Goal: Transaction & Acquisition: Purchase product/service

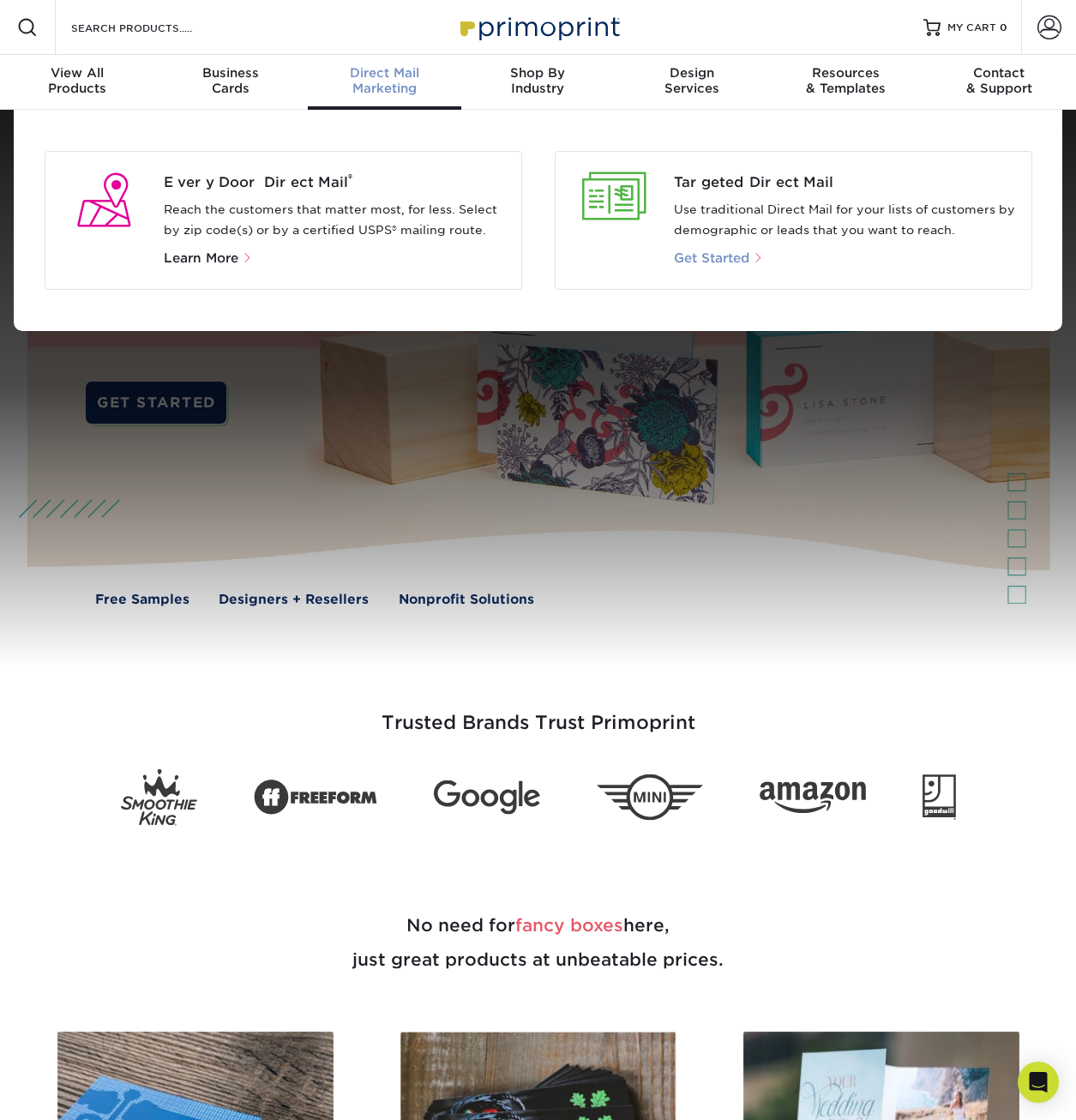
click at [732, 263] on span "Get Started" at bounding box center [711, 258] width 75 height 16
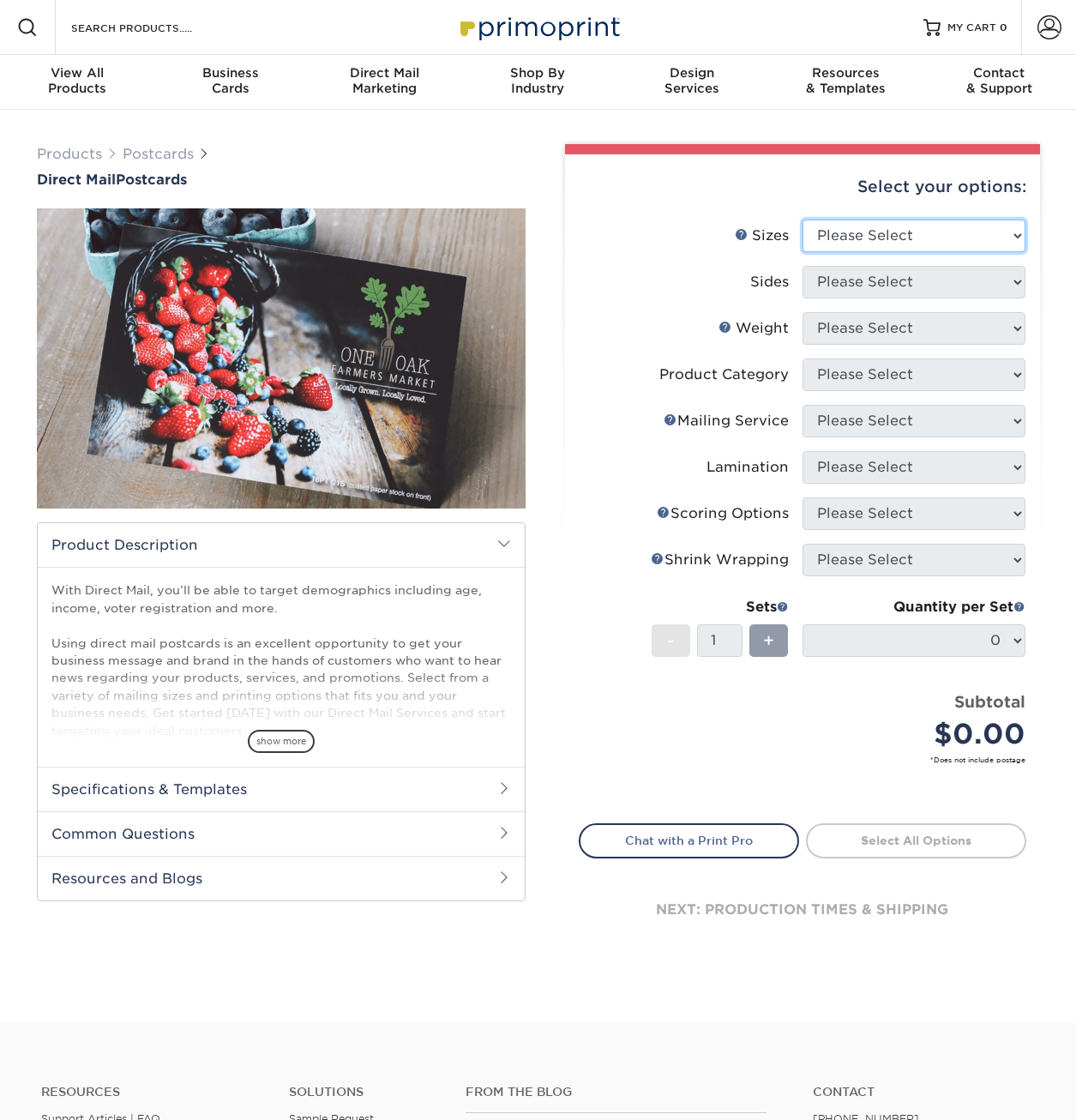
click at [854, 237] on select "Please Select 1.5" x 7" 2" x 4" 2" x 6" 2" x 7" 2" x 8" 2.12" x 5.5" 2.12" x 5.…" at bounding box center [914, 235] width 223 height 33
click at [595, 254] on li "Sizes Help Sizes Please Select 1.5" x 7" 2" x 4" 2" x 6" 2" x 7" 2" x 8" 2.12" …" at bounding box center [802, 242] width 446 height 46
click at [927, 250] on select "Please Select 1.5" x 7" 2" x 4" 2" x 6" 2" x 7" 2" x 8" 2.12" x 5.5" 2.12" x 5.…" at bounding box center [914, 235] width 223 height 33
select select "4.00x9.00"
click at [802, 219] on select "Please Select 1.5" x 7" 2" x 4" 2" x 6" 2" x 7" 2" x 8" 2.12" x 5.5" 2.12" x 5.…" at bounding box center [914, 235] width 223 height 33
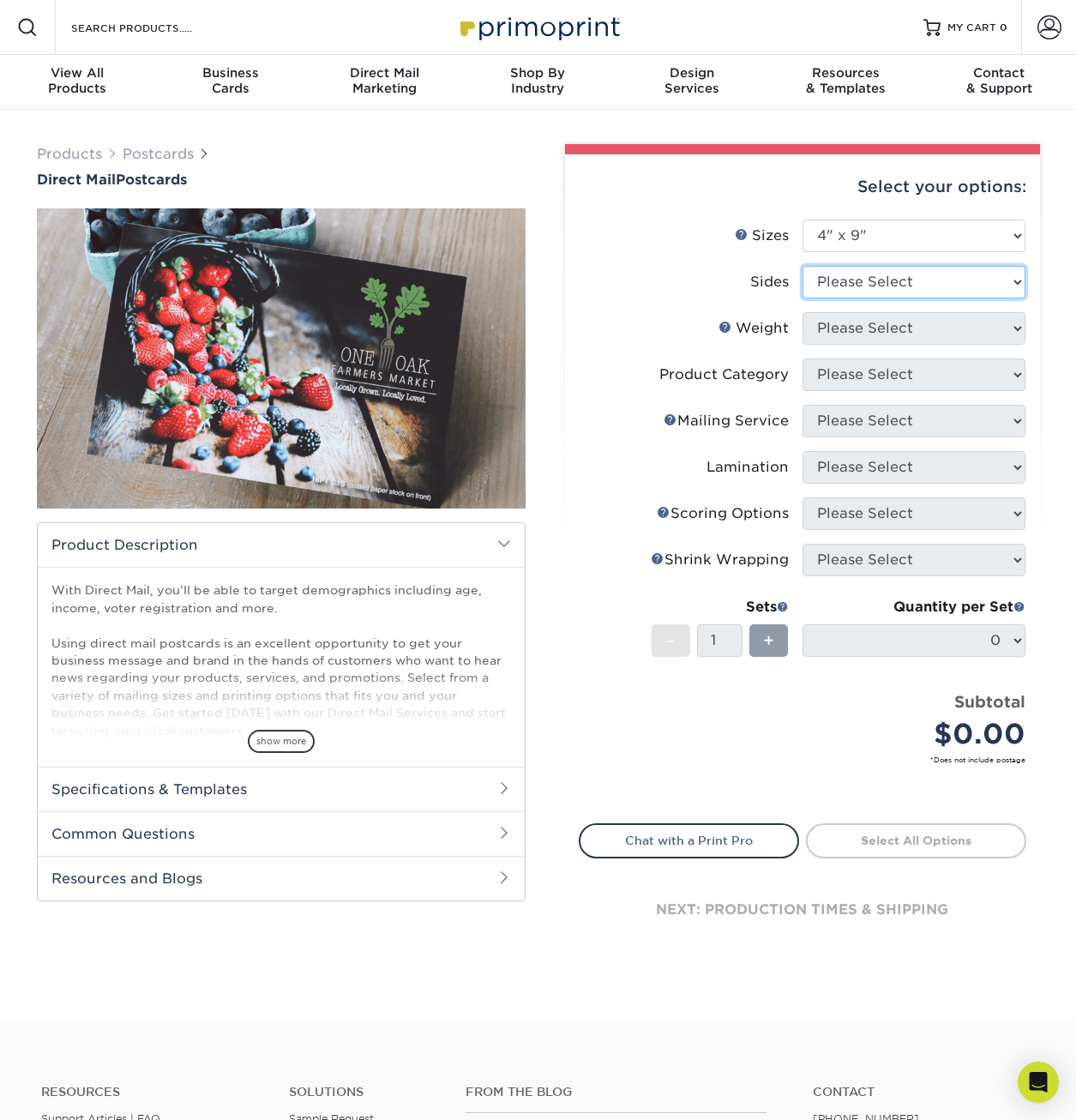
click at [872, 280] on select "Please Select Print Both Sides Print Front Only" at bounding box center [914, 281] width 223 height 33
select select "13abbda7-1d64-4f25-8bb2-c179b224825d"
click at [802, 266] on select "Please Select Print Both Sides Print Front Only" at bounding box center [914, 281] width 223 height 33
click at [866, 334] on select "Please Select 16PT 14PT 100LB 14PT Uncoated" at bounding box center [914, 328] width 223 height 33
click at [666, 336] on label "Weight Help Weight" at bounding box center [692, 328] width 223 height 33
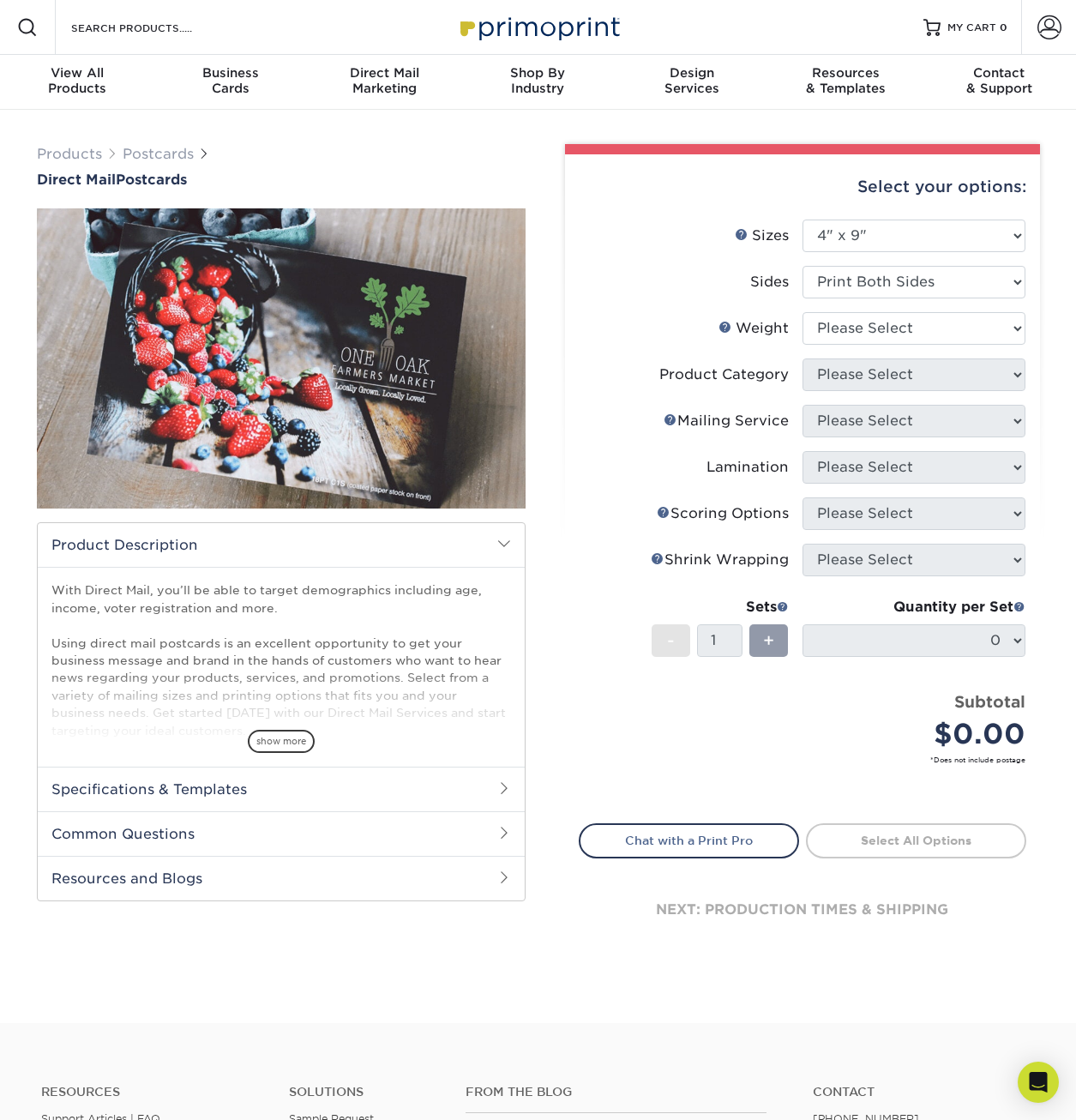
click at [938, 392] on li "Product Category Please Select" at bounding box center [802, 381] width 446 height 46
click at [958, 334] on select "Please Select 16PT 14PT 100LB 14PT Uncoated" at bounding box center [914, 328] width 223 height 33
select select "14PT"
click at [802, 312] on select "Please Select 16PT 14PT 100LB 14PT Uncoated" at bounding box center [914, 328] width 223 height 33
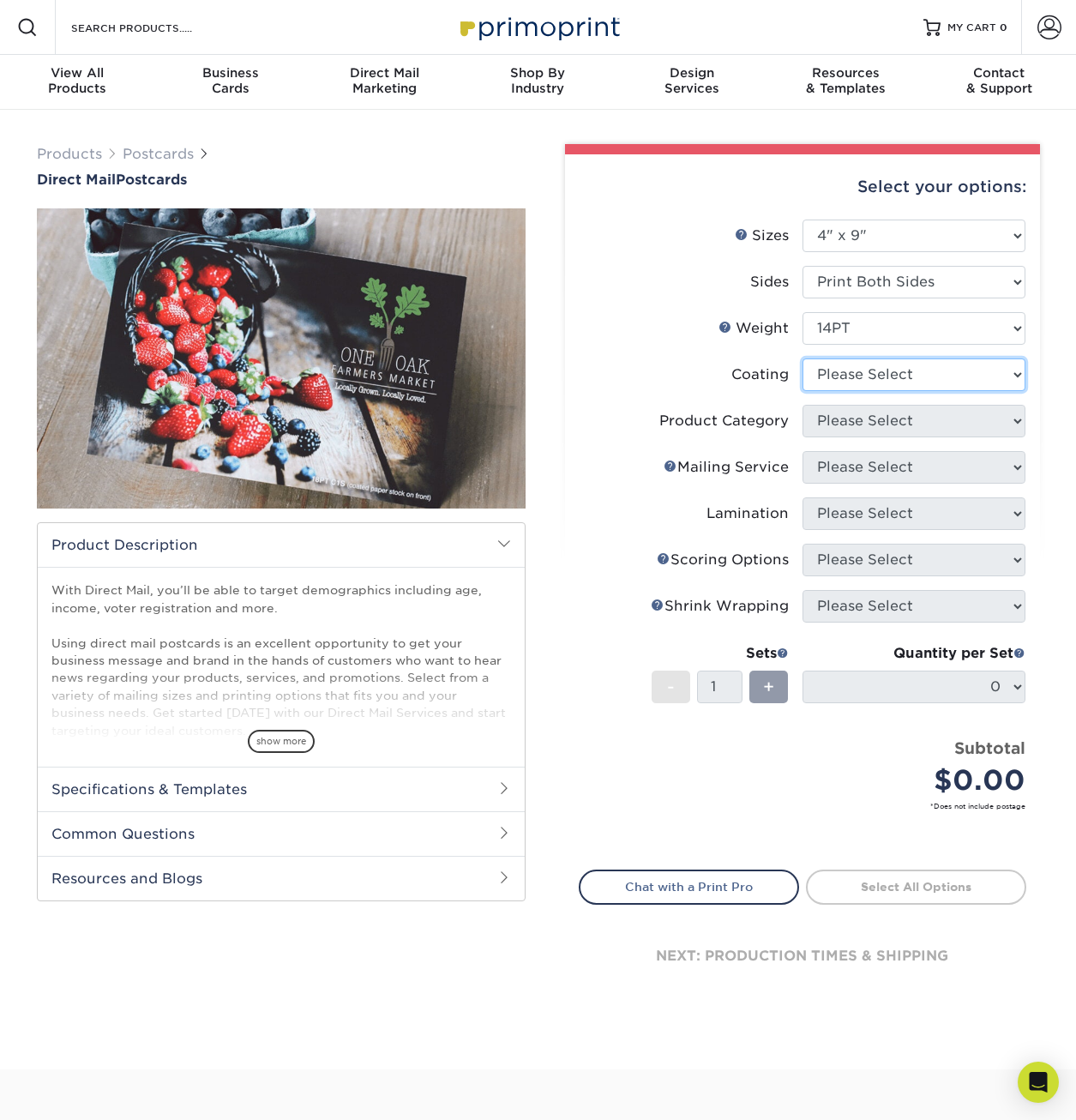
click at [894, 382] on select at bounding box center [914, 374] width 223 height 33
select select "ae367451-b2b8-45df-a344-0f05b6a12993"
click at [802, 359] on select at bounding box center [914, 374] width 223 height 33
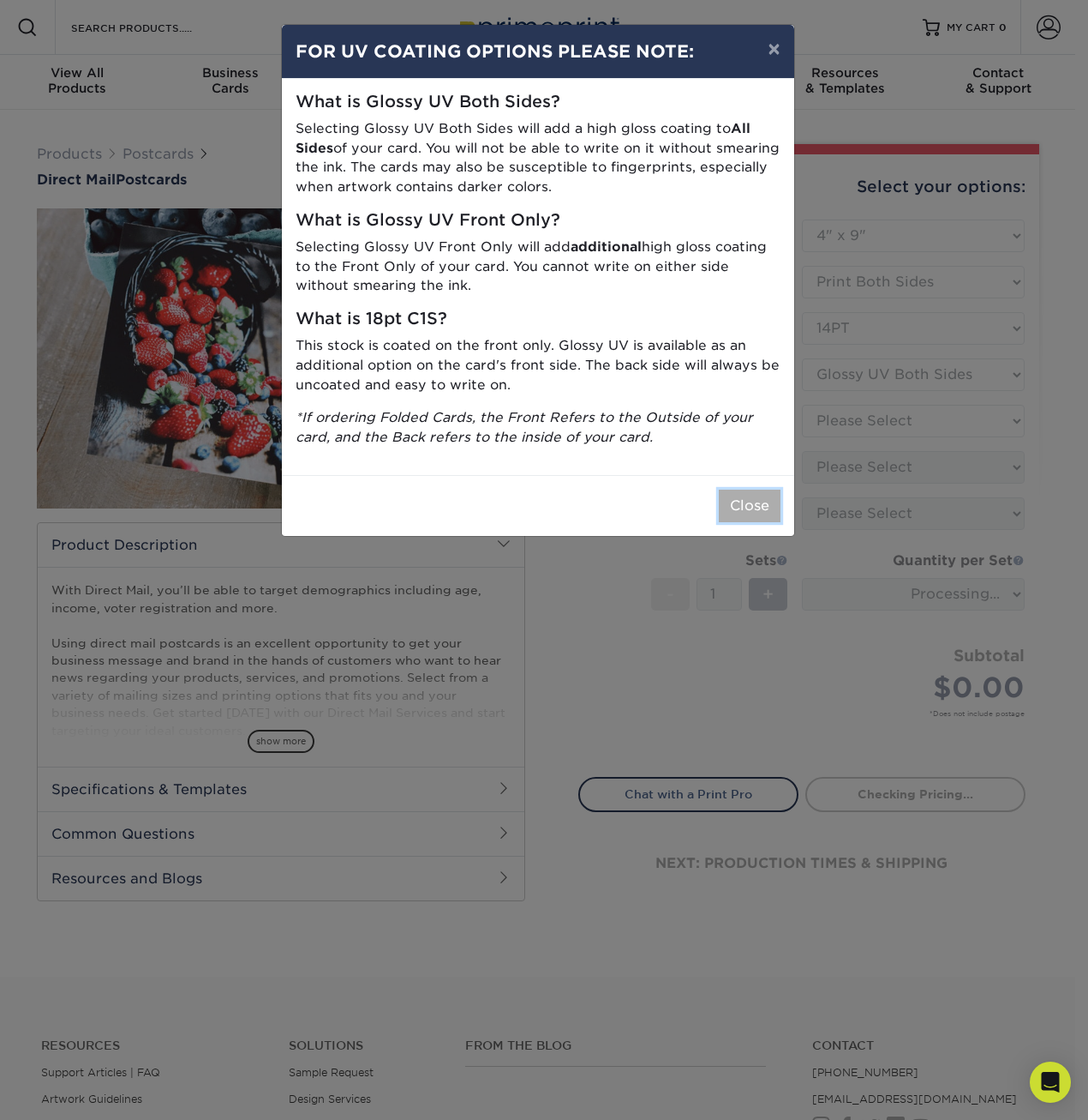
click at [747, 506] on button "Close" at bounding box center [749, 506] width 61 height 33
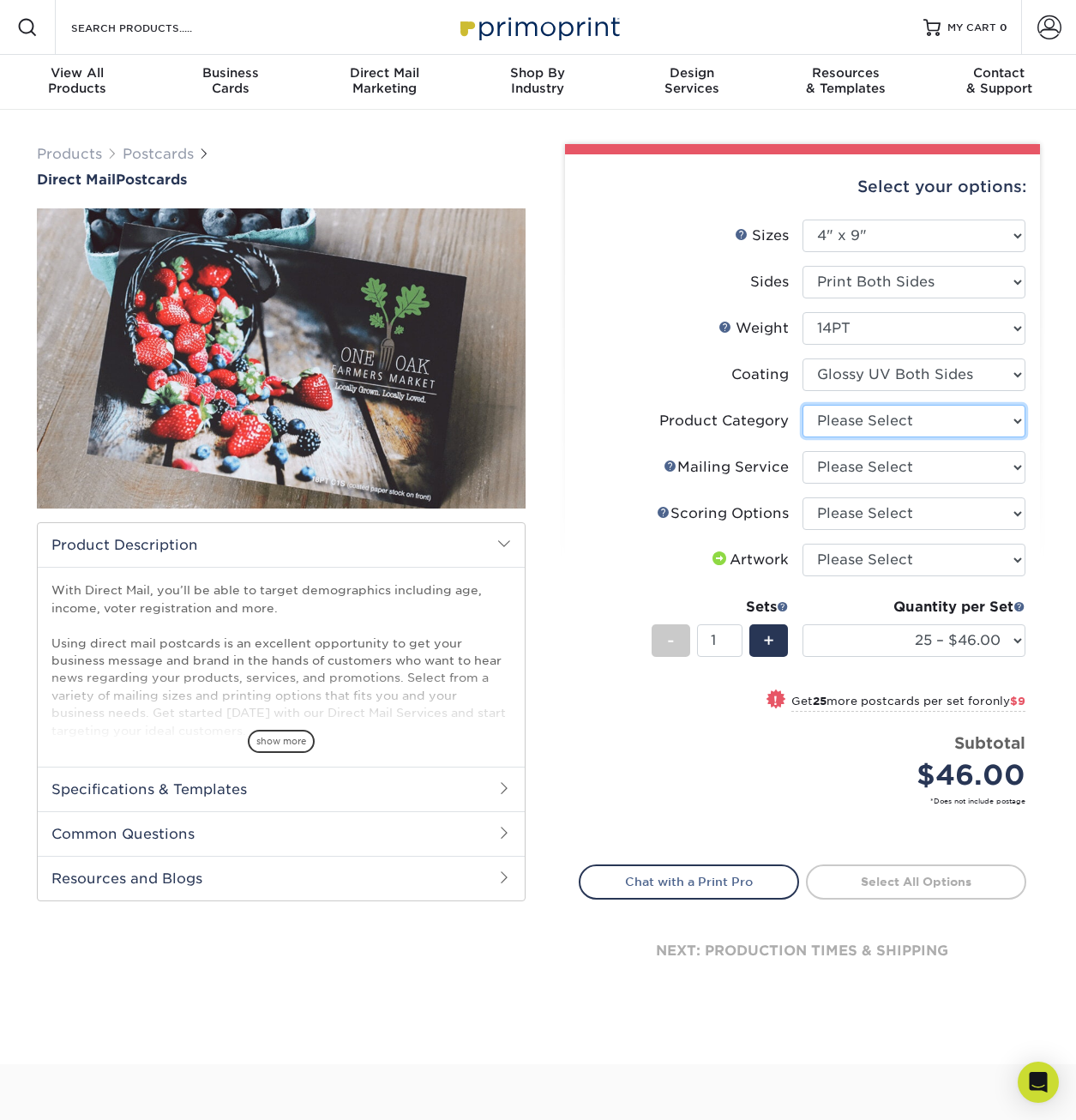
click at [859, 426] on select "Please Select Postcards" at bounding box center [914, 421] width 223 height 33
select select "9b7272e0-d6c8-4c3c-8e97-d3a1bcdab858"
click at [802, 405] on select "Please Select Postcards" at bounding box center [914, 421] width 223 height 33
click at [855, 475] on select "Please Select No Direct Mailing Service No, I will mail/stamp/imprint Direct Ma…" at bounding box center [914, 467] width 223 height 33
click at [570, 595] on div "Select your options: Sizes Help Sizes Please Select 1.5" x 7" 2" x 4" 2" x 6" 2…" at bounding box center [802, 585] width 475 height 861
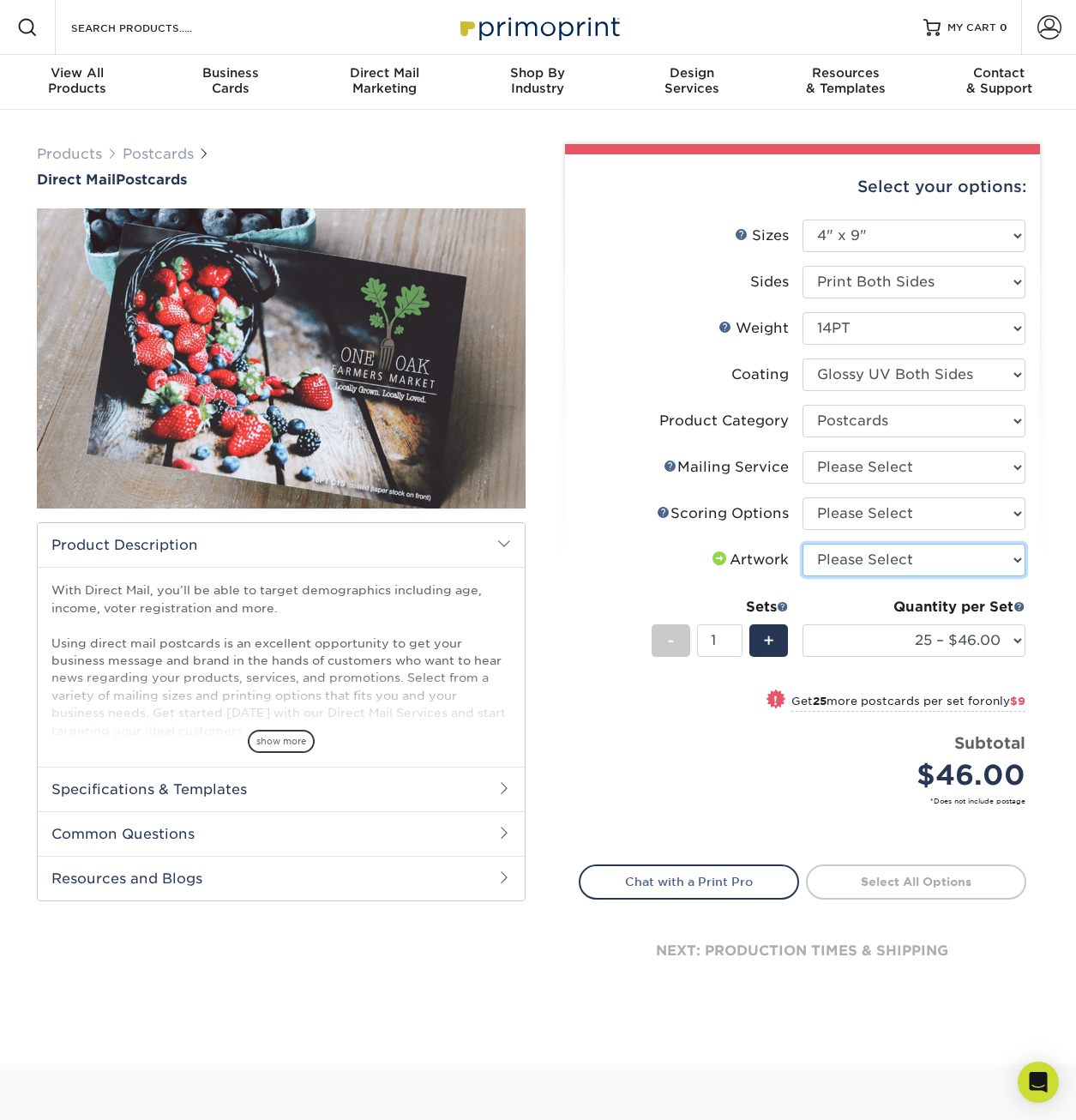
click at [822, 559] on select "Please Select I will upload files I need a design - $150" at bounding box center [914, 559] width 223 height 33
click at [636, 576] on li "Artwork Please Select I will upload files I need a design - $150" at bounding box center [802, 566] width 446 height 46
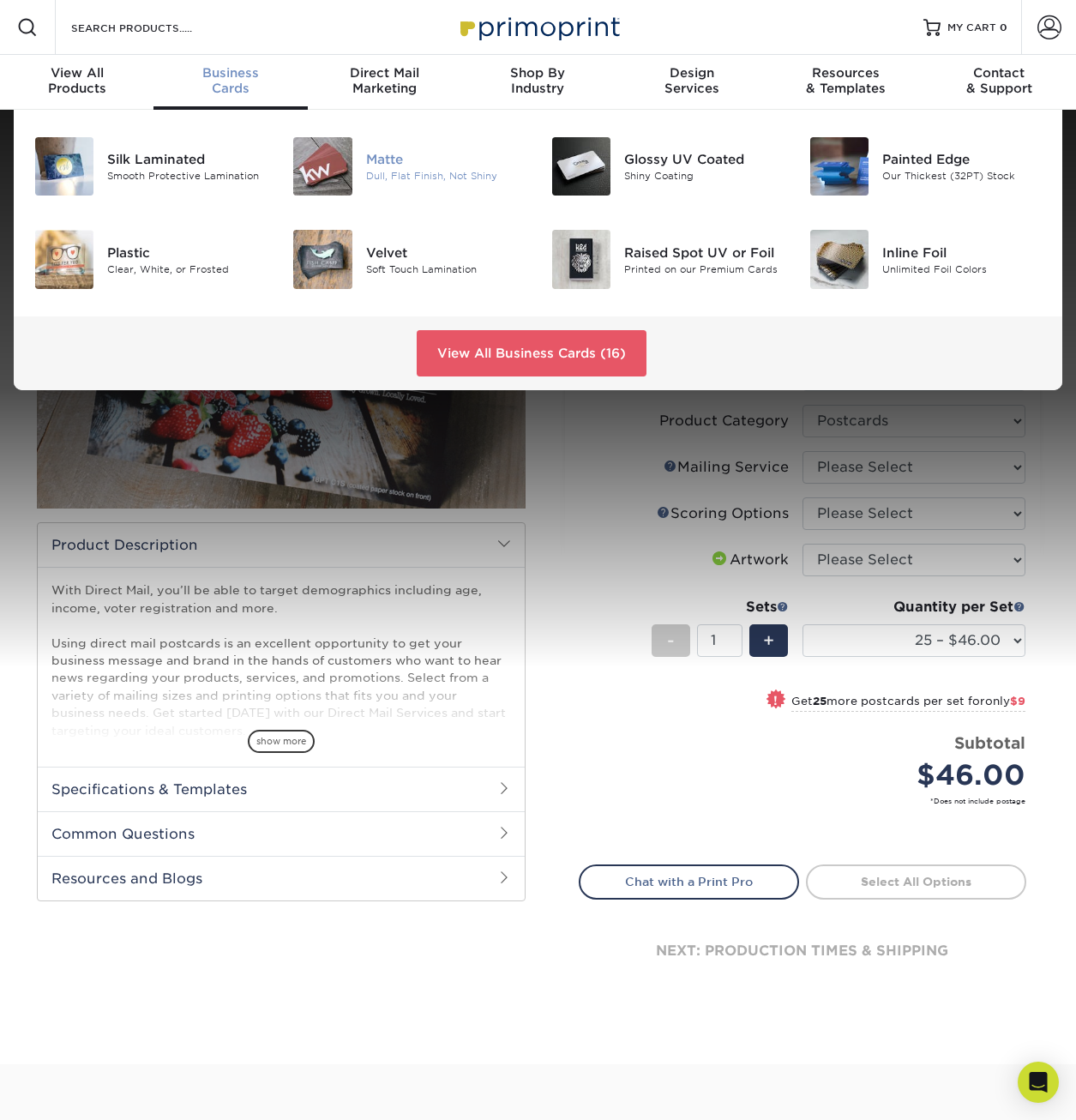
click at [320, 166] on img at bounding box center [322, 166] width 58 height 58
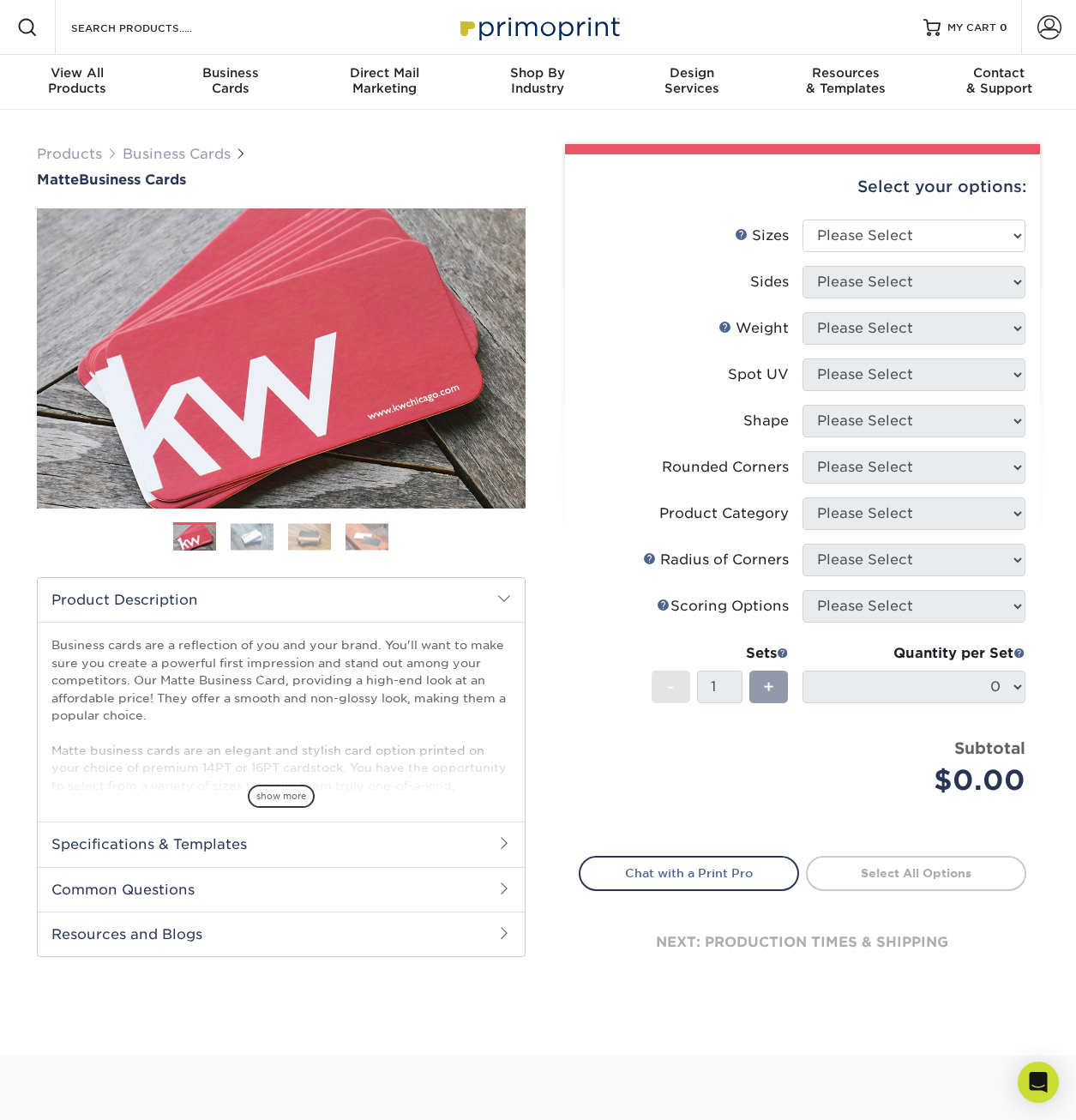
click at [244, 540] on img at bounding box center [252, 535] width 42 height 27
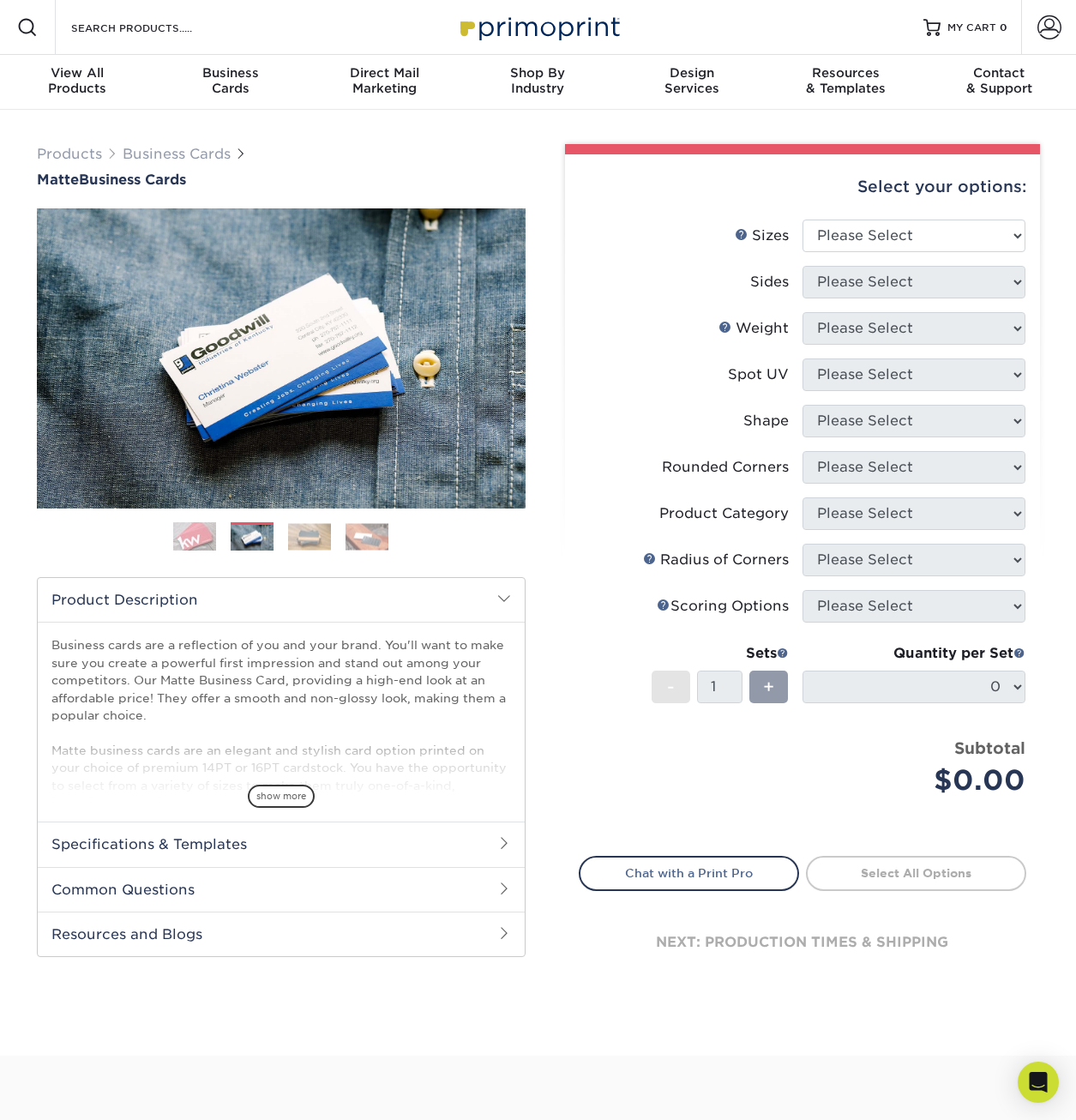
click at [306, 536] on img at bounding box center [309, 535] width 42 height 27
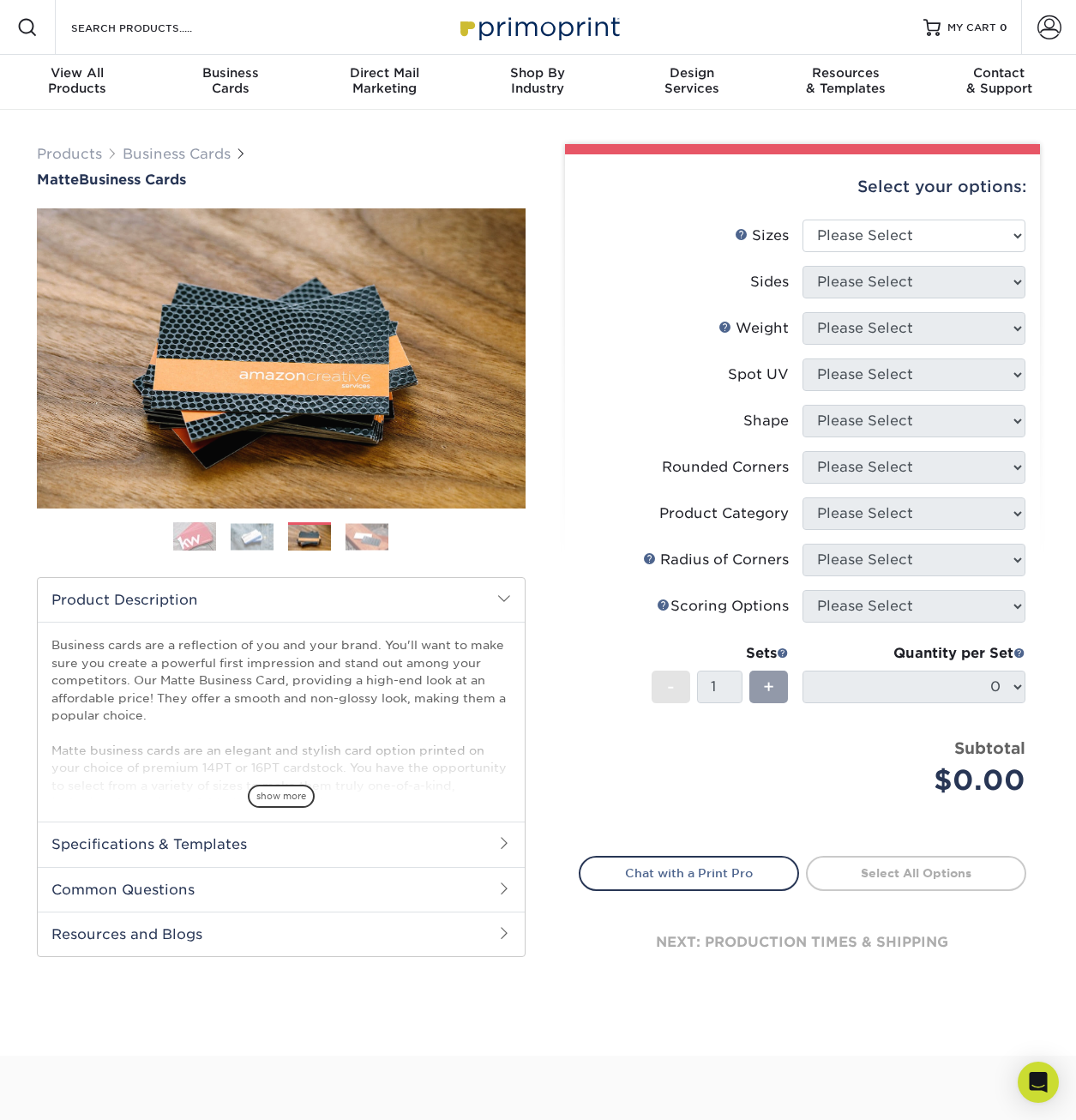
click at [356, 543] on img at bounding box center [367, 535] width 42 height 27
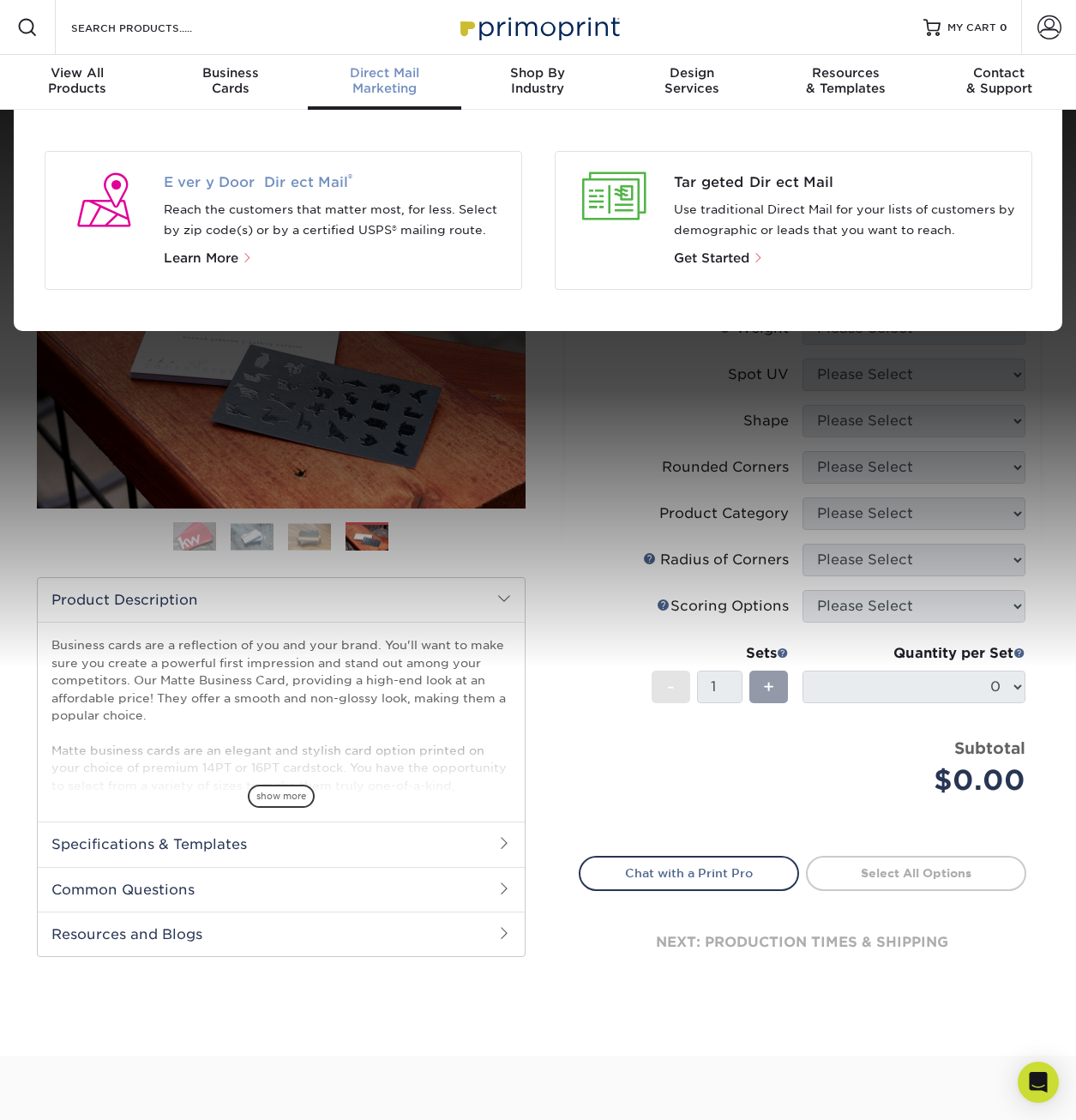
click at [319, 192] on span "Every Door Direct Mail ®" at bounding box center [336, 182] width 344 height 21
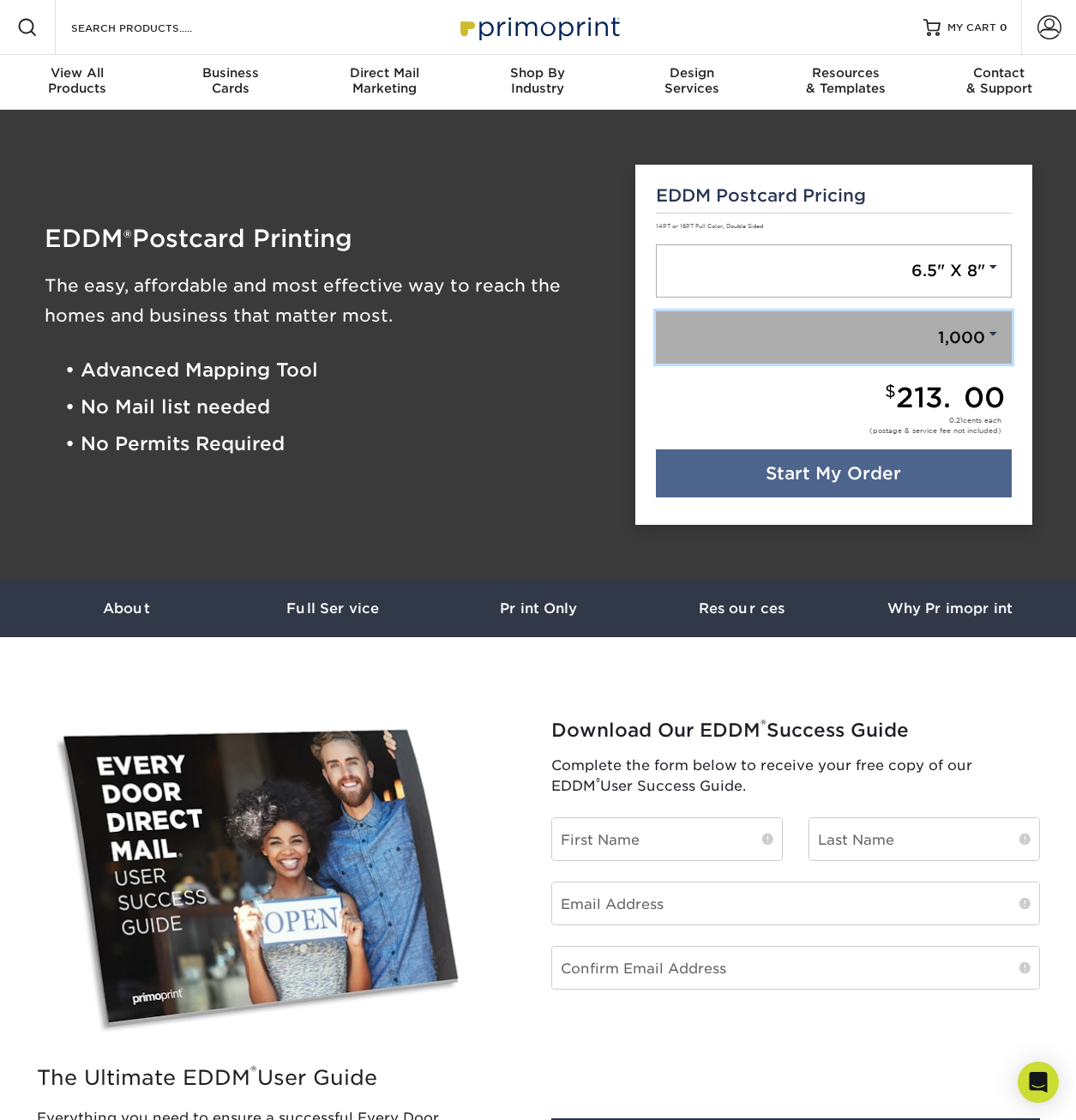
click at [902, 344] on link "1,000" at bounding box center [834, 338] width 356 height 53
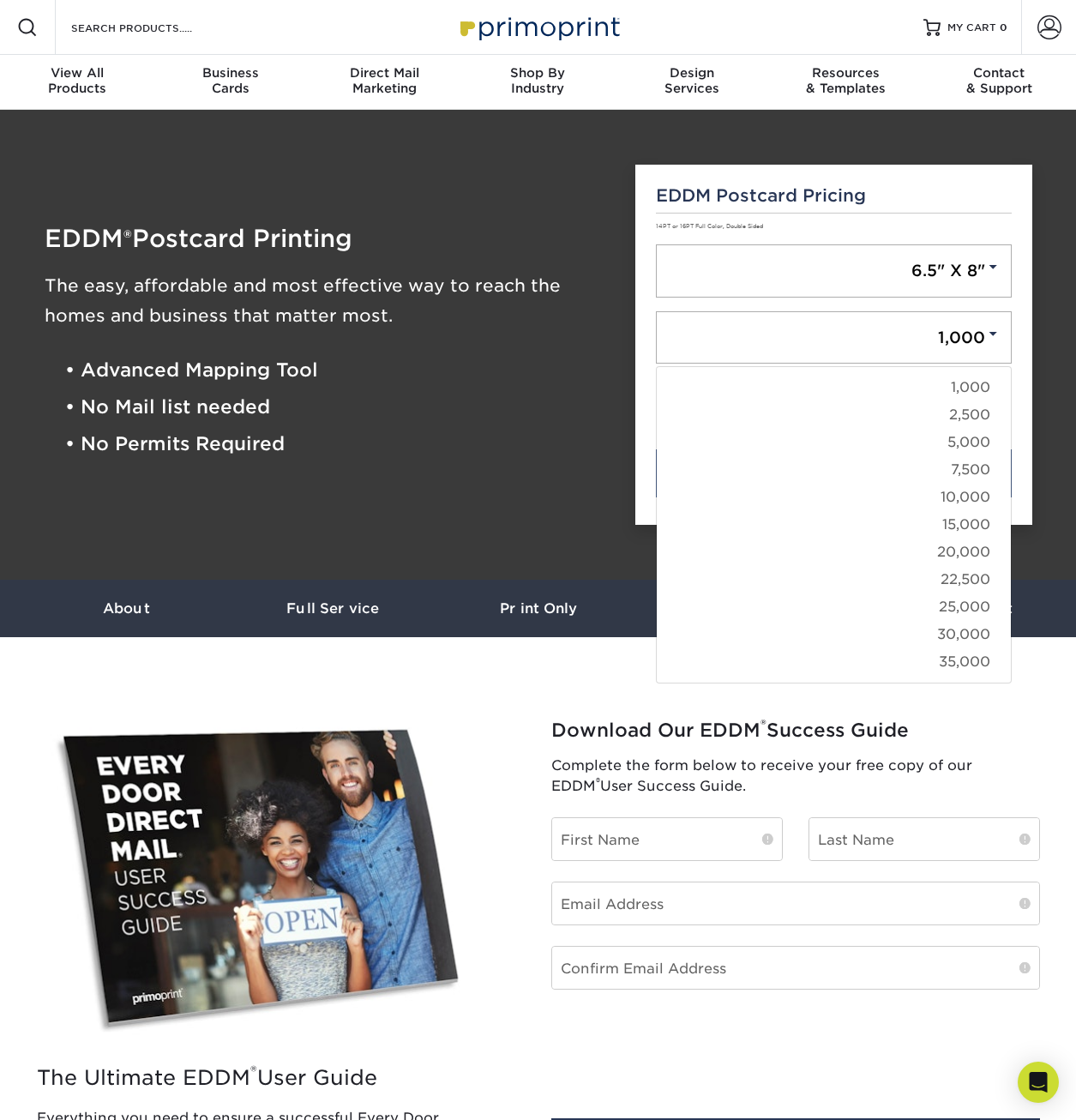
click at [1017, 308] on div "EDDM Postcard Pricing 14PT or 16PT Full Color, Double Sided 6.5" X 8" 6.5" X 8"…" at bounding box center [834, 345] width 397 height 360
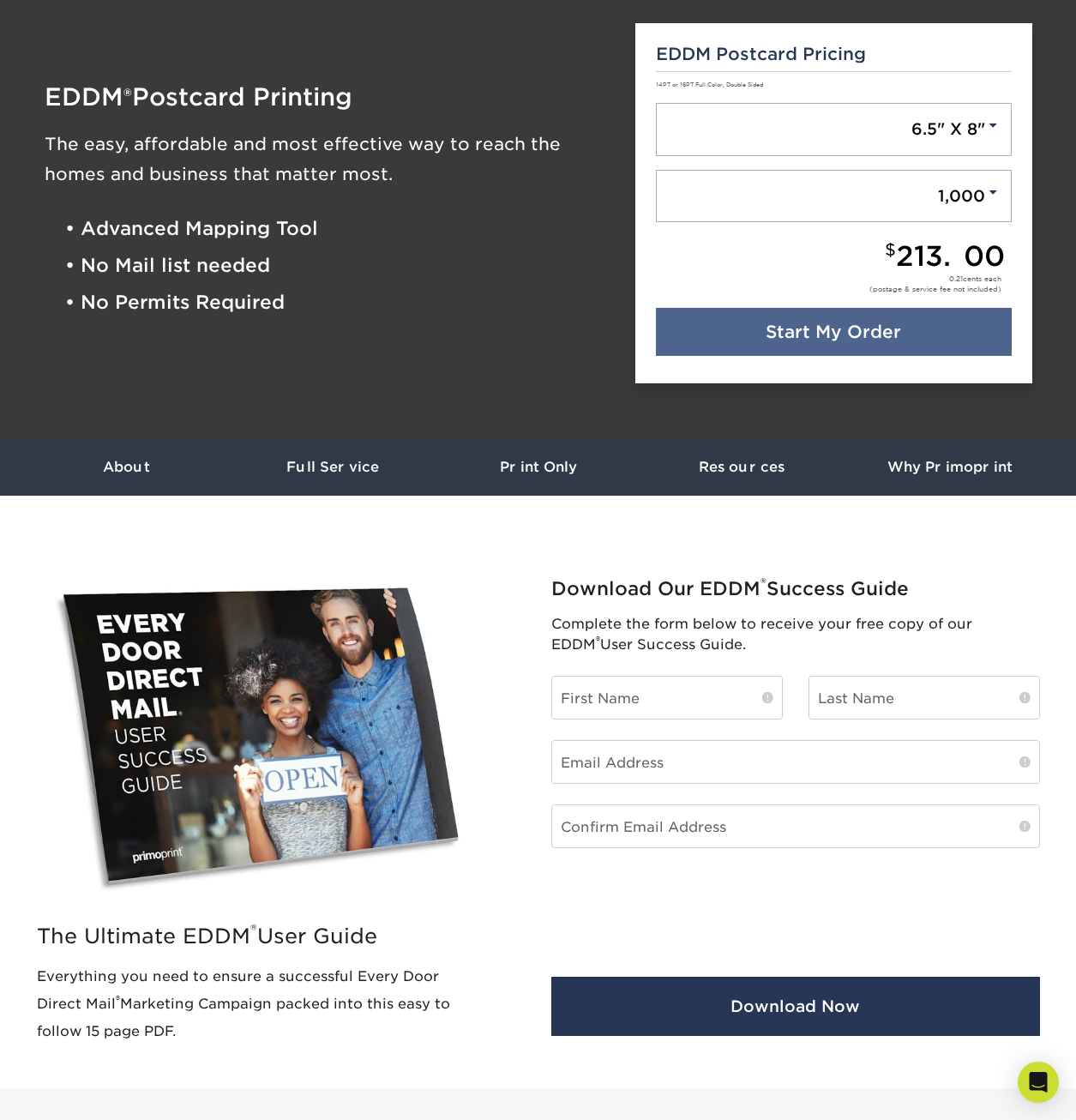
scroll to position [172, 0]
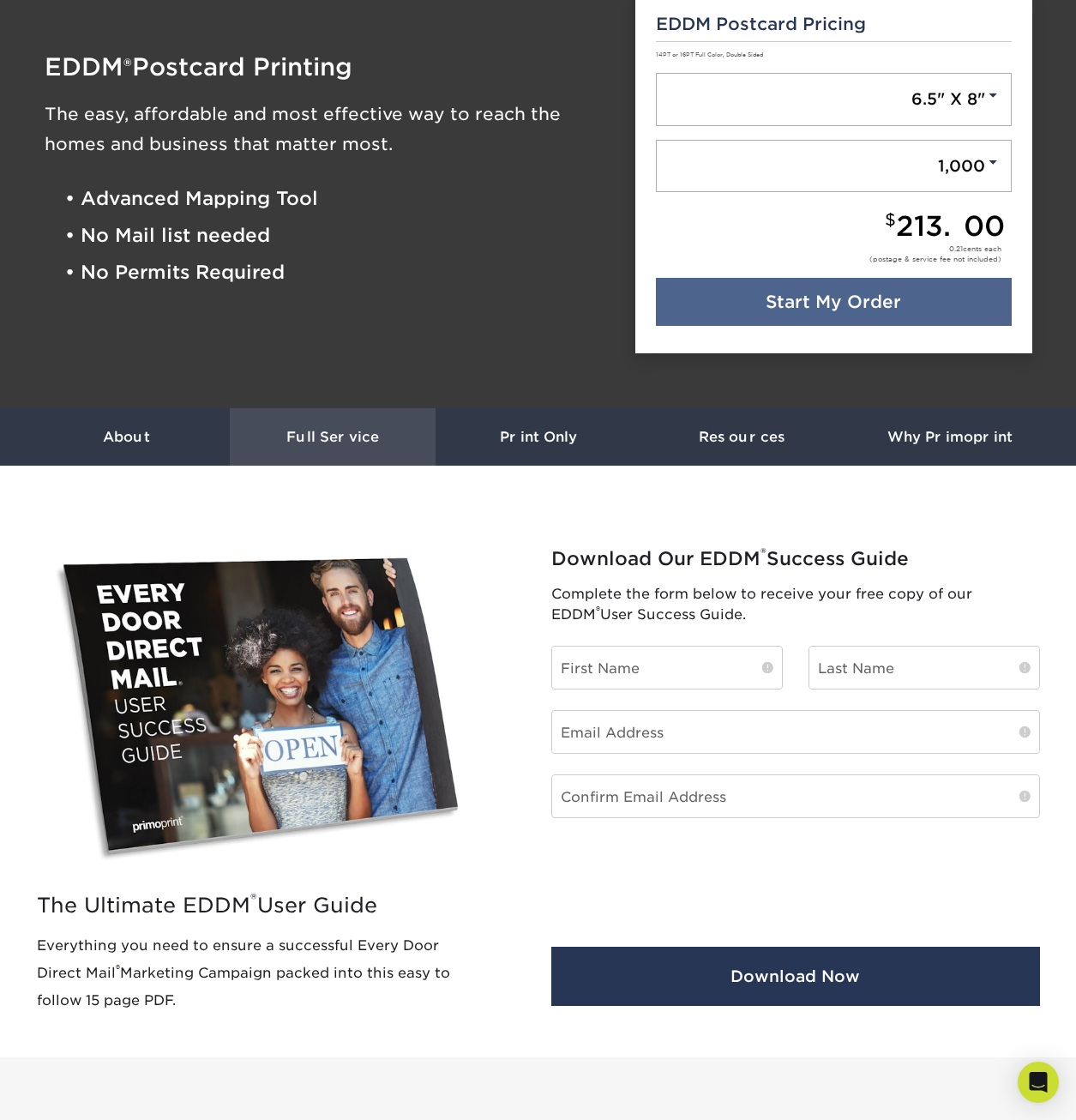
click at [303, 437] on h3 "Full Service" at bounding box center [333, 437] width 206 height 16
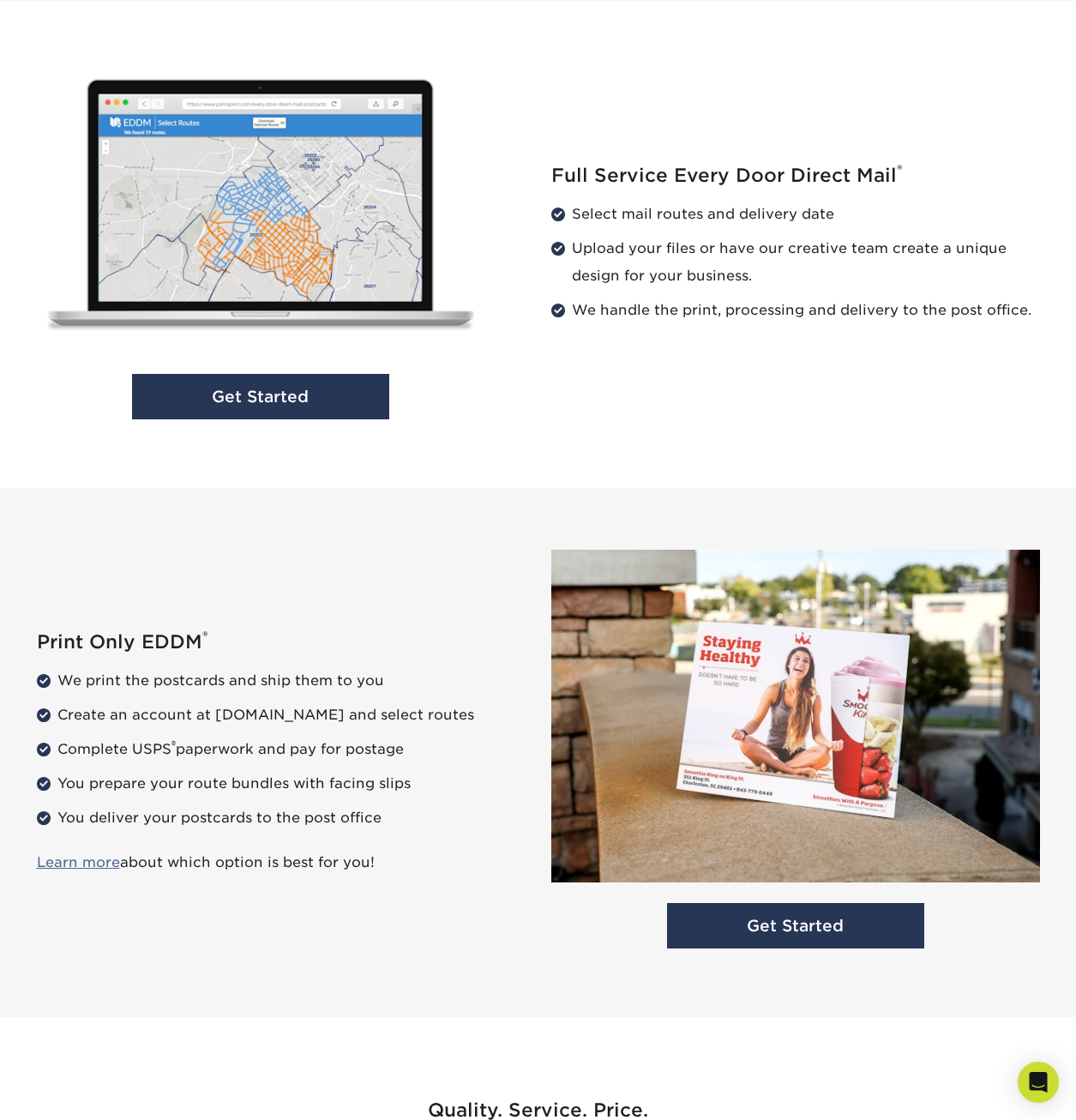
scroll to position [1745, 0]
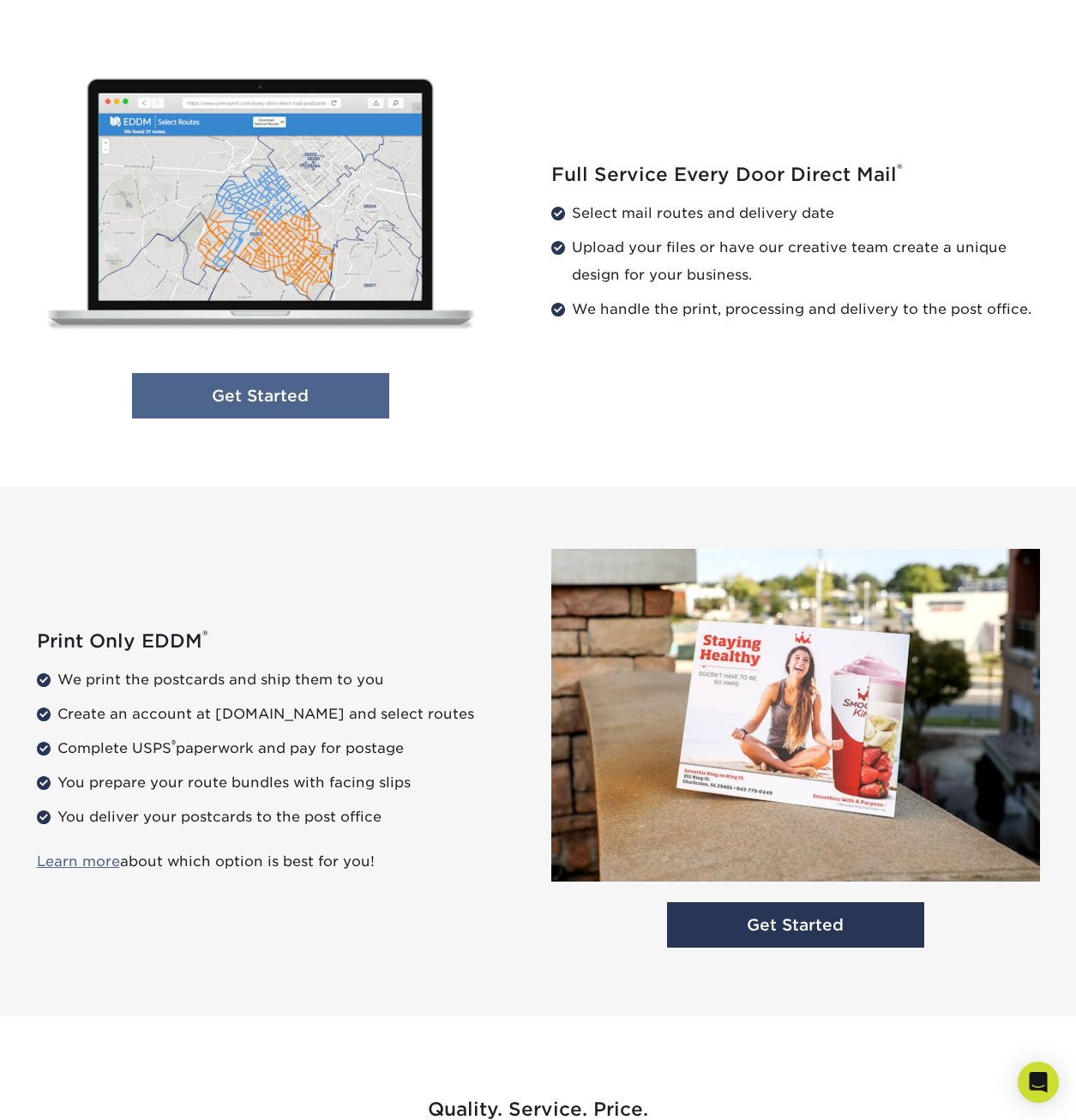
click at [332, 401] on link "Get Started" at bounding box center [261, 396] width 257 height 45
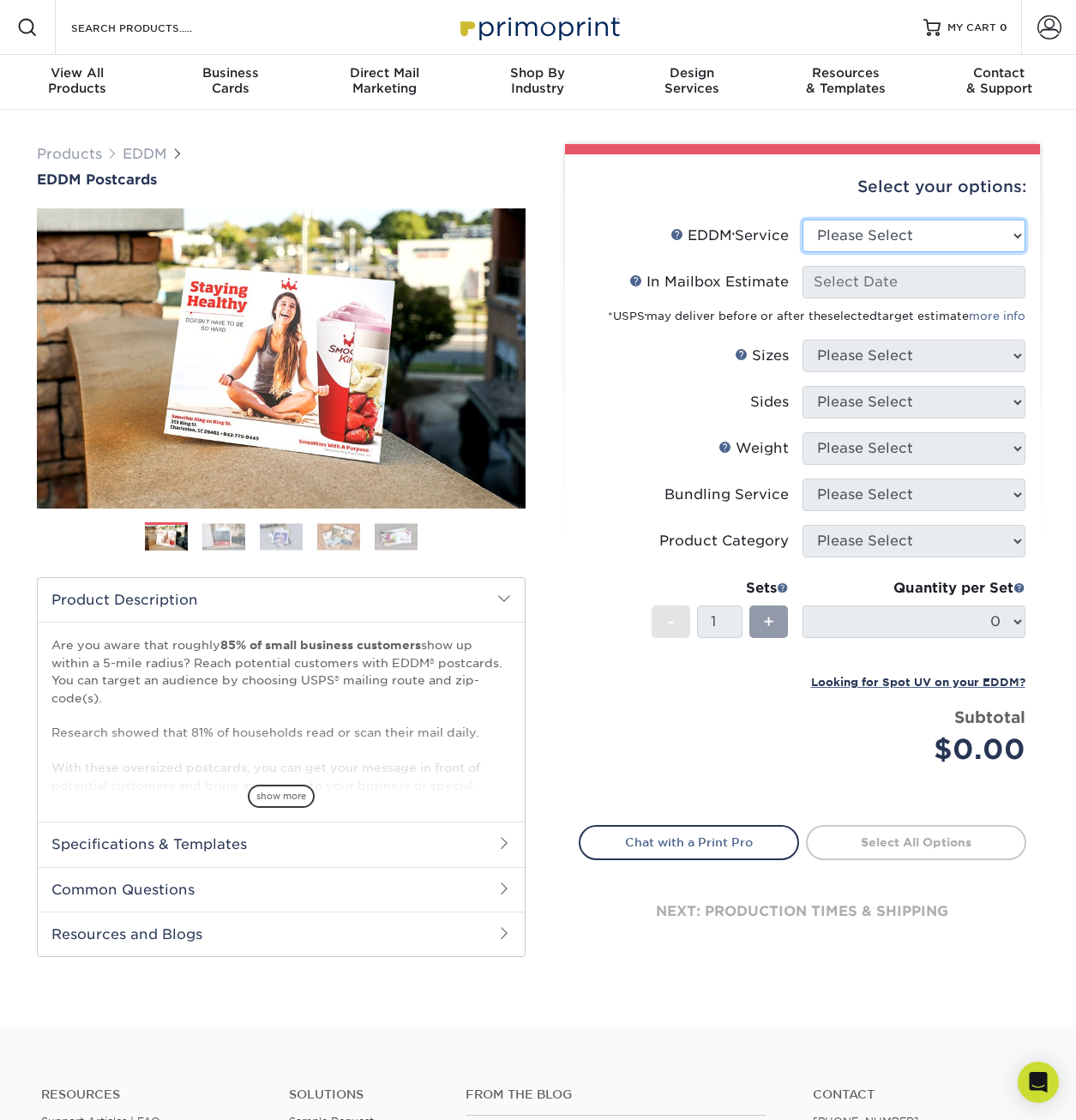
click at [895, 241] on select "Please Select Full Service Print Only" at bounding box center [914, 235] width 223 height 33
select select "full_service"
click at [802, 219] on select "Please Select Full Service Print Only" at bounding box center [914, 235] width 223 height 33
select select "-1"
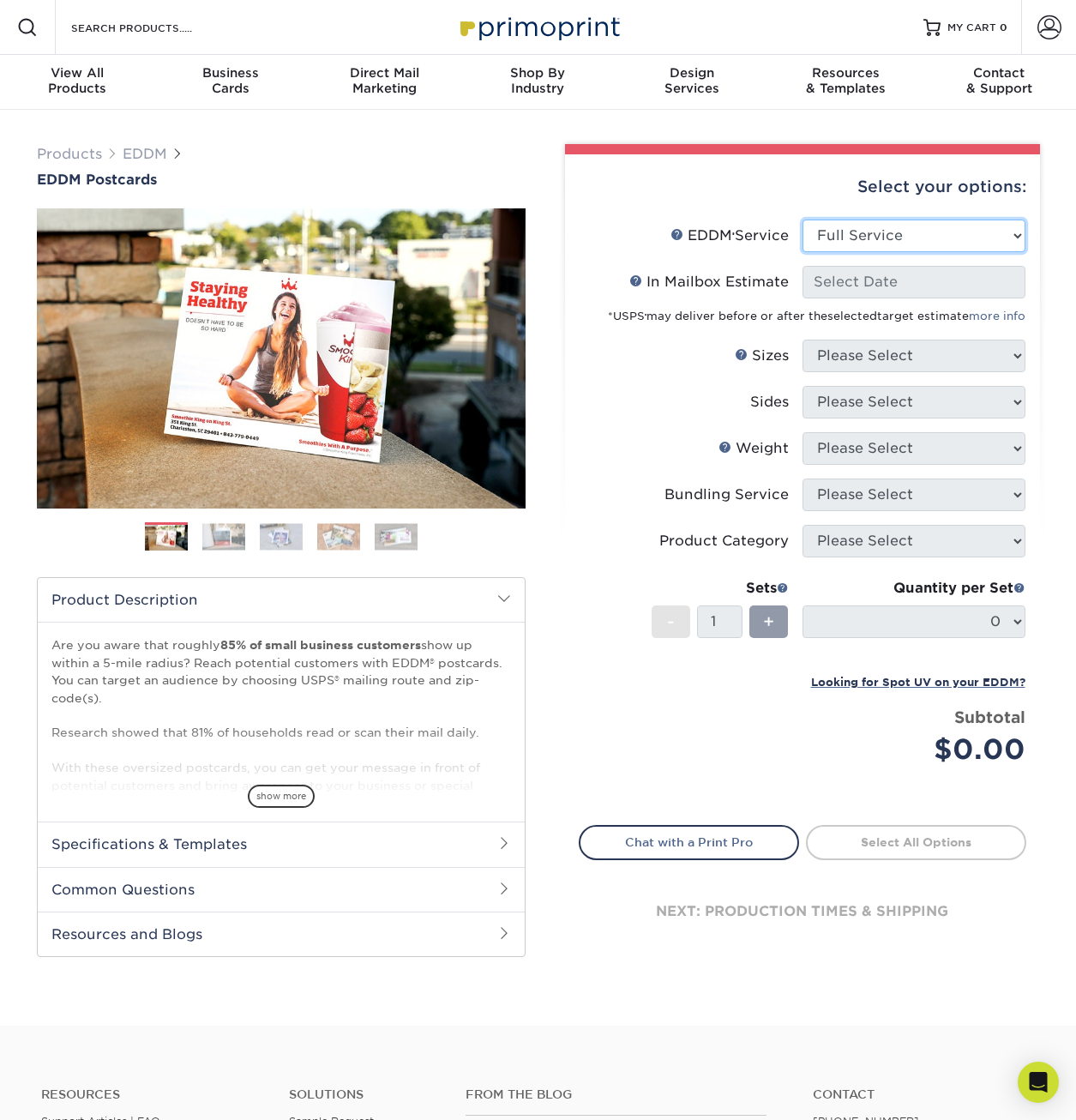
select select "-1"
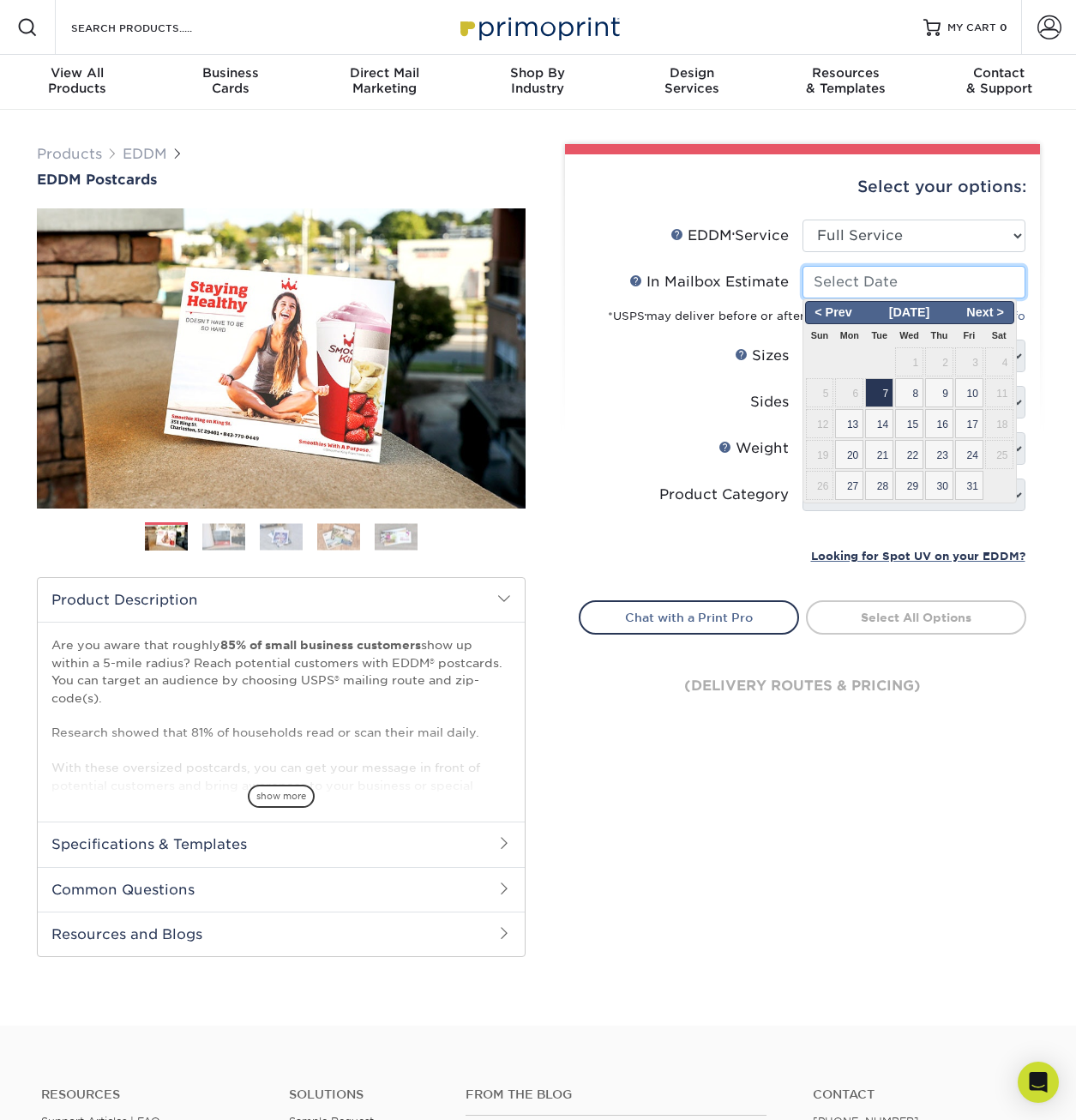
click at [880, 289] on input "In Mailbox Estimate Help In Mailbox Estimate" at bounding box center [914, 281] width 223 height 33
click at [845, 428] on span "13" at bounding box center [849, 424] width 29 height 30
type input "2025-10-13"
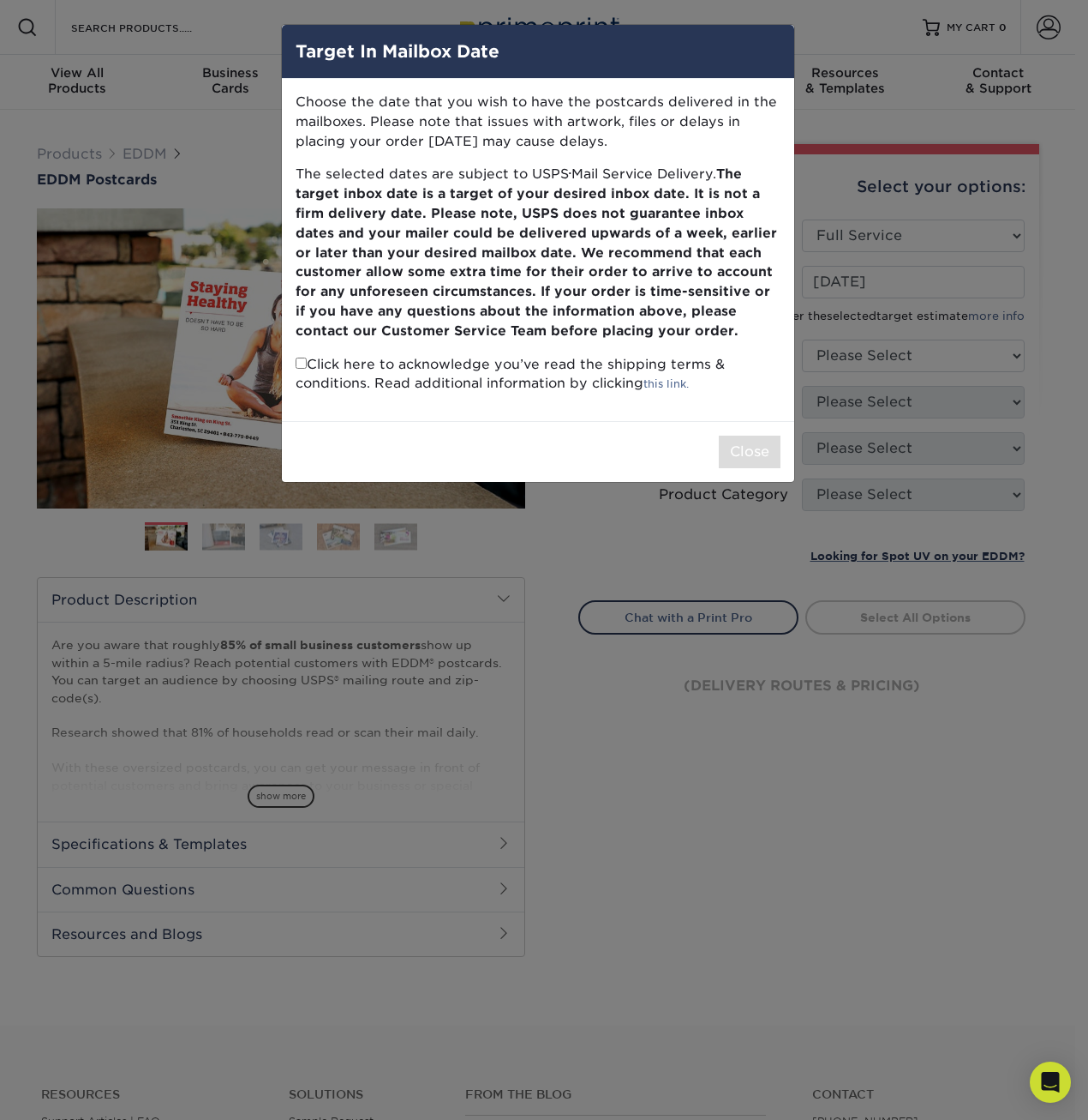
click at [313, 361] on p "Click here to acknowledge you’ve read the shipping terms & conditions. Read add…" at bounding box center [537, 374] width 485 height 40
click at [301, 361] on input "checkbox" at bounding box center [300, 362] width 11 height 11
checkbox input "true"
click at [732, 434] on div "Close" at bounding box center [538, 451] width 512 height 61
click at [731, 445] on button "Close" at bounding box center [749, 451] width 61 height 33
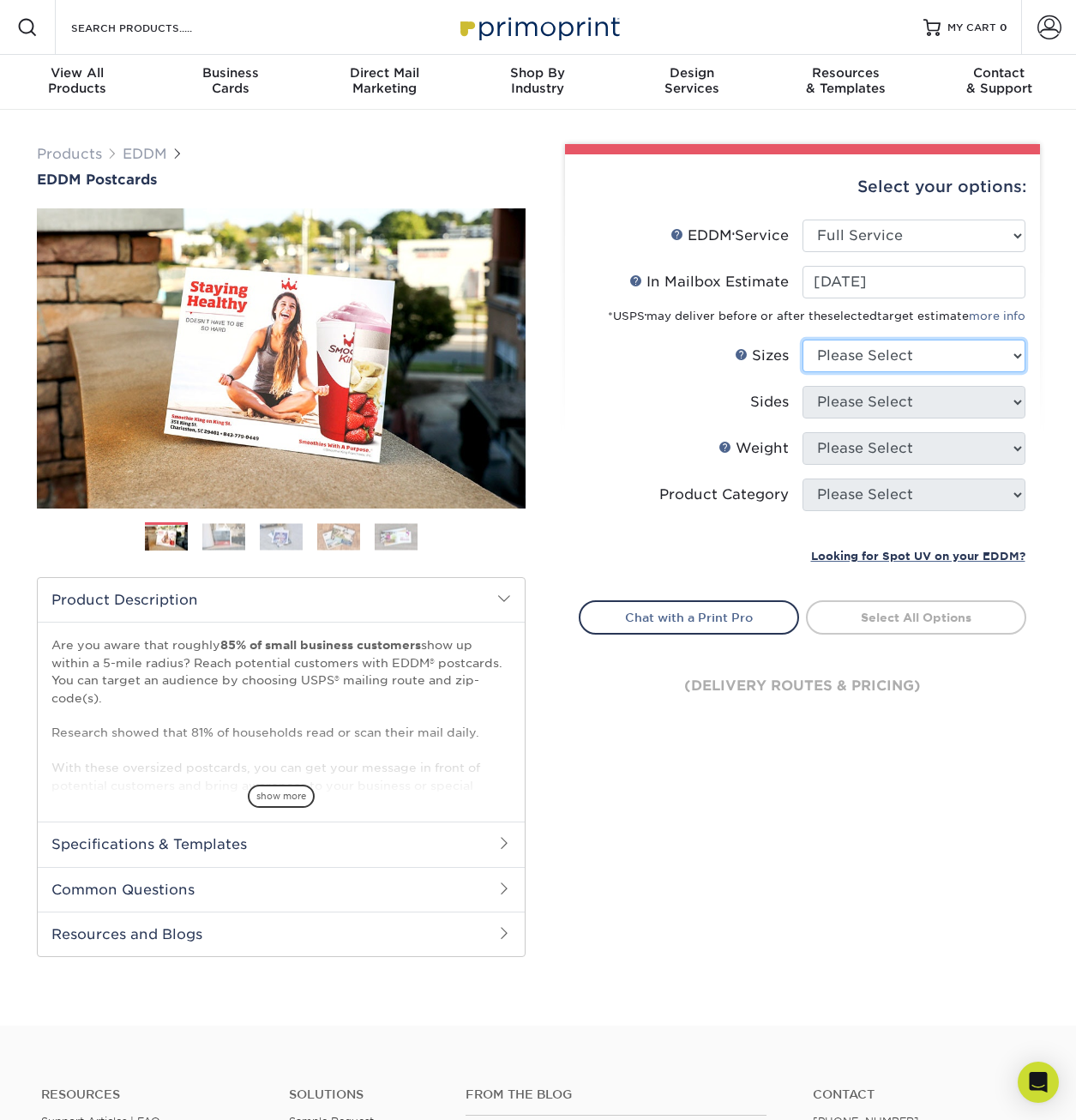
click at [878, 371] on select "Please Select 4.5" x 12" 6" x 12" 6.5" x 8" 6.5" x 9" 6.5" x 12" 7" x 8.5" 8" x…" at bounding box center [914, 356] width 223 height 33
select select "6.50x9.00"
click at [802, 340] on select "Please Select 4.5" x 12" 6" x 12" 6.5" x 8" 6.5" x 9" 6.5" x 12" 7" x 8.5" 8" x…" at bounding box center [914, 356] width 223 height 33
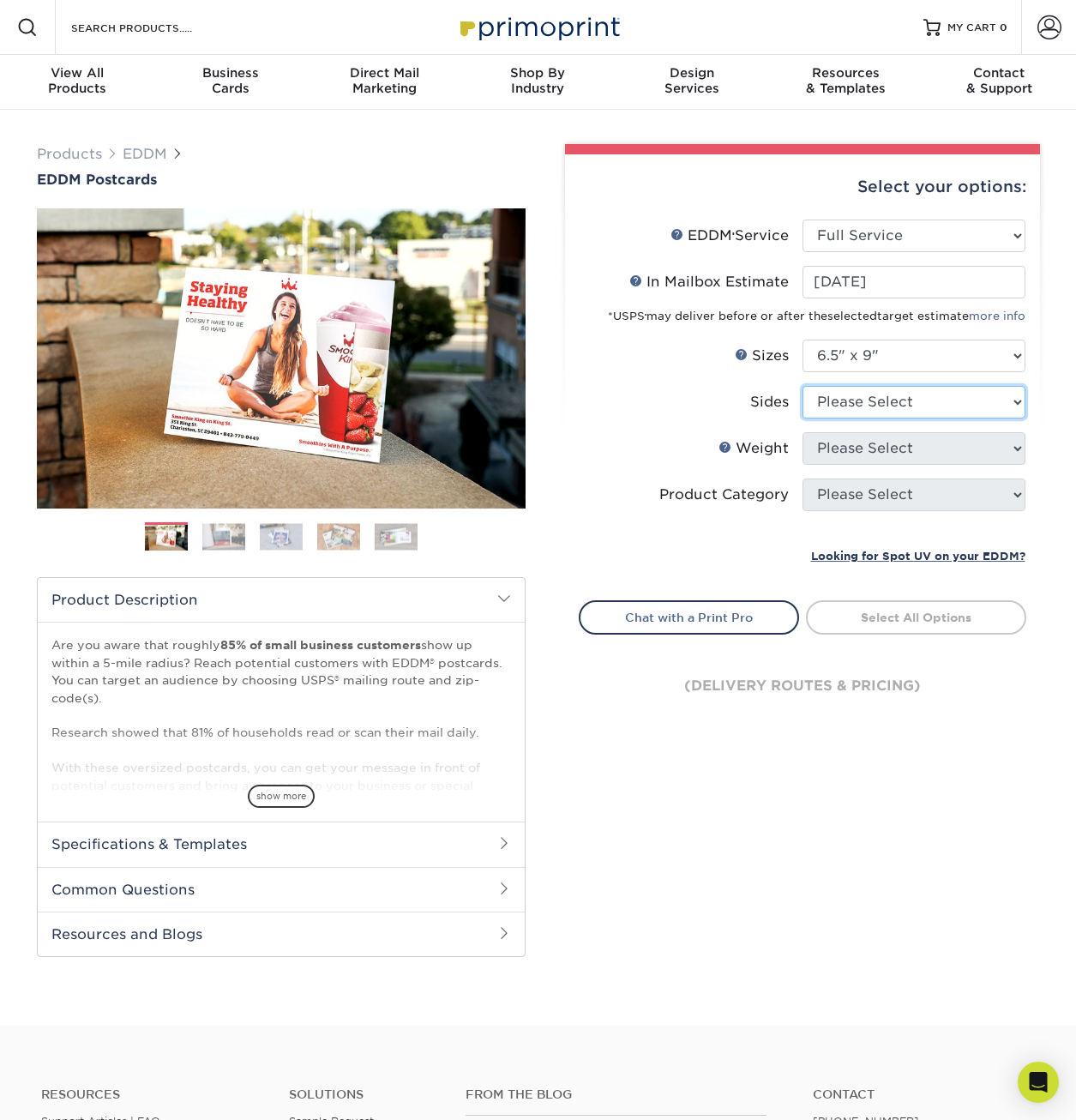
click at [878, 410] on select "Please Select Print Both Sides Print Front Only" at bounding box center [914, 402] width 223 height 33
select select "13abbda7-1d64-4f25-8bb2-c179b224825d"
click at [802, 386] on select "Please Select Print Both Sides Print Front Only" at bounding box center [914, 402] width 223 height 33
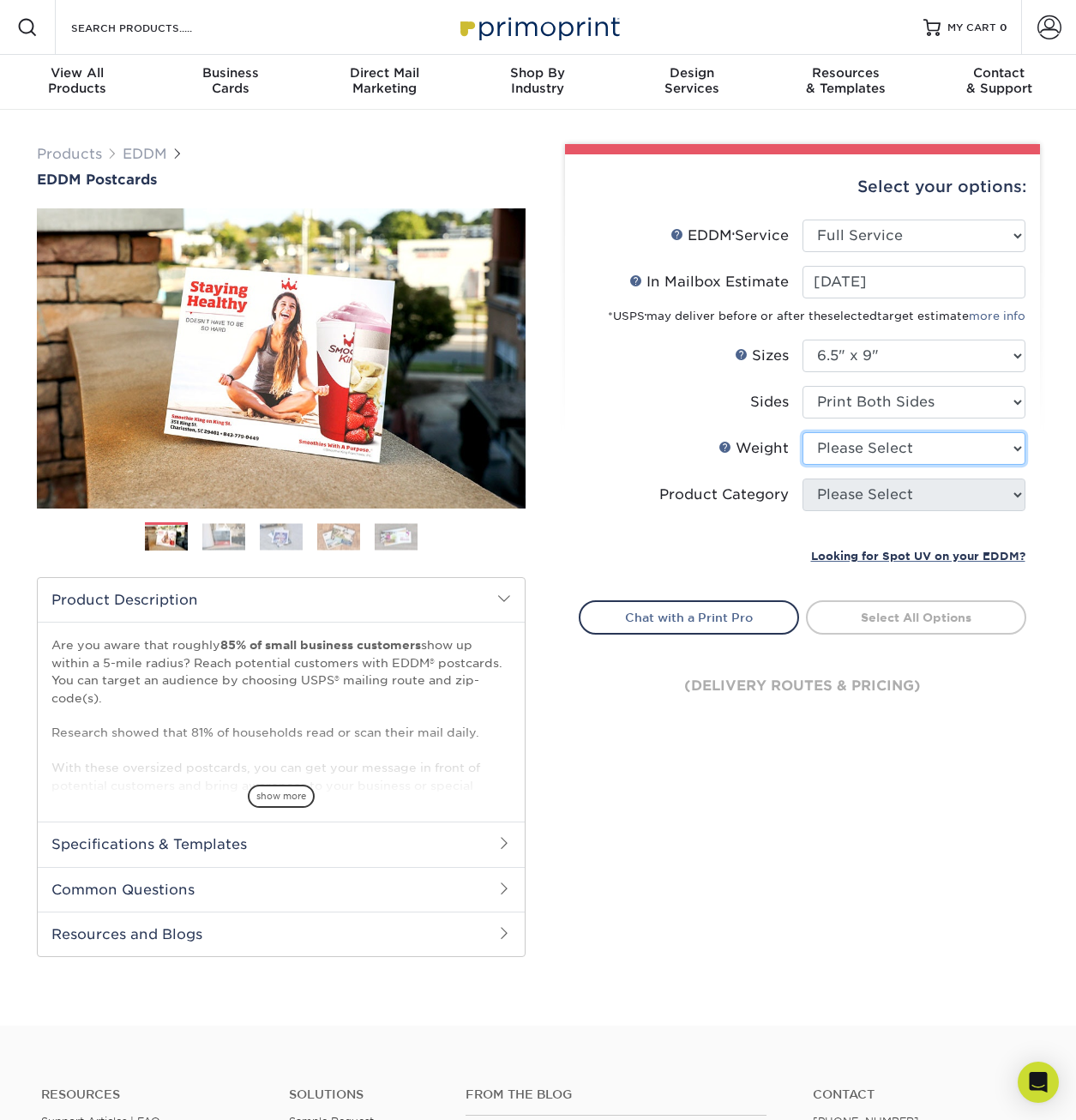
click at [868, 454] on select "Please Select 16PT 14PT" at bounding box center [914, 447] width 223 height 33
select select "14PT"
click at [802, 432] on select "Please Select 16PT 14PT" at bounding box center [914, 447] width 223 height 33
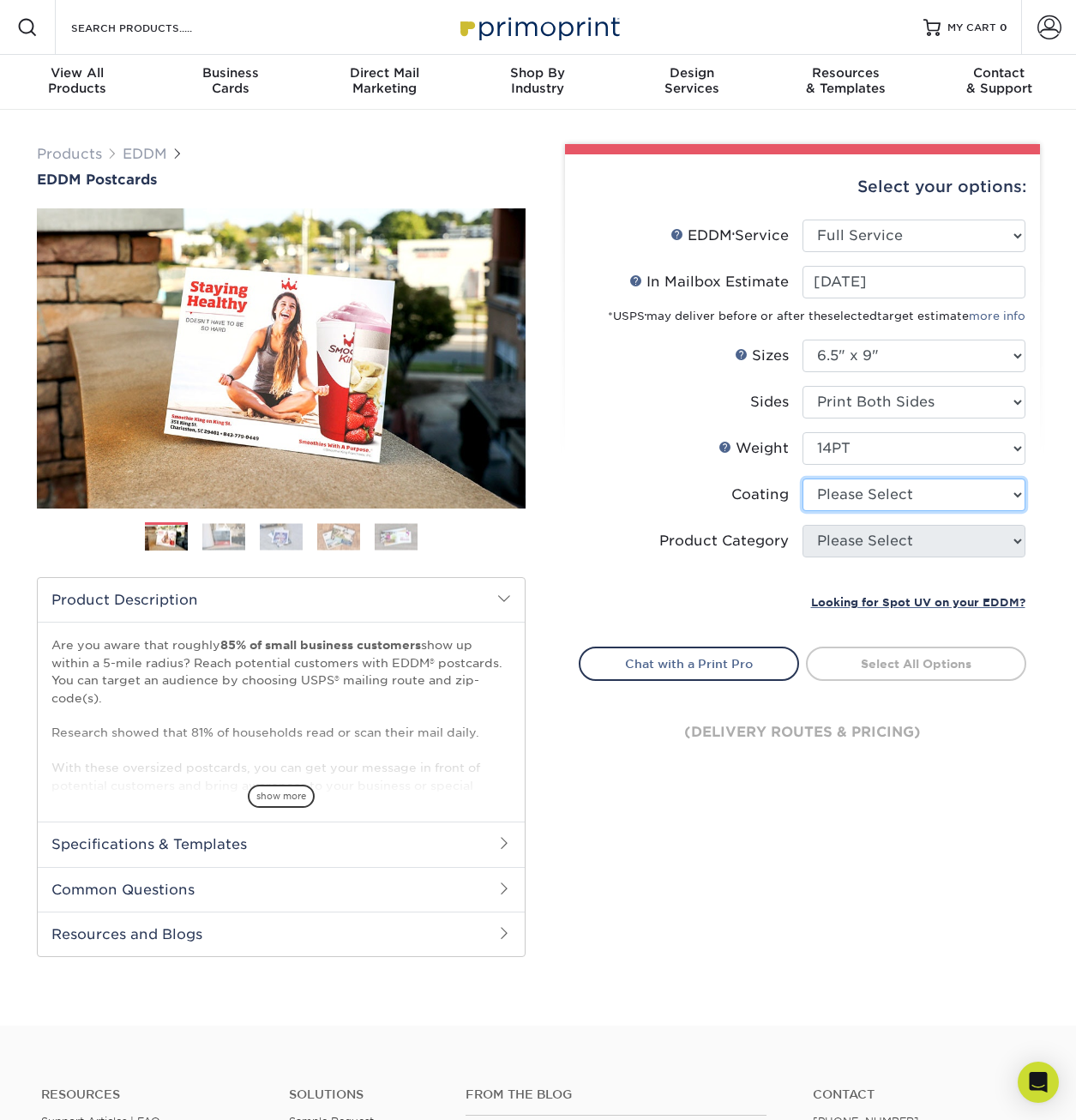
click at [864, 501] on select at bounding box center [914, 494] width 223 height 33
select select "ae367451-b2b8-45df-a344-0f05b6a12993"
click at [802, 478] on select at bounding box center [914, 494] width 223 height 33
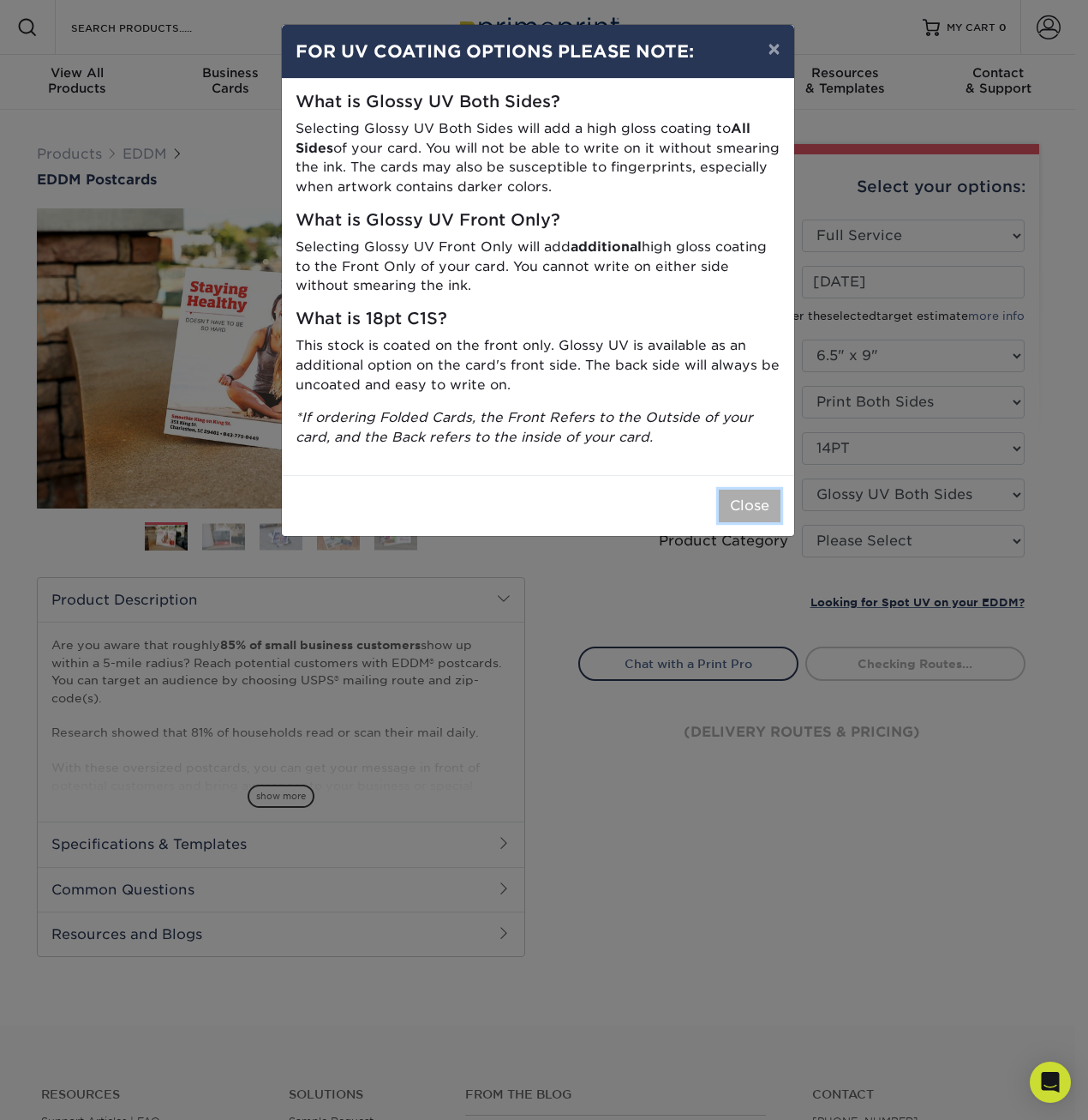
click at [749, 511] on button "Close" at bounding box center [749, 506] width 61 height 33
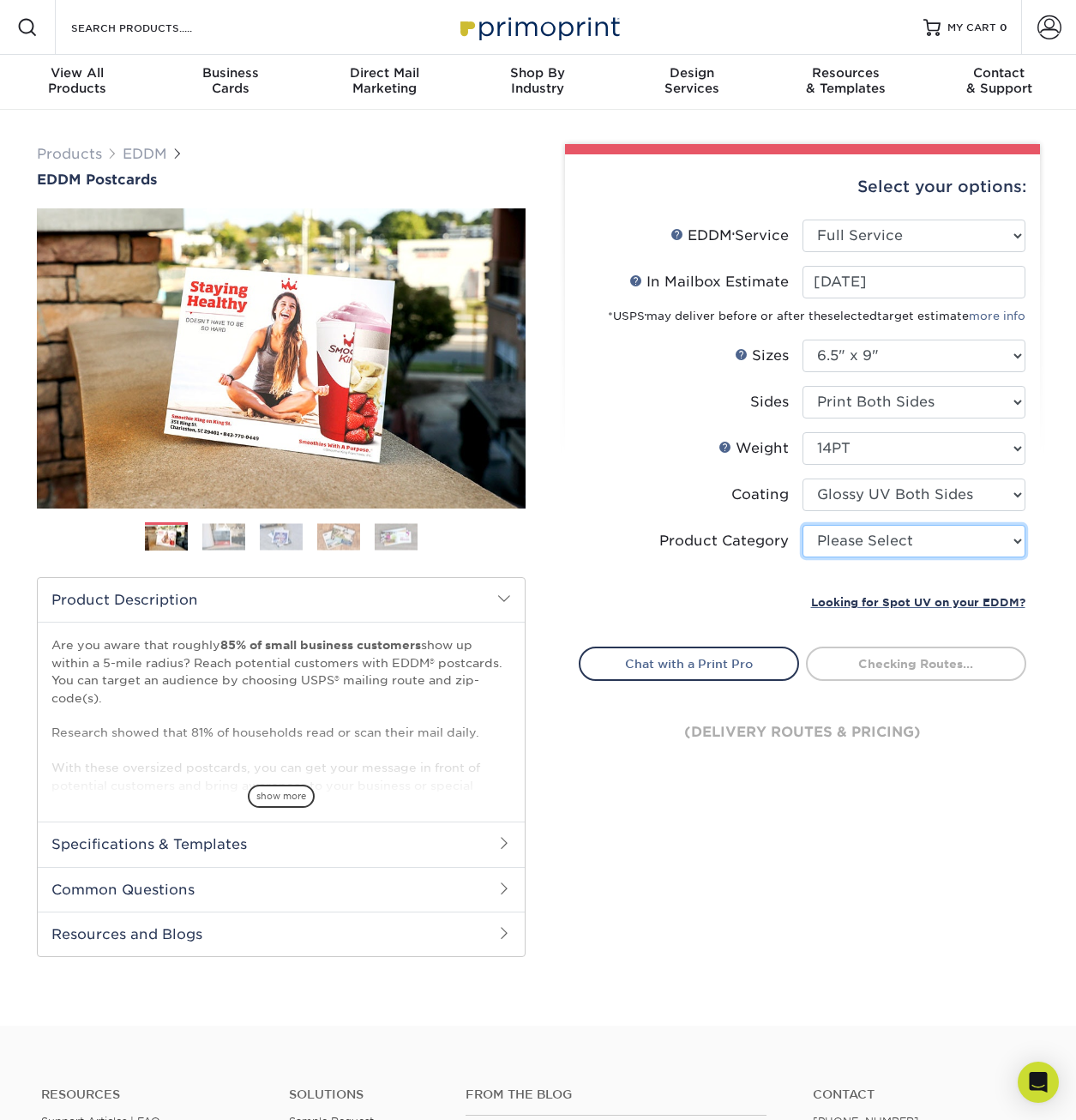
click at [902, 542] on select "Please Select Postcards" at bounding box center [914, 540] width 223 height 33
select select "9b7272e0-d6c8-4c3c-8e97-d3a1bcdab858"
click at [802, 524] on select "Please Select Postcards" at bounding box center [914, 540] width 223 height 33
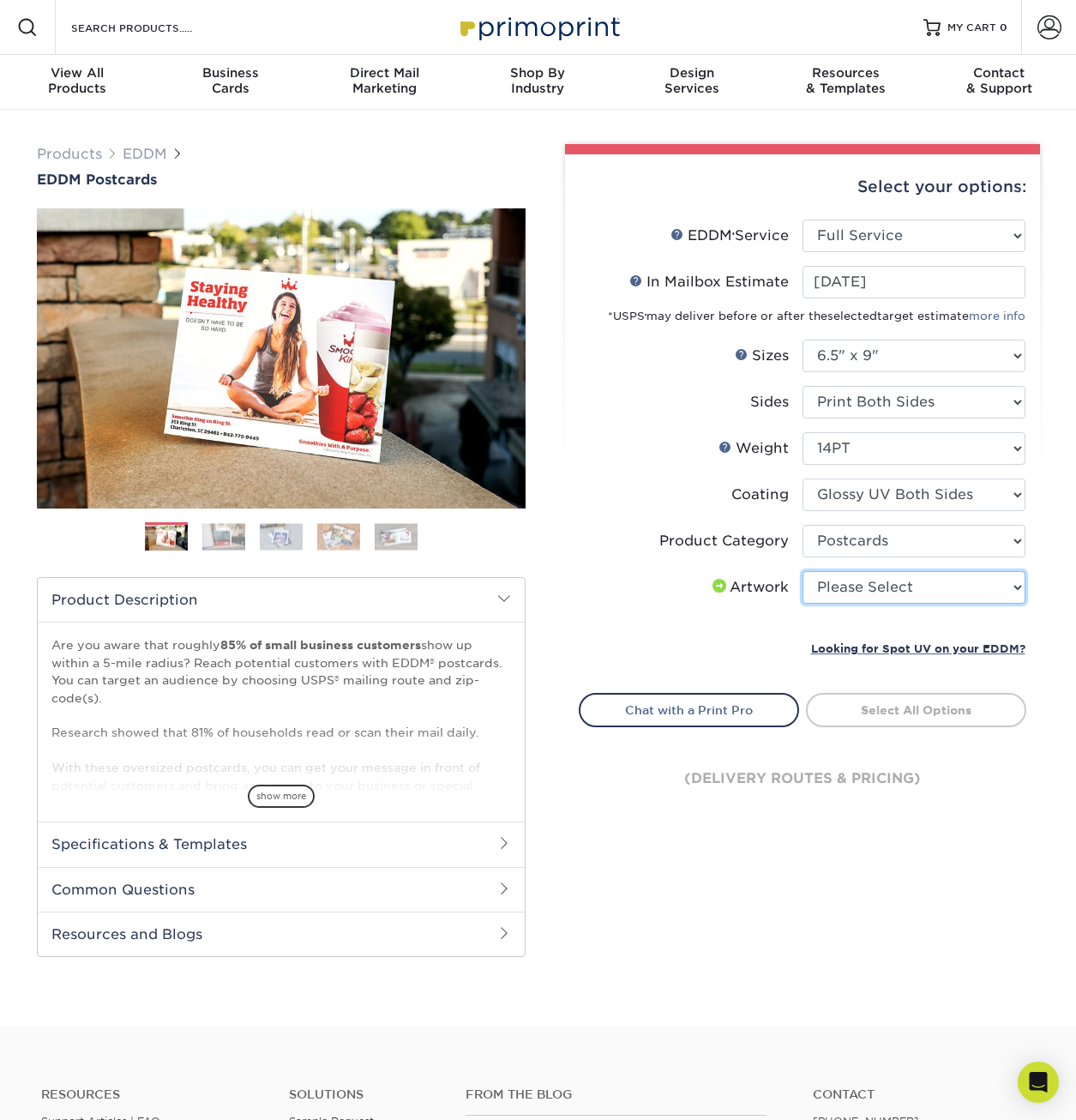
click at [879, 590] on select "Please Select I will upload files I need a design - $150" at bounding box center [914, 587] width 223 height 33
select select "design"
click at [802, 571] on select "Please Select I will upload files I need a design - $150" at bounding box center [914, 587] width 223 height 33
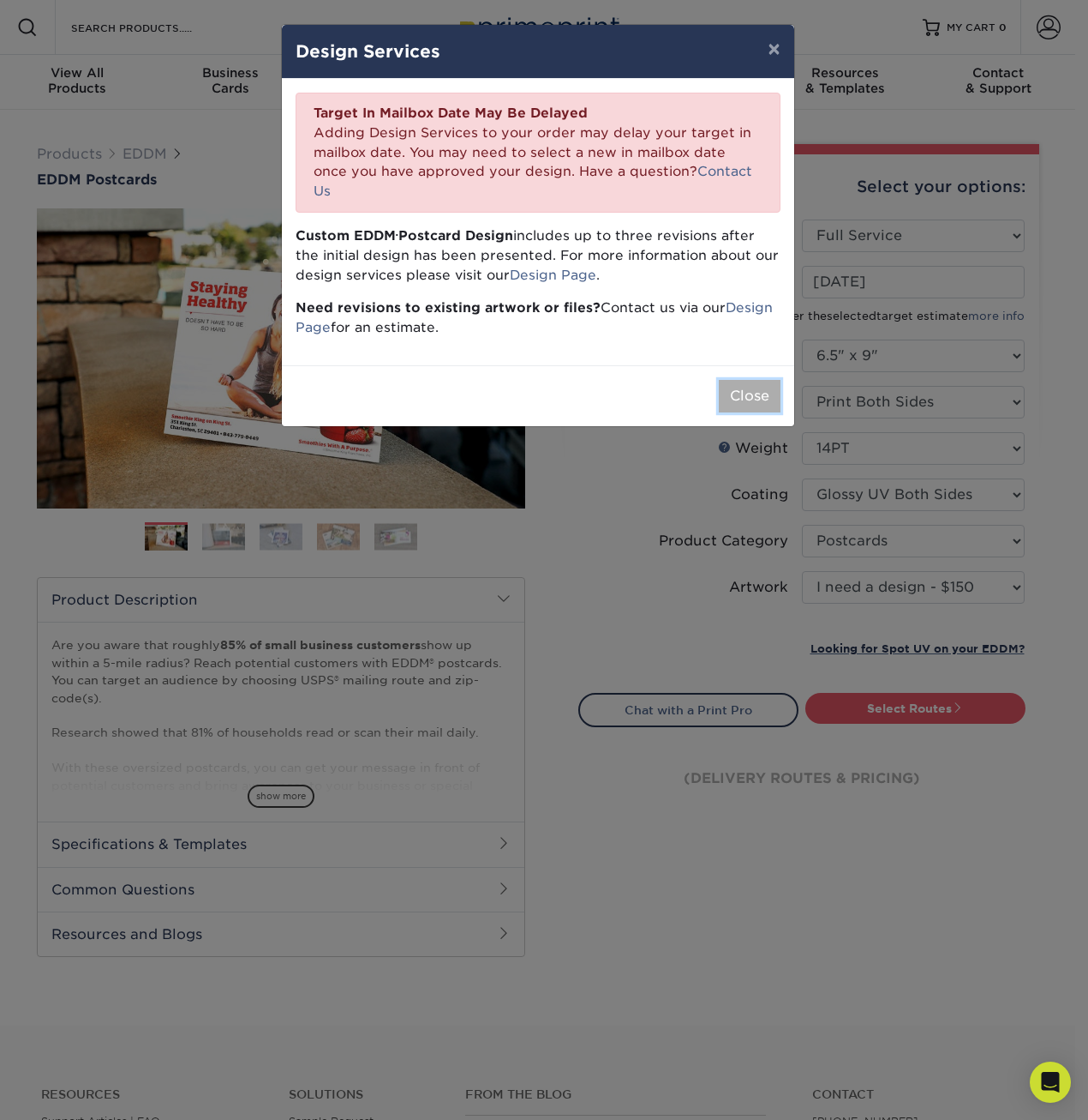
click at [738, 380] on button "Close" at bounding box center [749, 396] width 61 height 33
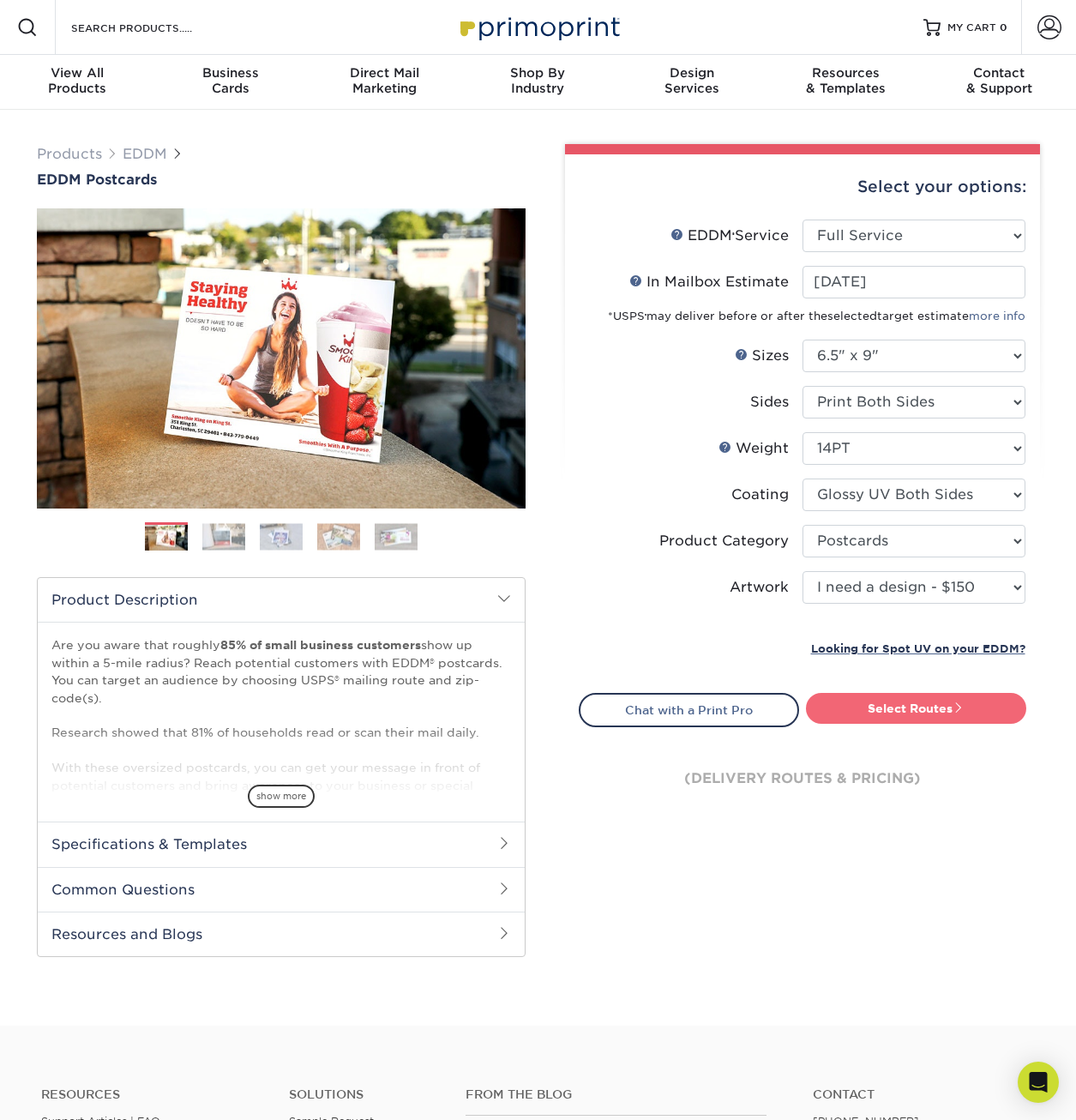
click at [925, 712] on link "Select Routes" at bounding box center [916, 707] width 220 height 31
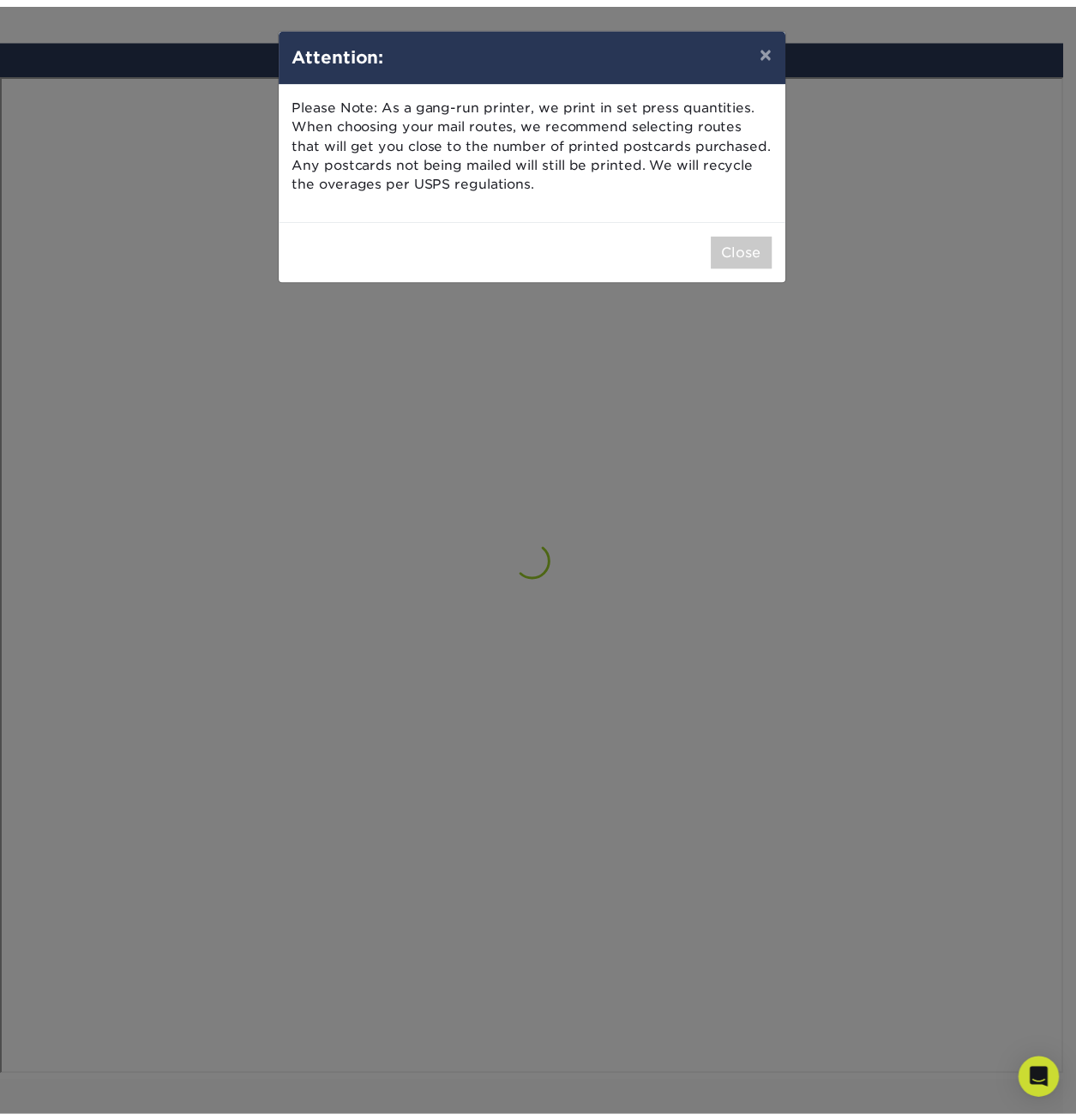
scroll to position [1000, 0]
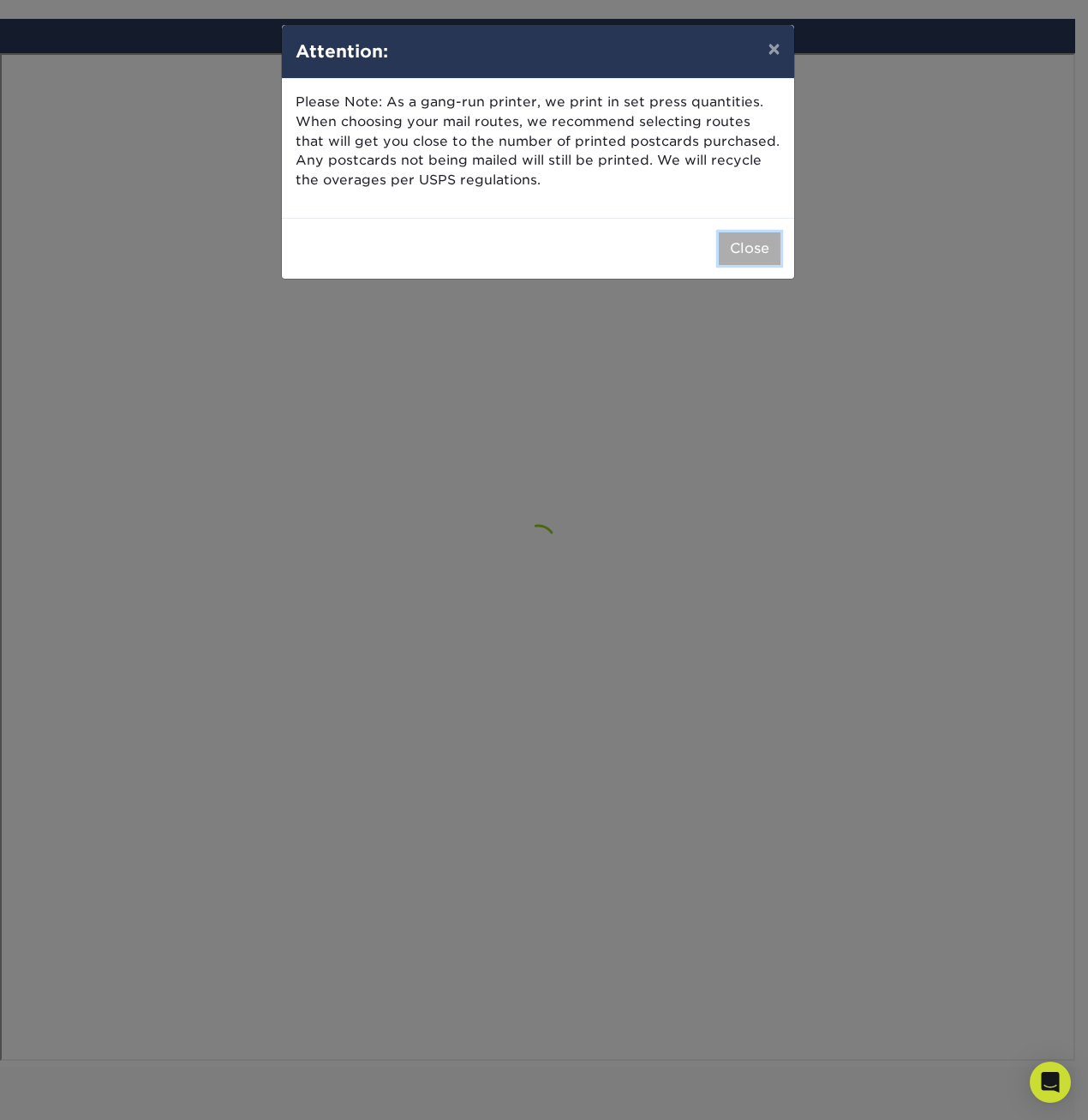
click at [736, 248] on button "Close" at bounding box center [749, 248] width 61 height 33
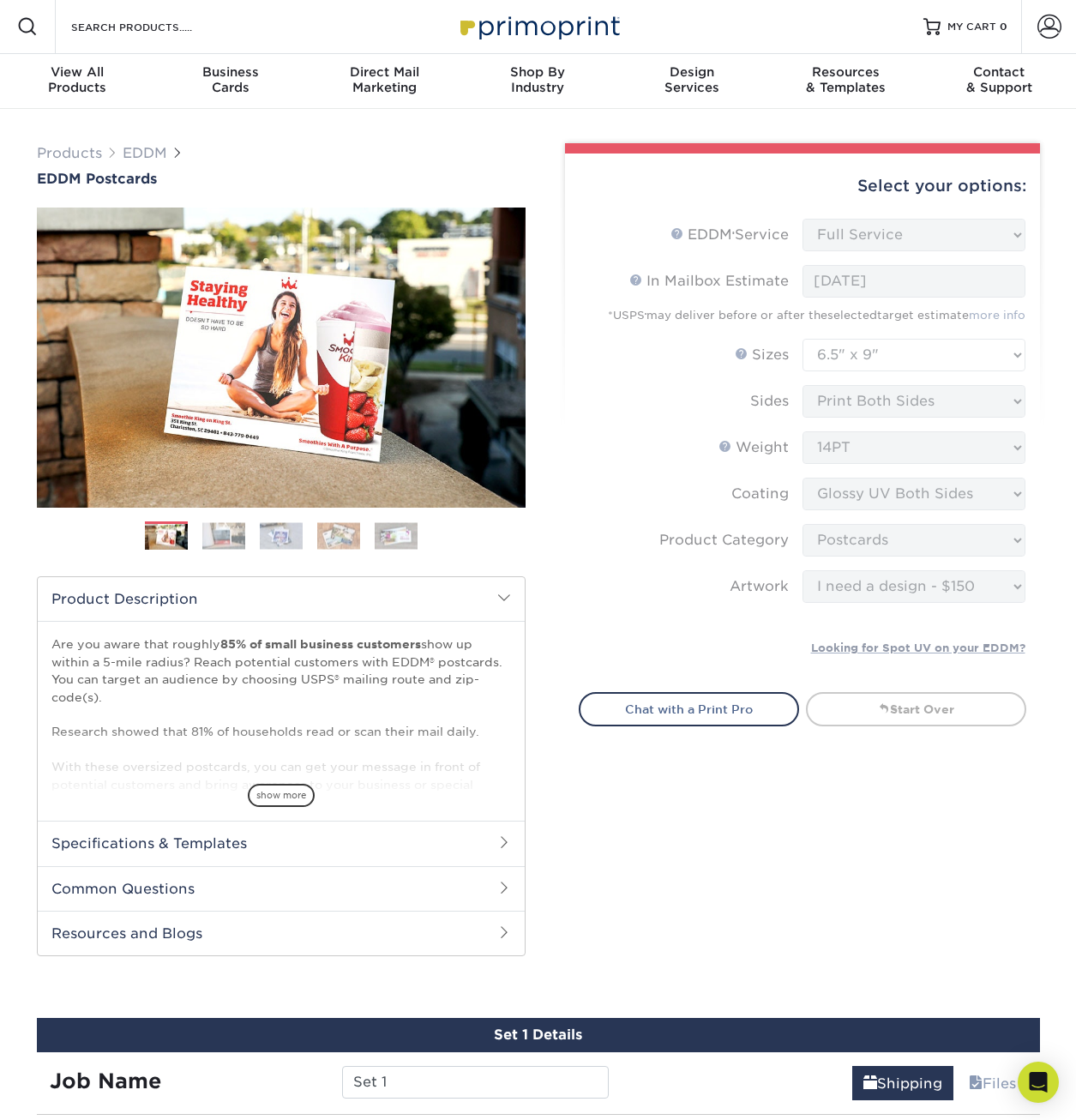
scroll to position [0, 0]
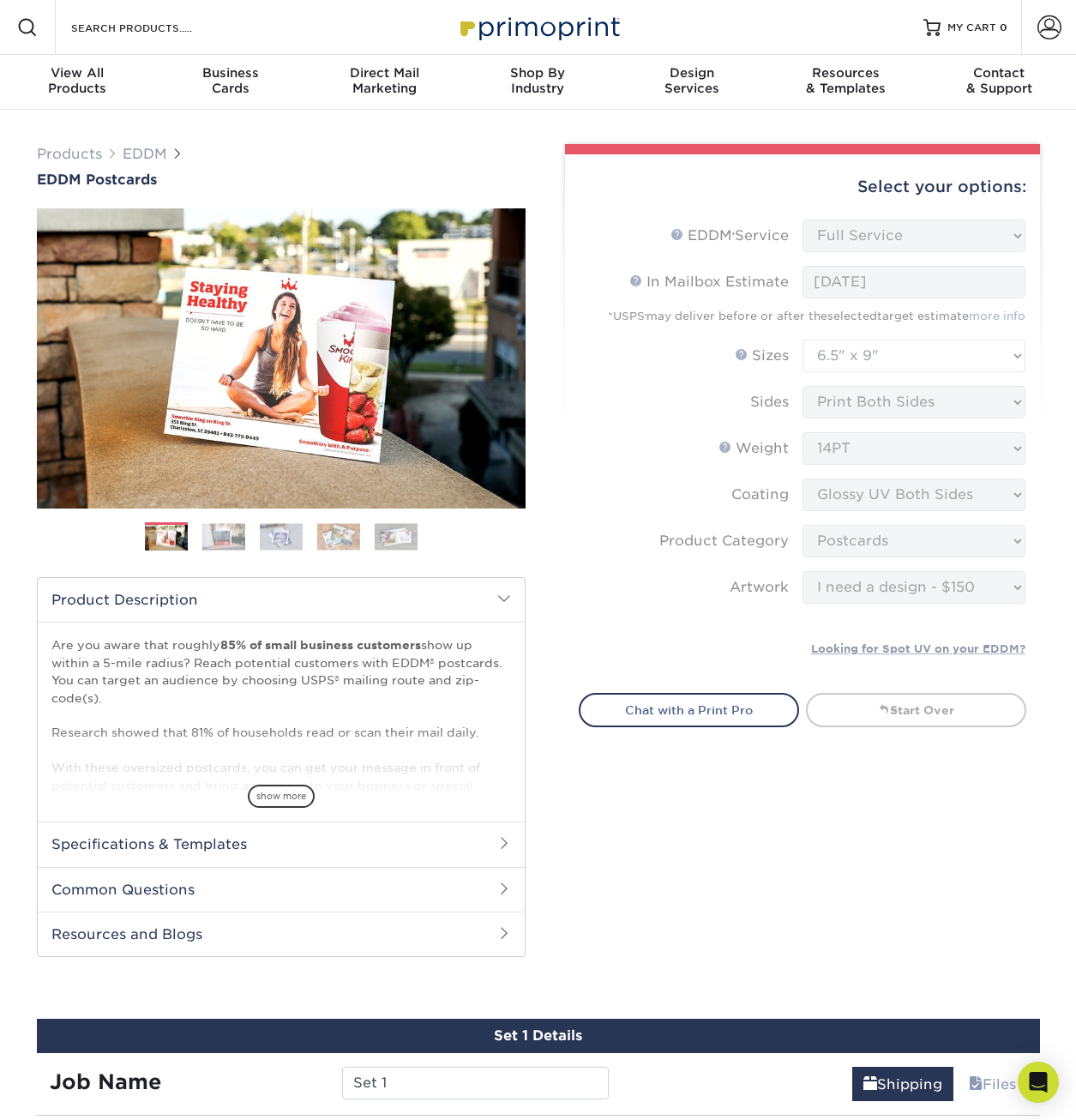
click at [229, 537] on img at bounding box center [223, 535] width 42 height 27
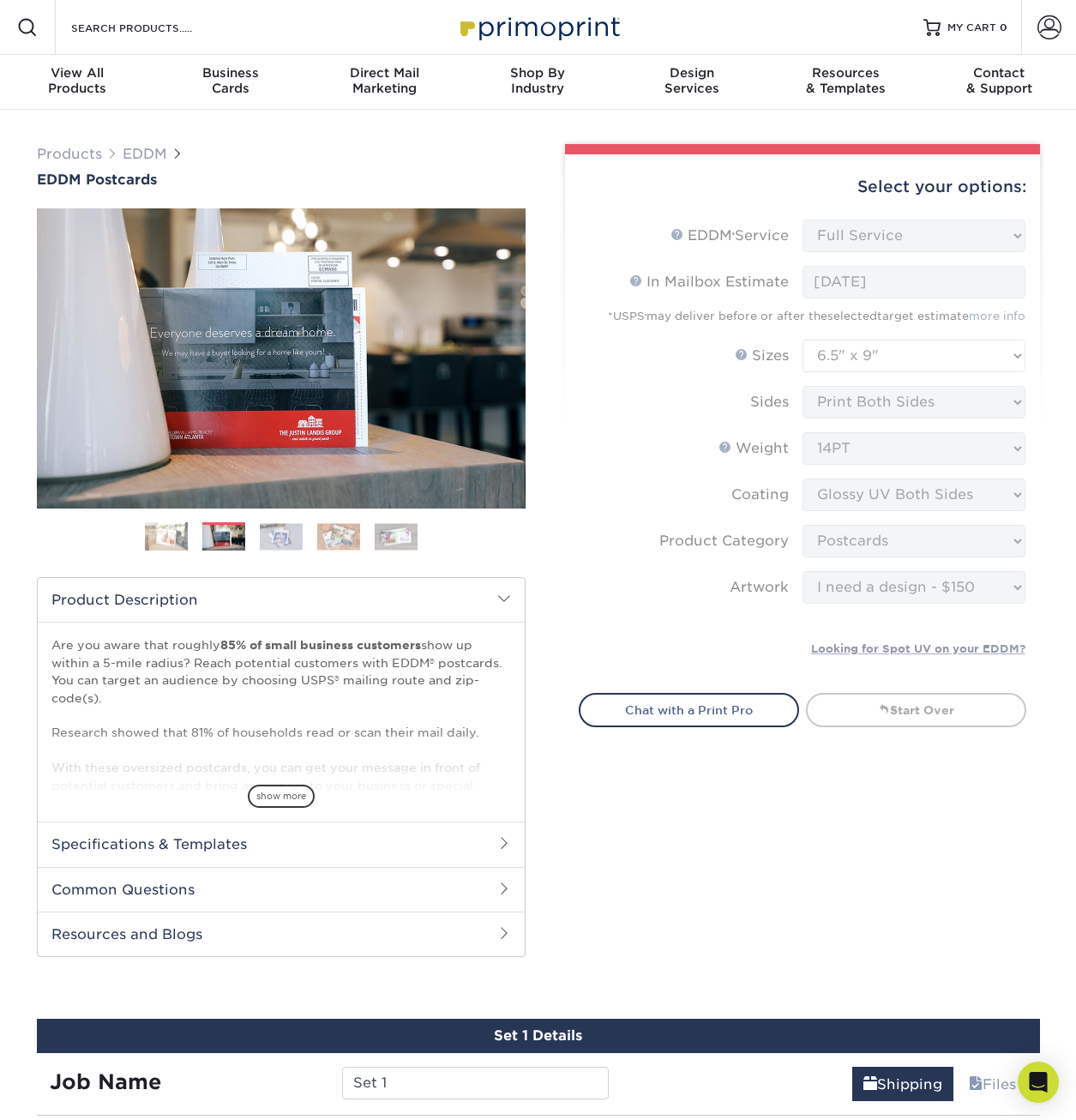
click at [279, 537] on img at bounding box center [281, 535] width 42 height 27
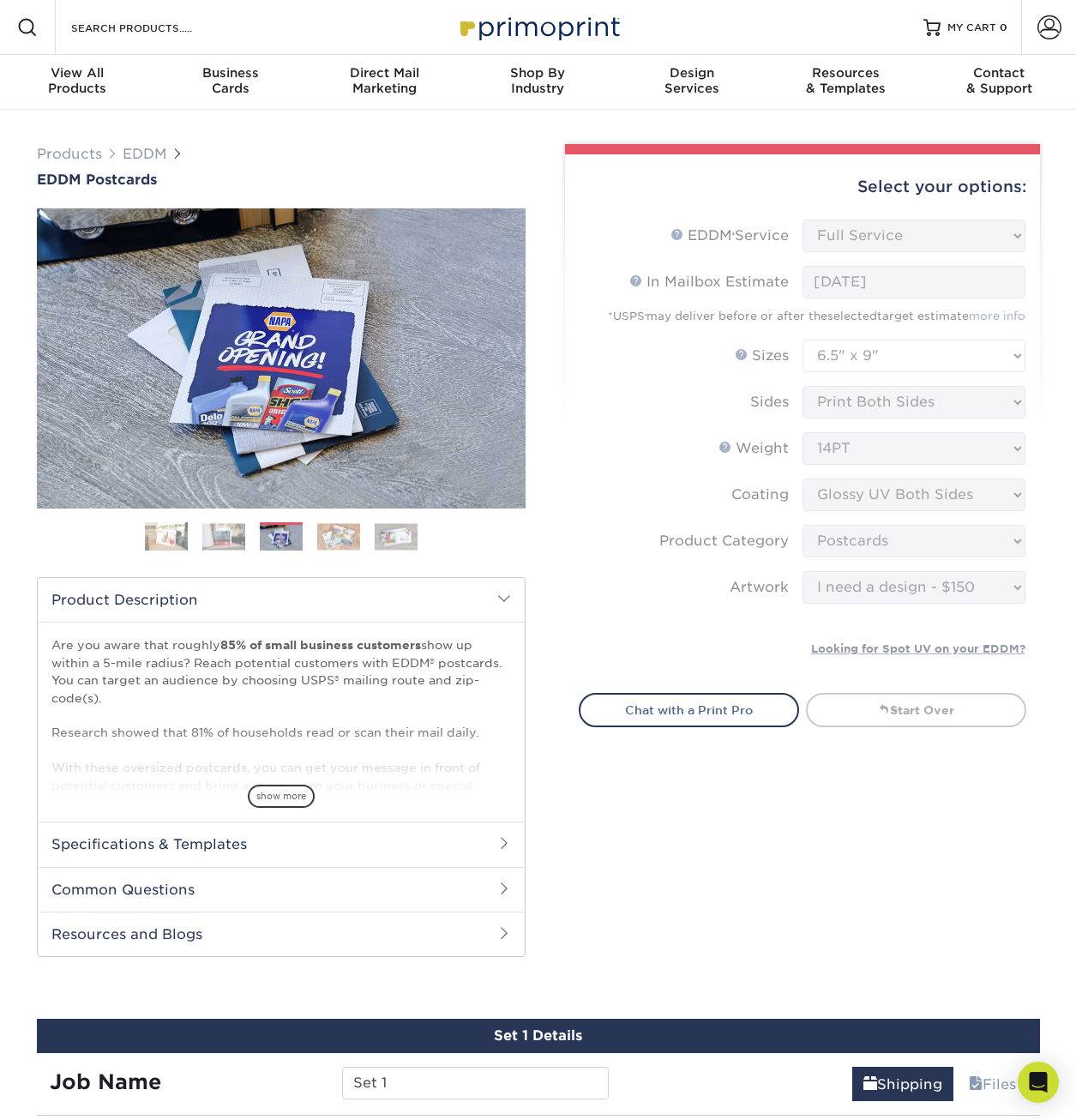
click at [341, 526] on img at bounding box center [338, 535] width 42 height 27
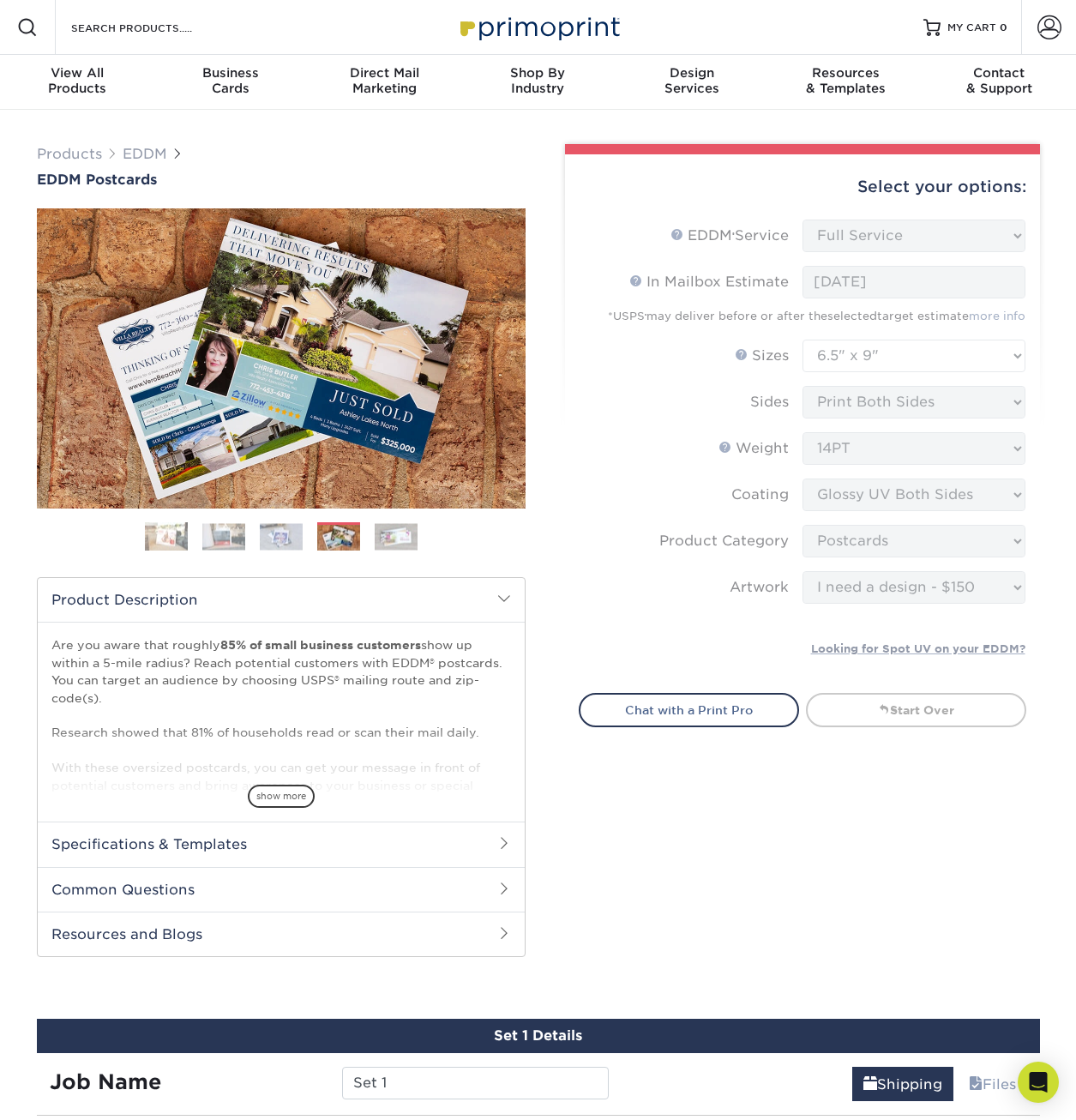
click at [400, 525] on img at bounding box center [395, 535] width 42 height 27
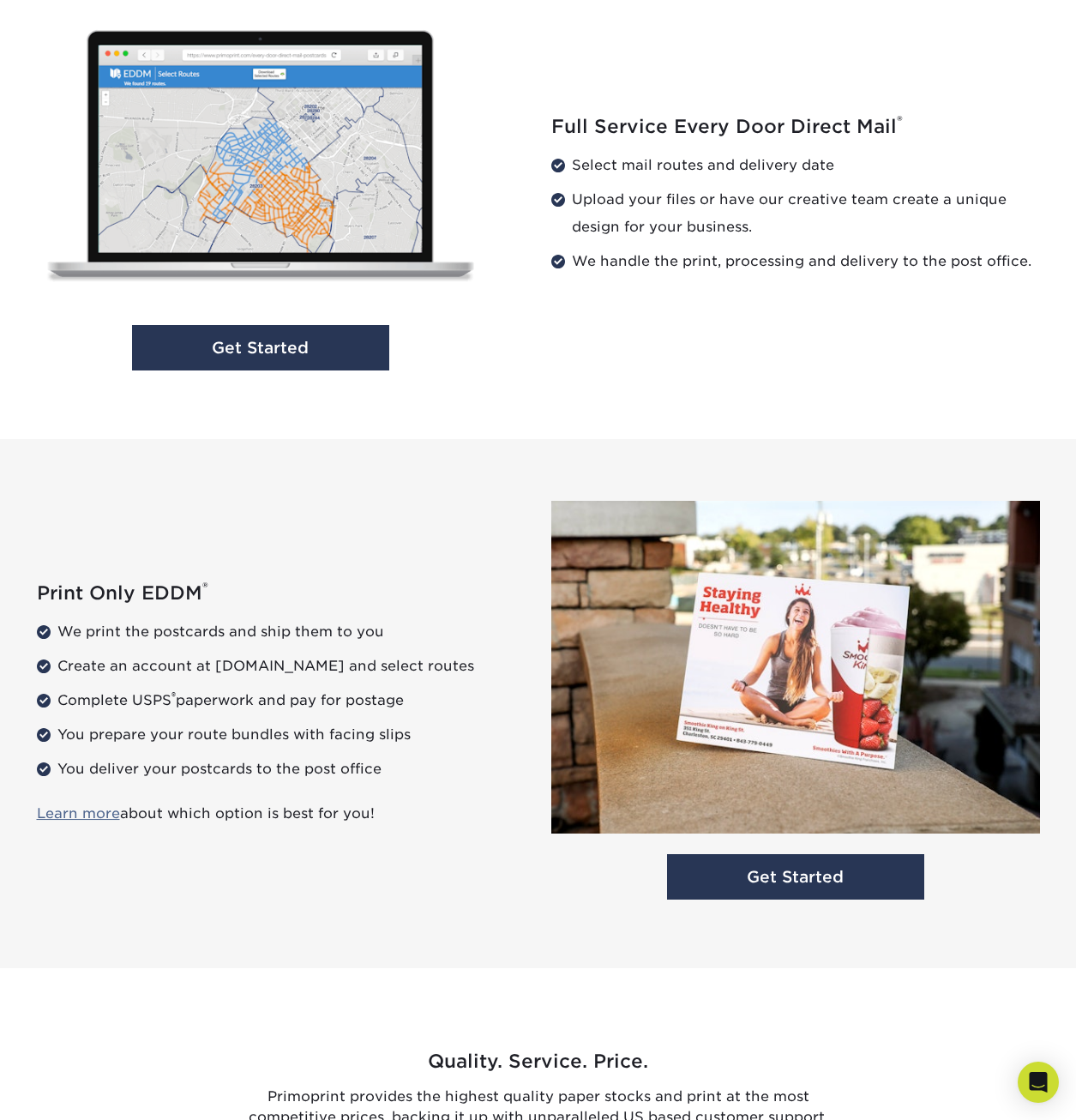
scroll to position [1800, 0]
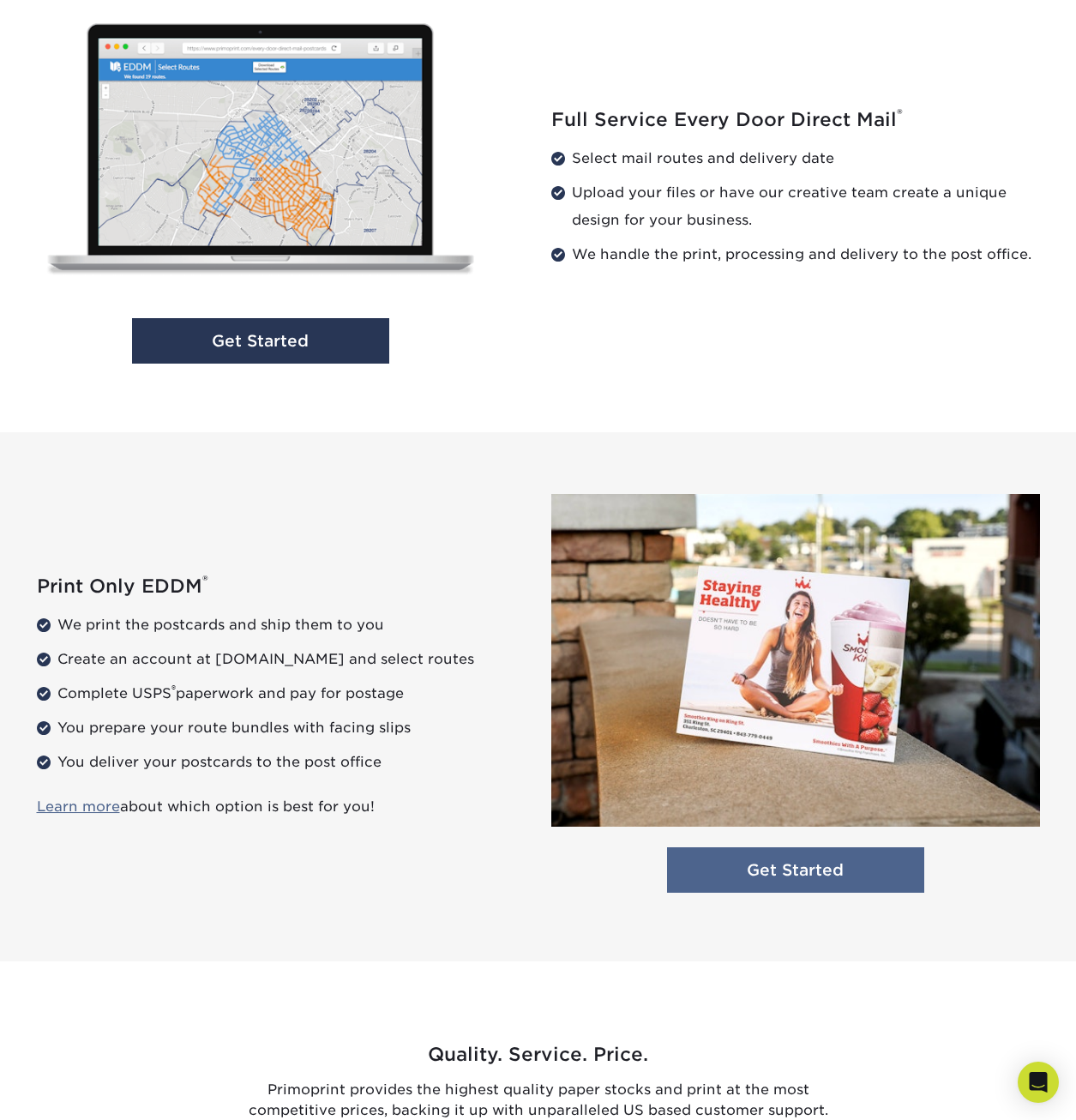
click at [764, 872] on link "Get Started" at bounding box center [795, 870] width 257 height 45
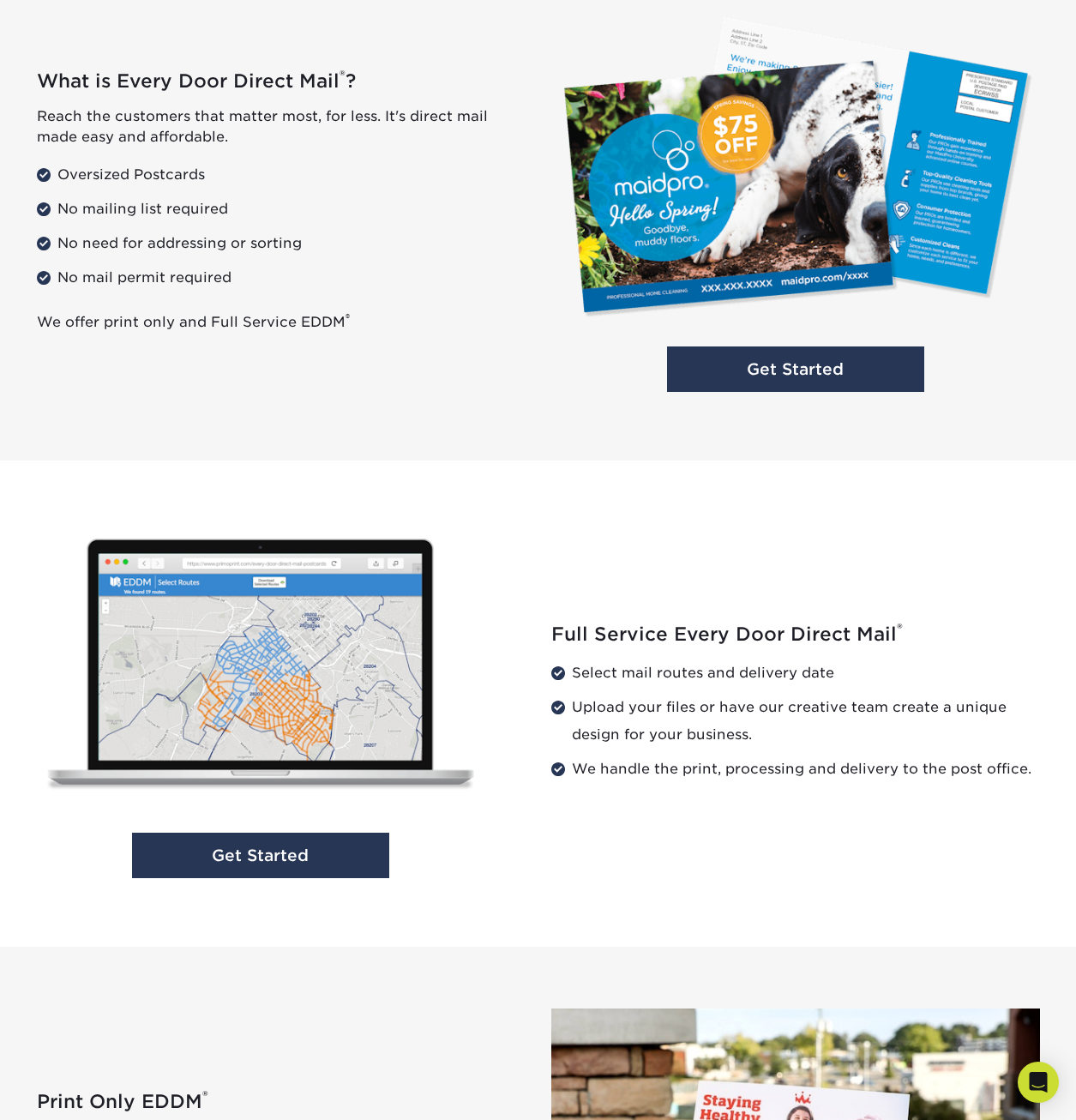
scroll to position [1372, 0]
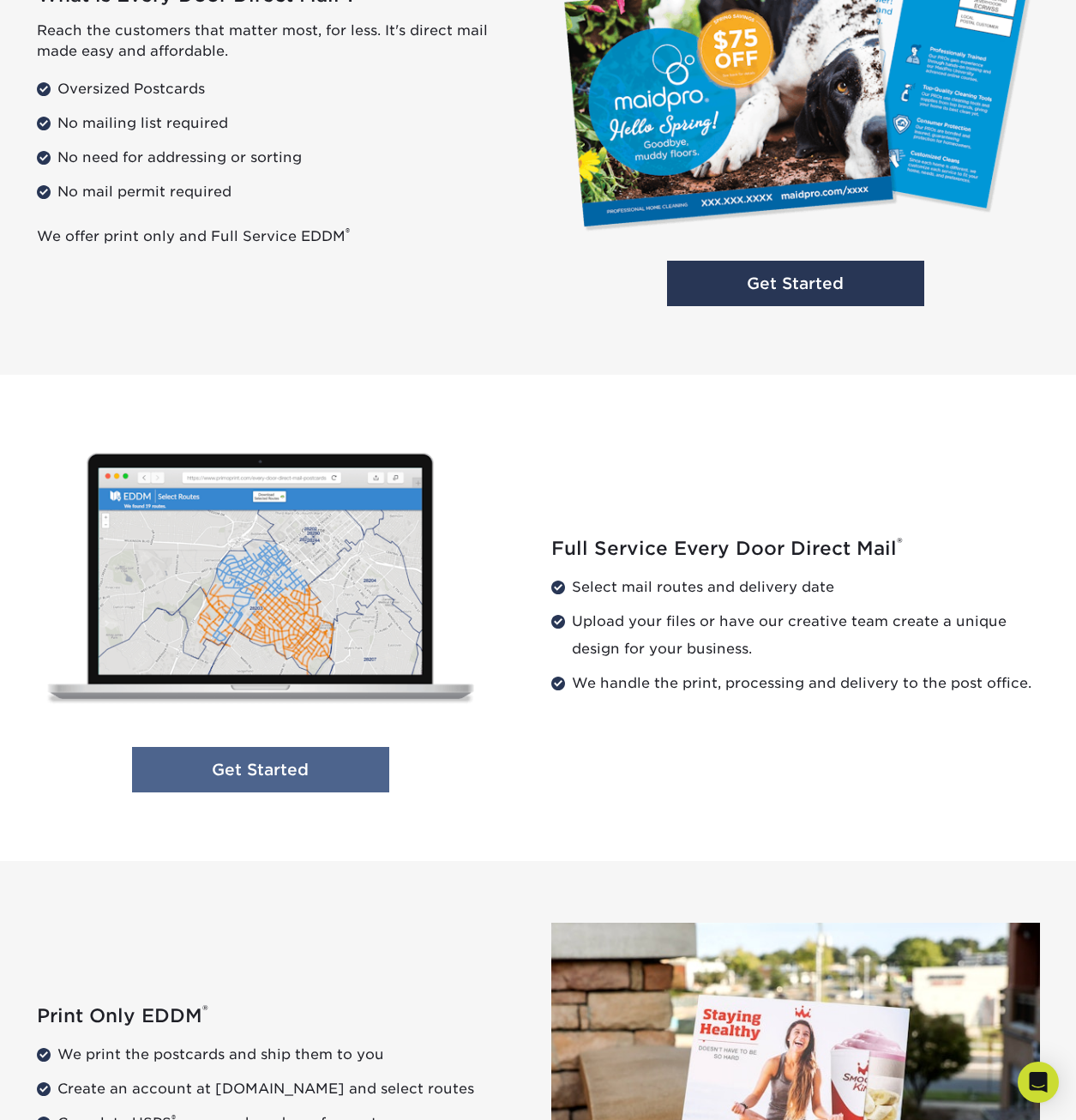
click at [322, 764] on link "Get Started" at bounding box center [261, 769] width 257 height 45
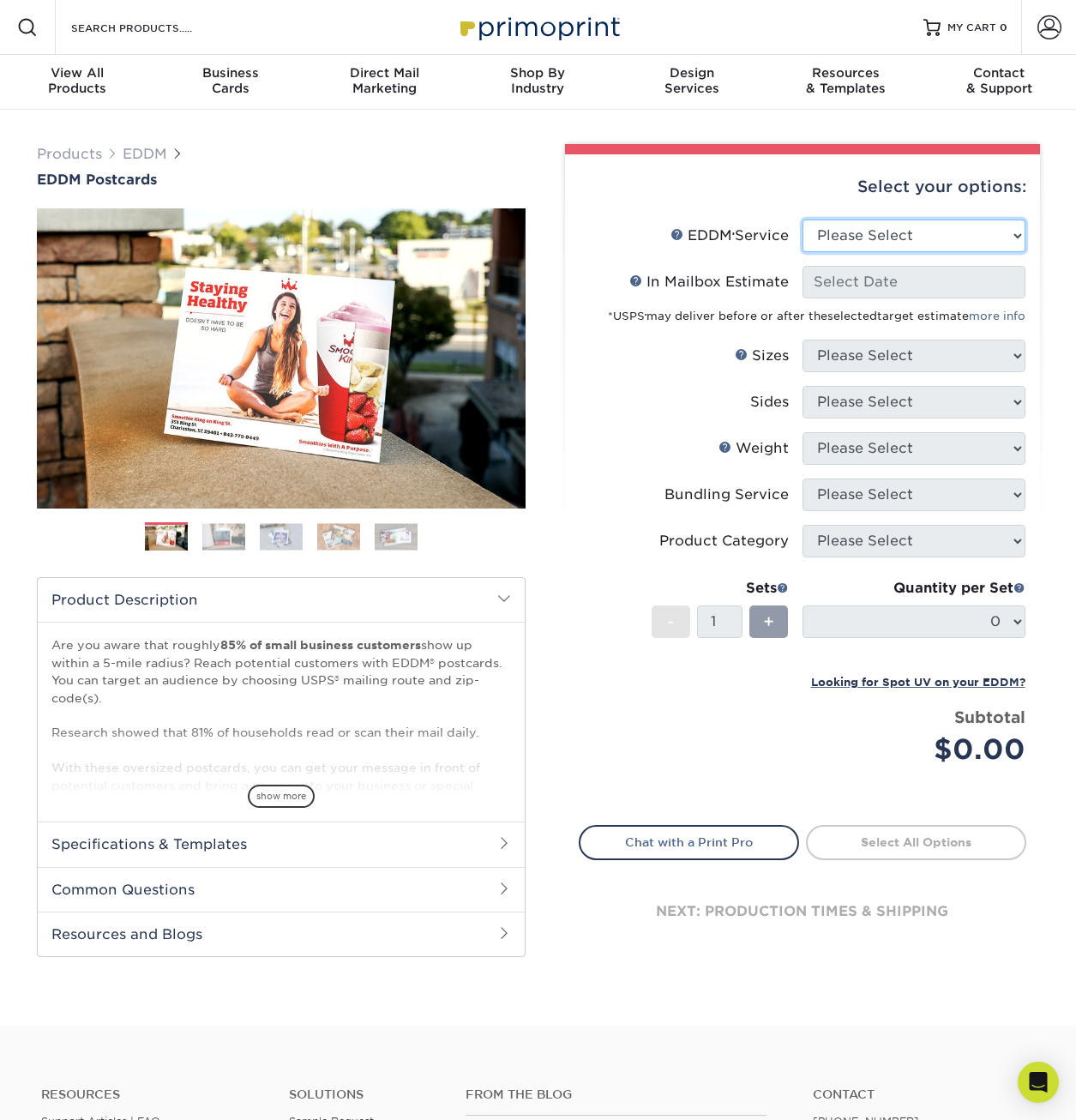
click at [900, 224] on select "Please Select Full Service Print Only" at bounding box center [914, 235] width 223 height 33
select select "full_service"
click at [802, 219] on select "Please Select Full Service Print Only" at bounding box center [914, 235] width 223 height 33
select select "-1"
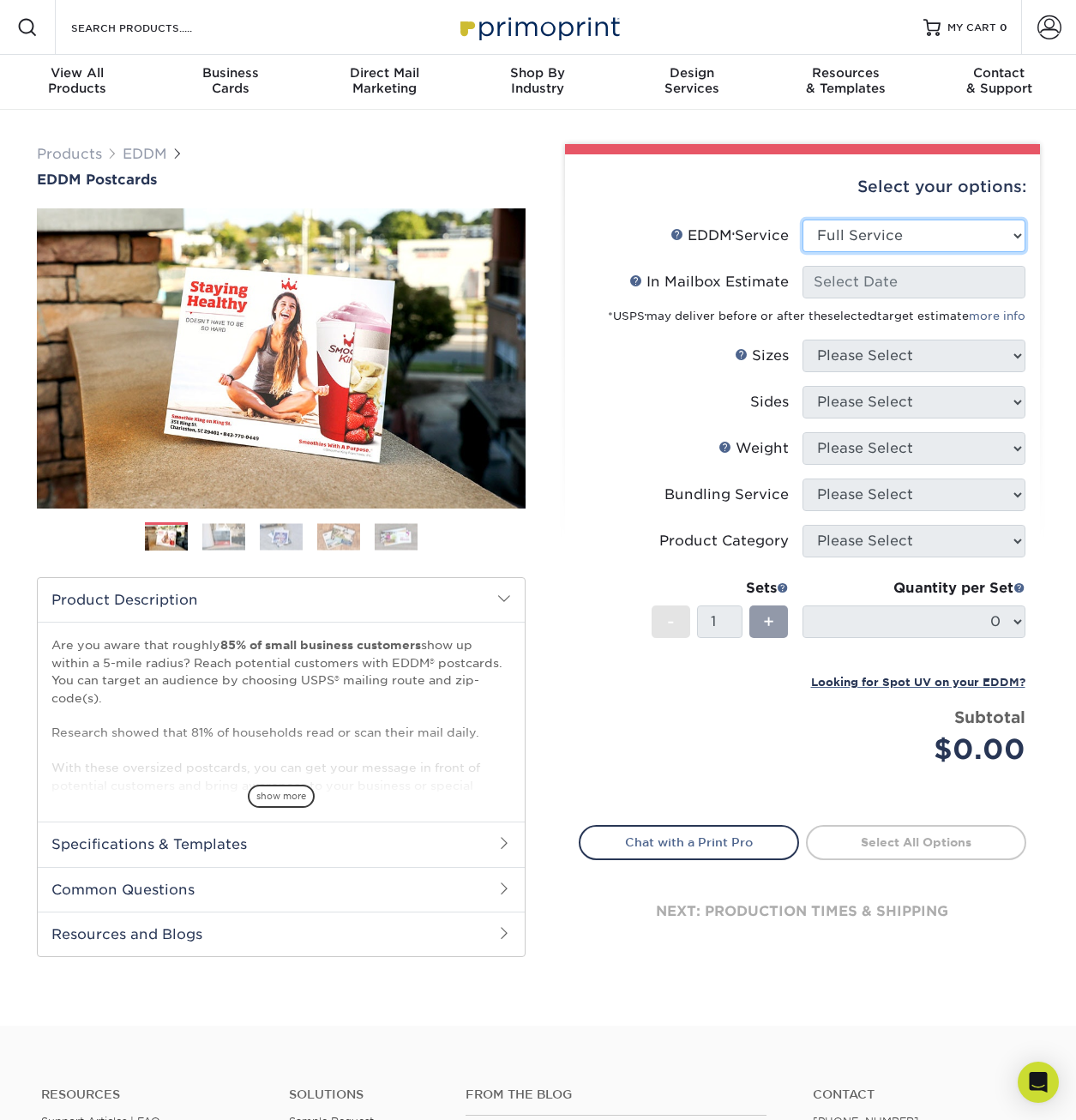
select select "-1"
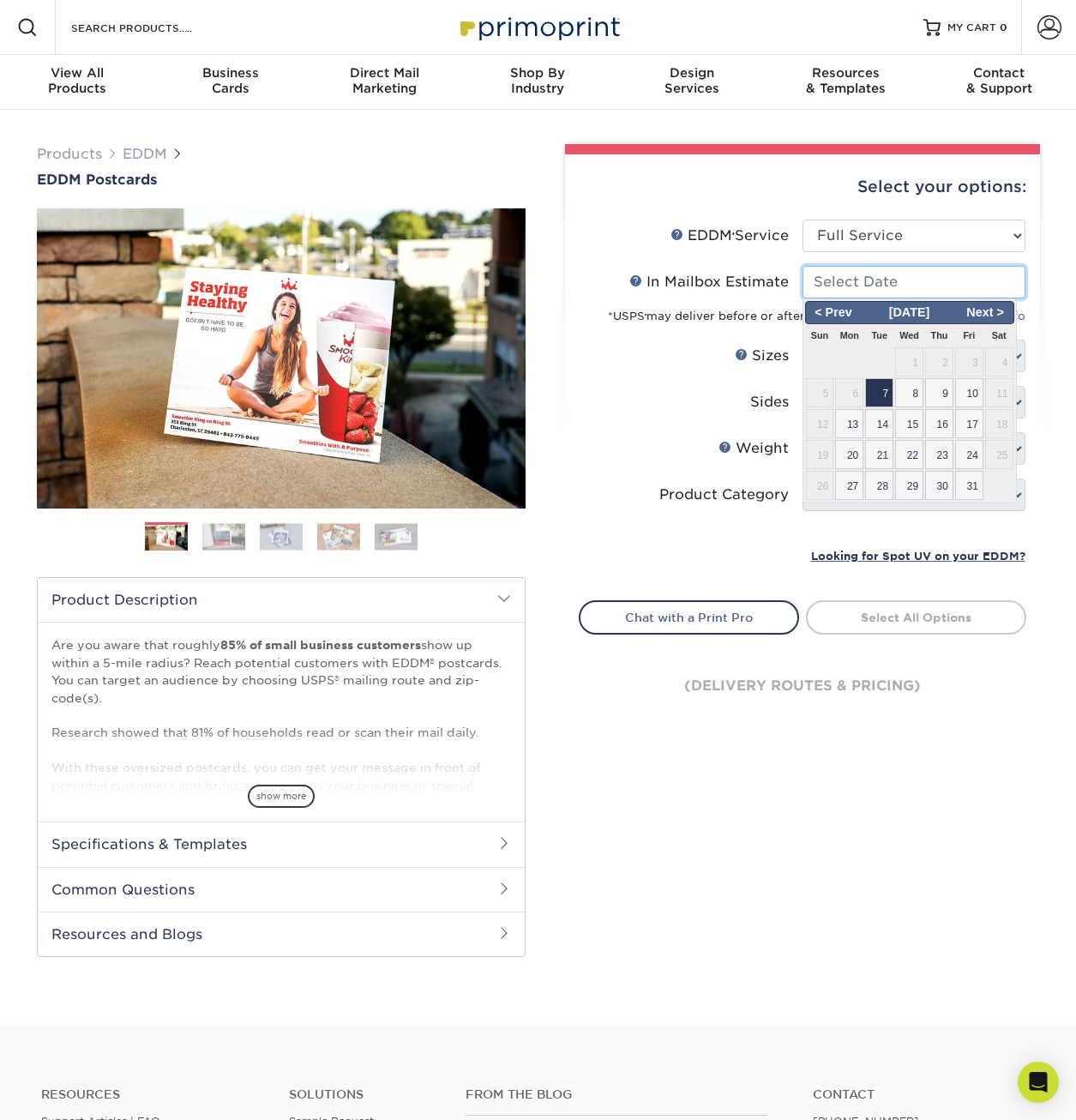
click at [874, 279] on input "In Mailbox Estimate Help In Mailbox Estimate" at bounding box center [914, 281] width 223 height 33
click at [881, 485] on span "28" at bounding box center [879, 486] width 29 height 30
type input "[DATE]"
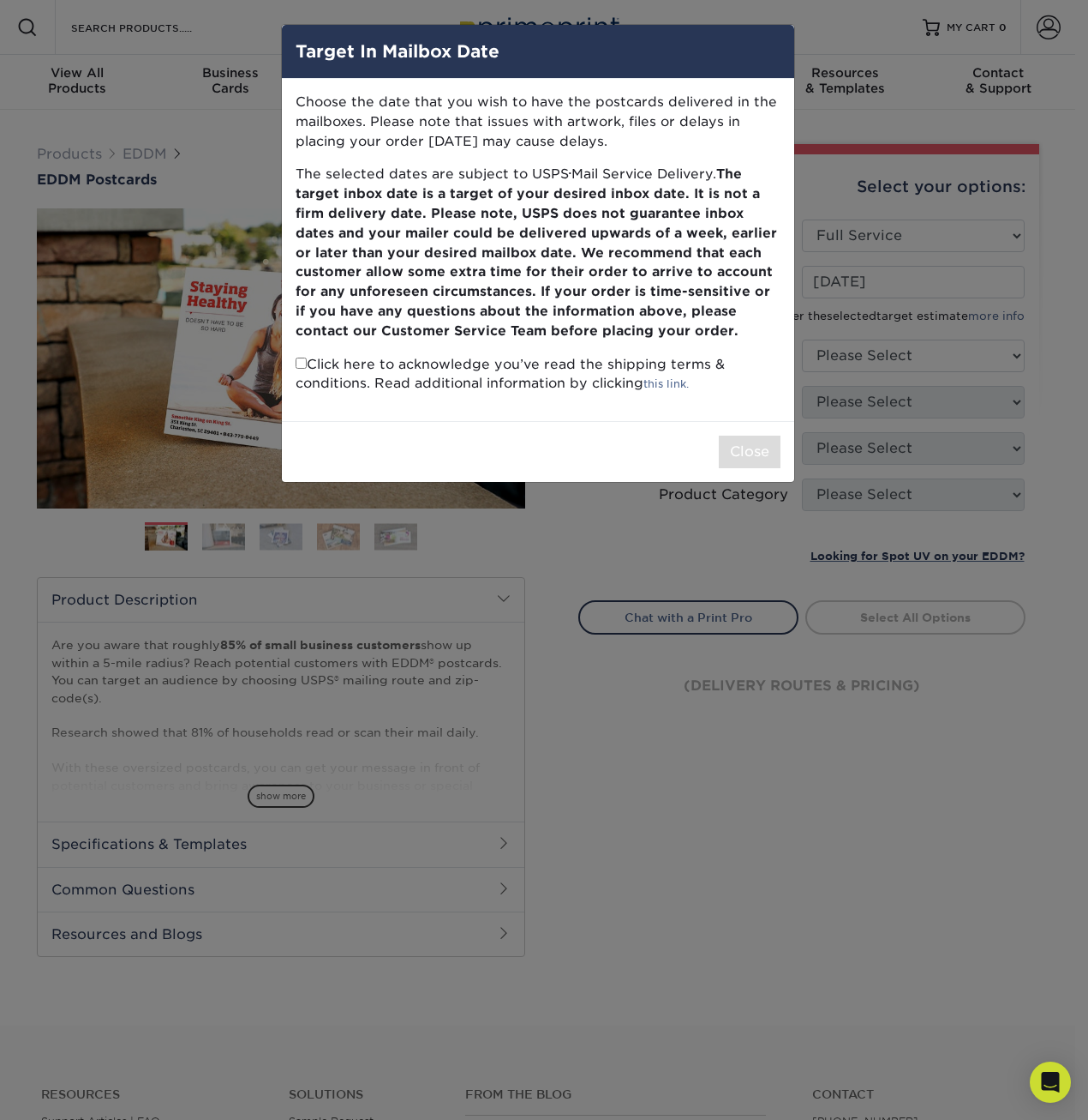
click at [302, 358] on input "checkbox" at bounding box center [300, 362] width 11 height 11
checkbox input "true"
click at [721, 445] on button "Close" at bounding box center [749, 451] width 61 height 33
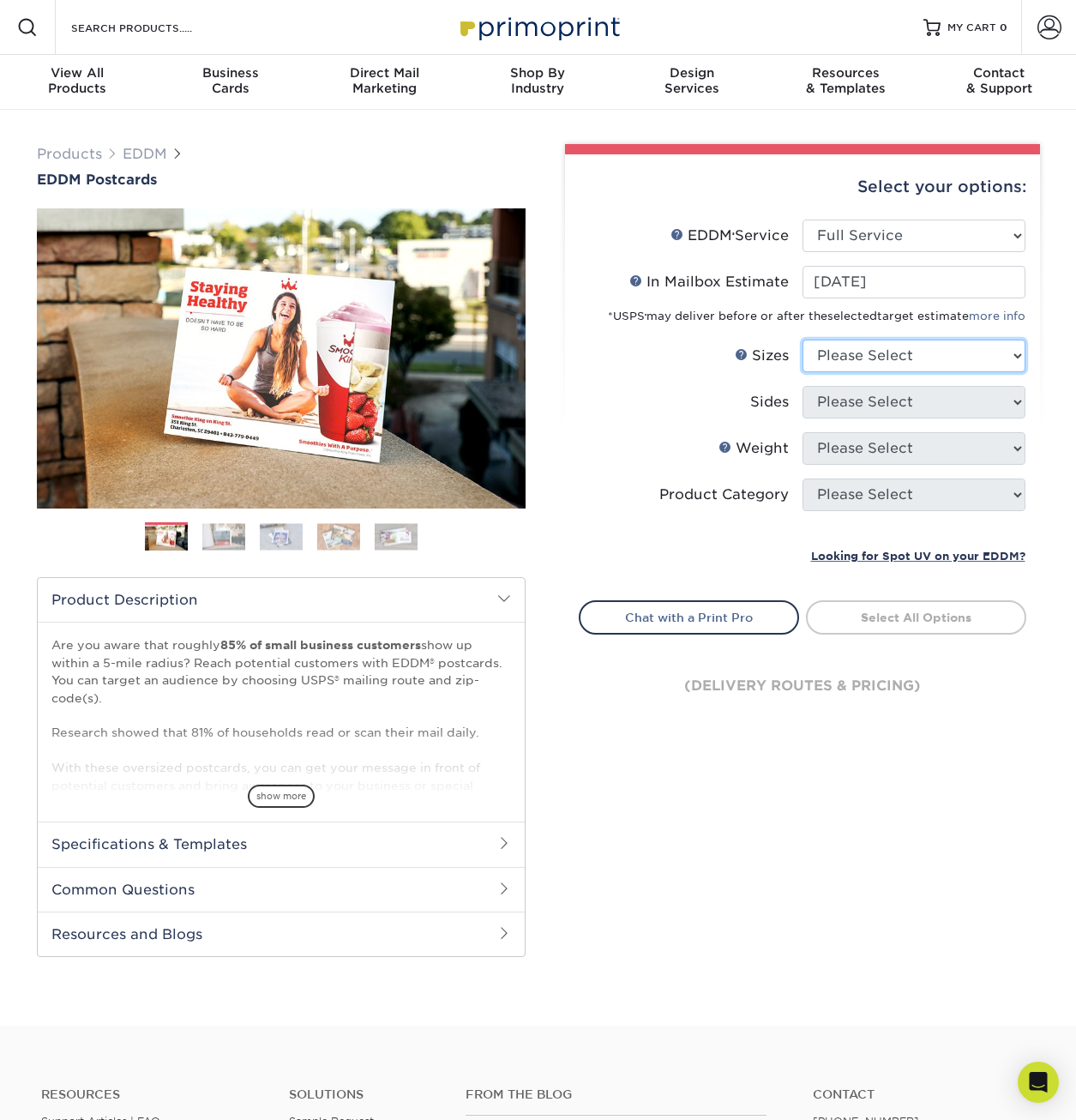
click at [857, 358] on select "Please Select 4.5" x 12" 6" x 12" 6.5" x 8" 6.5" x 9" 6.5" x 12" 7" x 8.5" 8" x…" at bounding box center [914, 356] width 223 height 33
click at [900, 360] on select "Please Select 4.5" x 12" 6" x 12" 6.5" x 8" 6.5" x 9" 6.5" x 12" 7" x 8.5" 8" x…" at bounding box center [914, 356] width 223 height 33
click at [970, 363] on select "Please Select 4.5" x 12" 6" x 12" 6.5" x 8" 6.5" x 9" 6.5" x 12" 7" x 8.5" 8" x…" at bounding box center [914, 356] width 223 height 33
click at [902, 360] on select "Please Select 4.5" x 12" 6" x 12" 6.5" x 8" 6.5" x 9" 6.5" x 12" 7" x 8.5" 8" x…" at bounding box center [914, 356] width 223 height 33
click at [1008, 365] on select "Please Select 4.5" x 12" 6" x 12" 6.5" x 8" 6.5" x 9" 6.5" x 12" 7" x 8.5" 8" x…" at bounding box center [914, 356] width 223 height 33
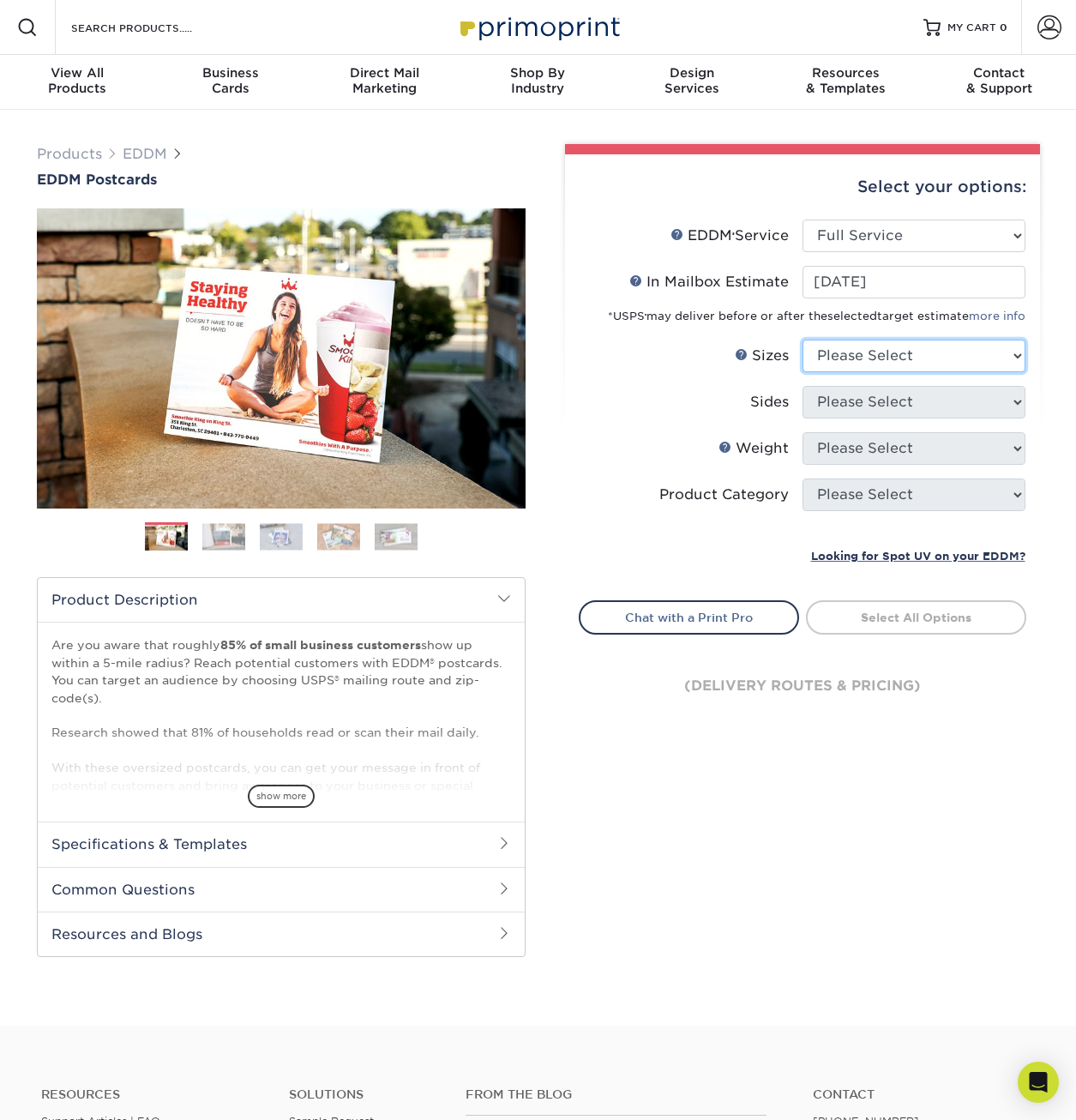
click at [1020, 355] on select "Please Select 4.5" x 12" 6" x 12" 6.5" x 8" 6.5" x 9" 6.5" x 12" 7" x 8.5" 8" x…" at bounding box center [914, 356] width 223 height 33
click at [909, 361] on select "Please Select 4.5" x 12" 6" x 12" 6.5" x 8" 6.5" x 9" 6.5" x 12" 7" x 8.5" 8" x…" at bounding box center [914, 356] width 223 height 33
click at [923, 362] on select "Please Select 4.5" x 12" 6" x 12" 6.5" x 8" 6.5" x 9" 6.5" x 12" 7" x 8.5" 8" x…" at bounding box center [914, 356] width 223 height 33
select select "6.50x9.00"
click at [802, 340] on select "Please Select 4.5" x 12" 6" x 12" 6.5" x 8" 6.5" x 9" 6.5" x 12" 7" x 8.5" 8" x…" at bounding box center [914, 356] width 223 height 33
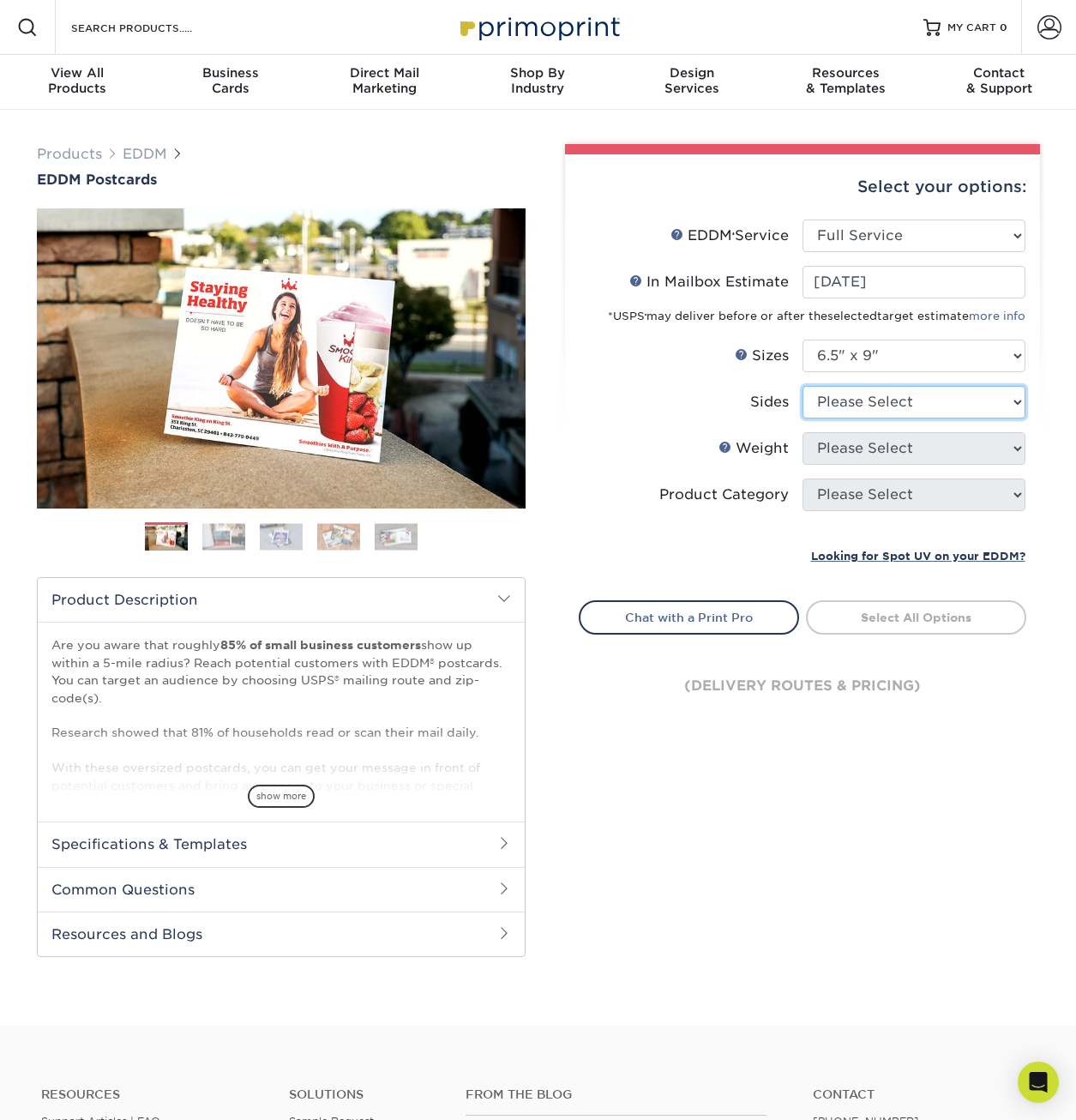
click at [883, 406] on select "Please Select Print Both Sides Print Front Only" at bounding box center [914, 402] width 223 height 33
select select "13abbda7-1d64-4f25-8bb2-c179b224825d"
click at [802, 386] on select "Please Select Print Both Sides Print Front Only" at bounding box center [914, 402] width 223 height 33
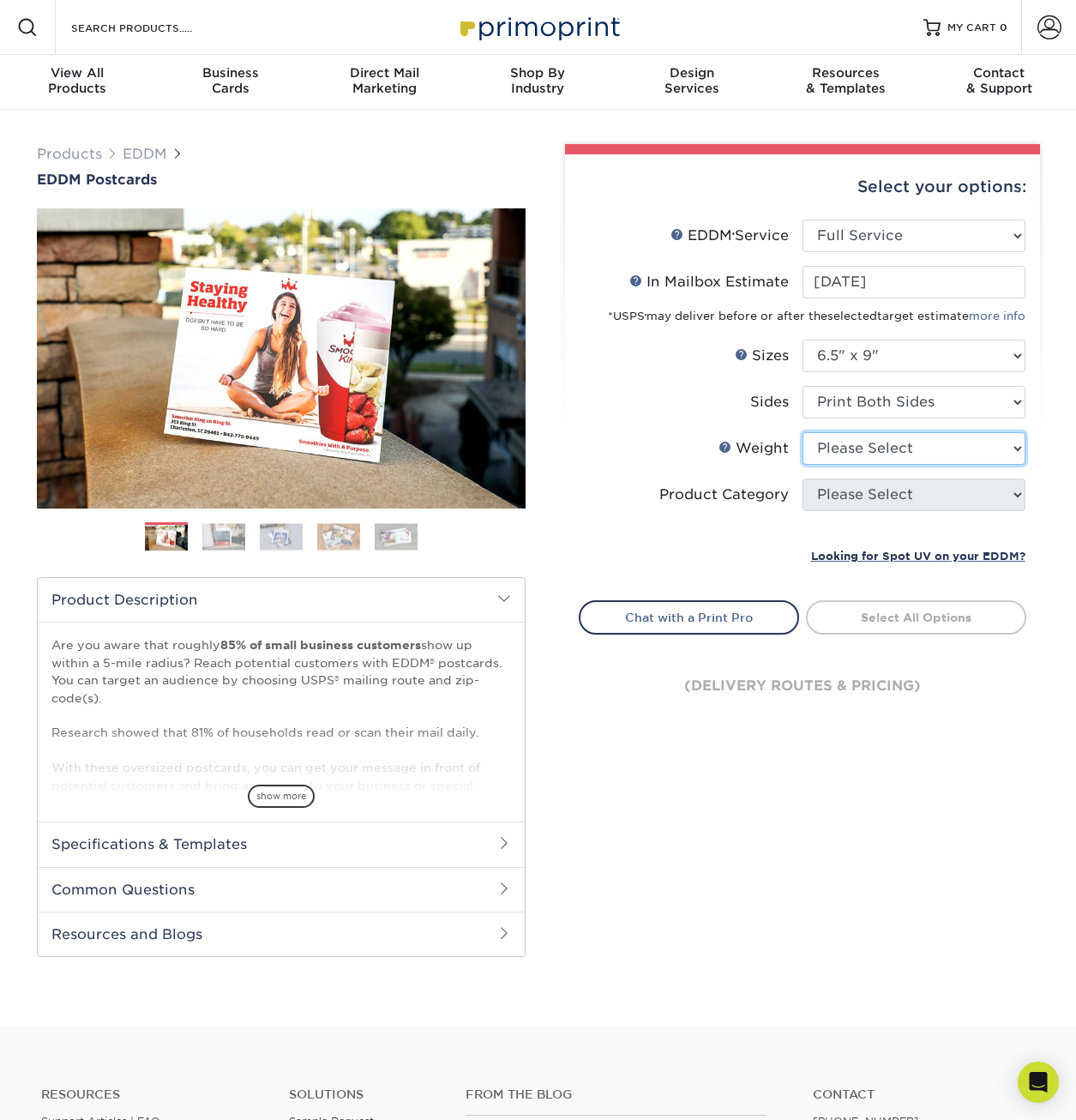
click at [874, 463] on select "Please Select 16PT 14PT" at bounding box center [914, 447] width 223 height 33
select select "14PT"
click at [802, 432] on select "Please Select 16PT 14PT" at bounding box center [914, 447] width 223 height 33
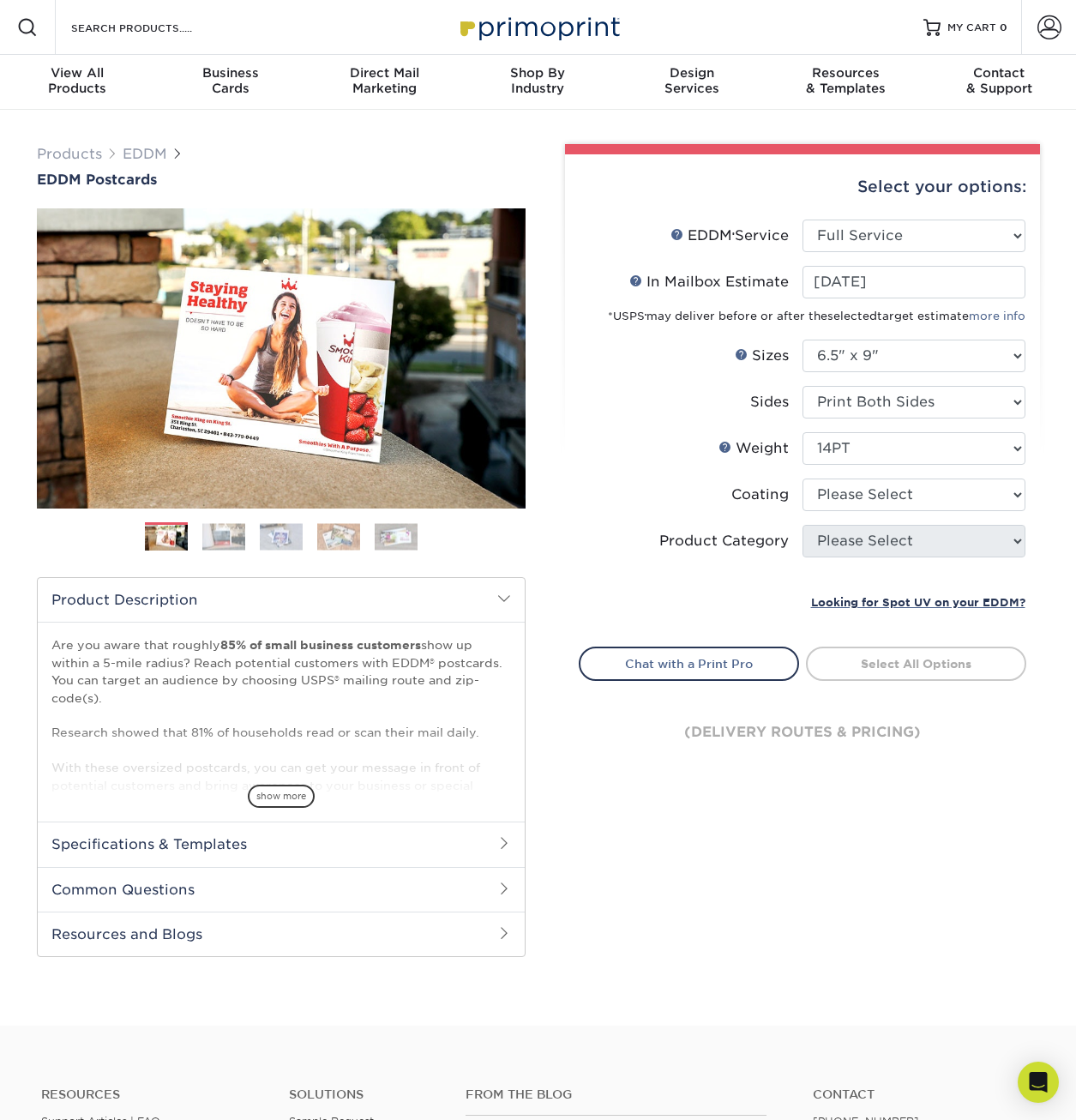
click at [652, 481] on label "Coating" at bounding box center [692, 494] width 223 height 33
click at [949, 500] on select at bounding box center [914, 494] width 223 height 33
select select "ae367451-b2b8-45df-a344-0f05b6a12993"
click at [802, 478] on select at bounding box center [914, 494] width 223 height 33
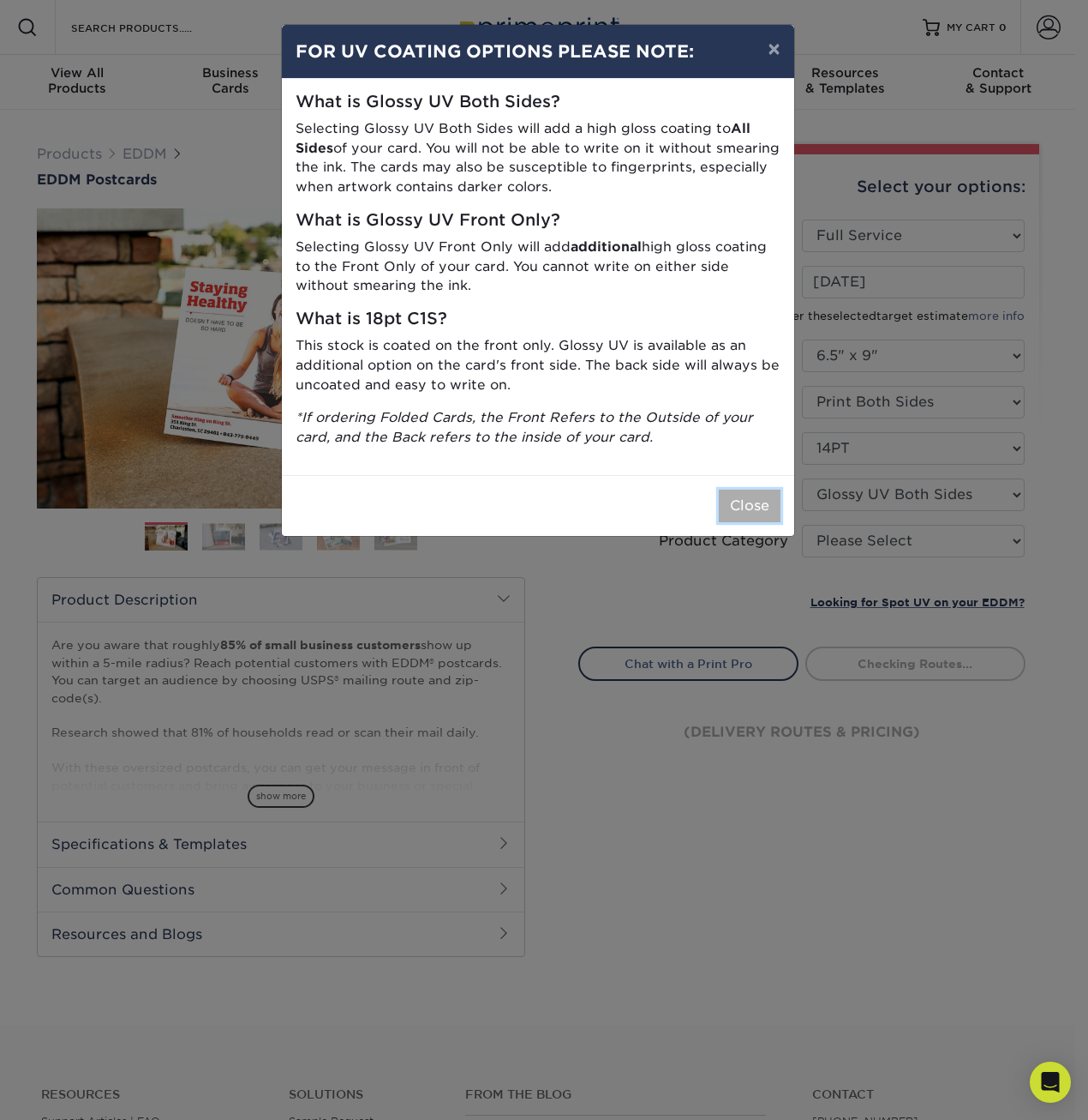
click at [750, 510] on button "Close" at bounding box center [749, 506] width 61 height 33
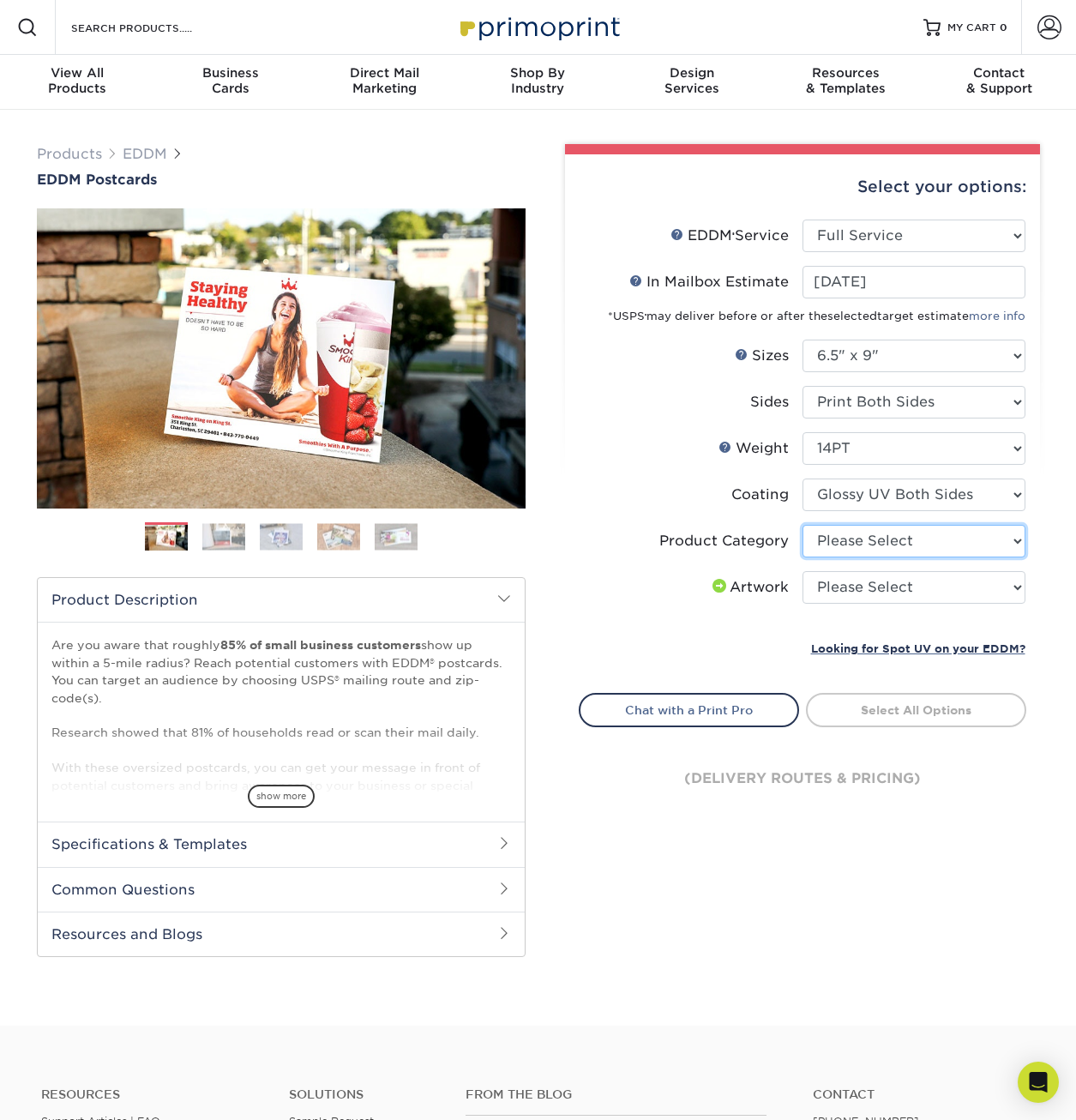
click at [907, 550] on select "Please Select Postcards" at bounding box center [914, 540] width 223 height 33
select select "9b7272e0-d6c8-4c3c-8e97-d3a1bcdab858"
click at [802, 524] on select "Please Select Postcards" at bounding box center [914, 540] width 223 height 33
click at [887, 589] on select "Please Select I will upload files I need a design - $150" at bounding box center [914, 587] width 223 height 33
select select "design"
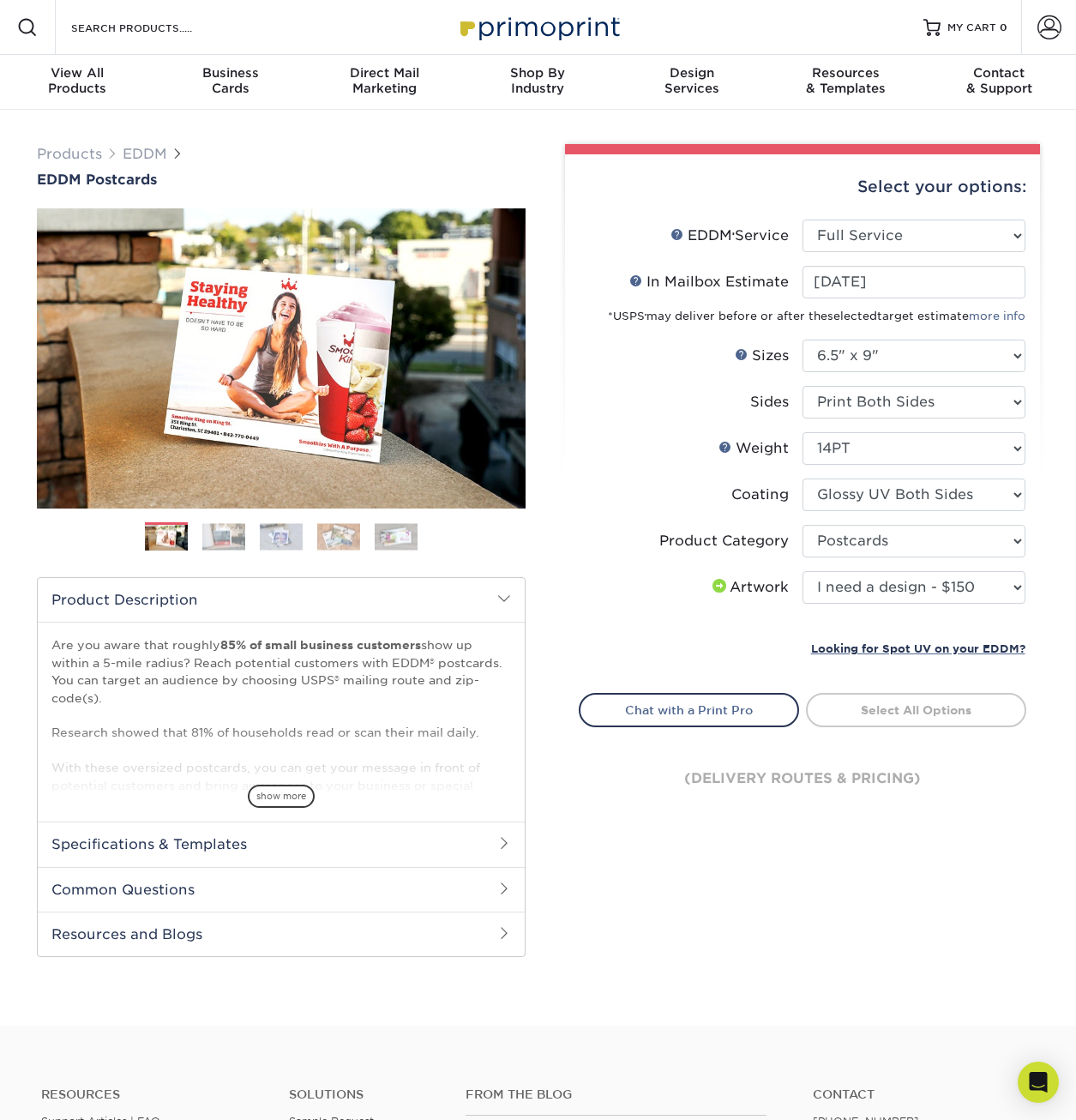
click at [802, 571] on select "Please Select I will upload files I need a design - $150" at bounding box center [914, 587] width 223 height 33
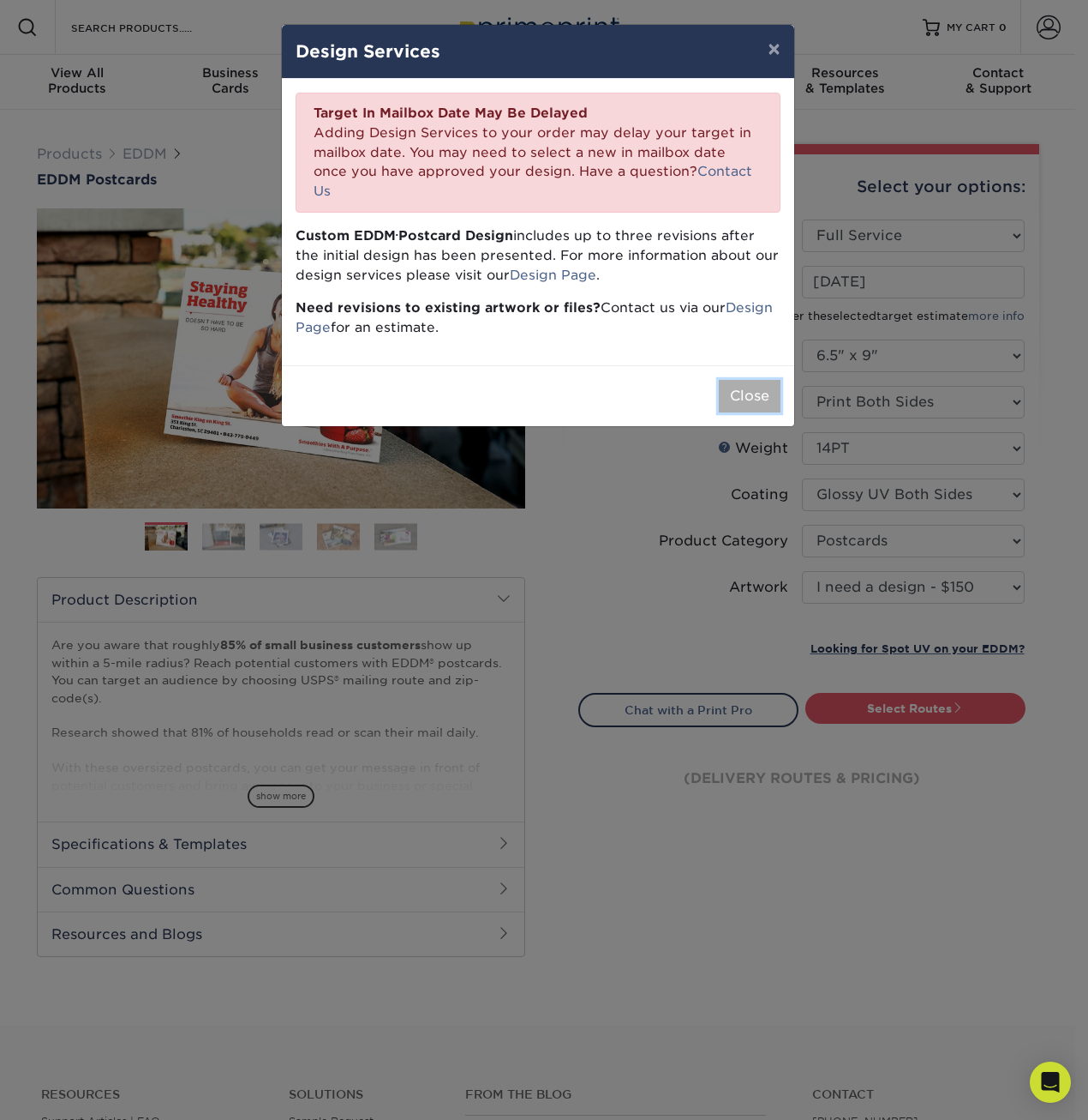
click at [725, 380] on button "Close" at bounding box center [749, 396] width 61 height 33
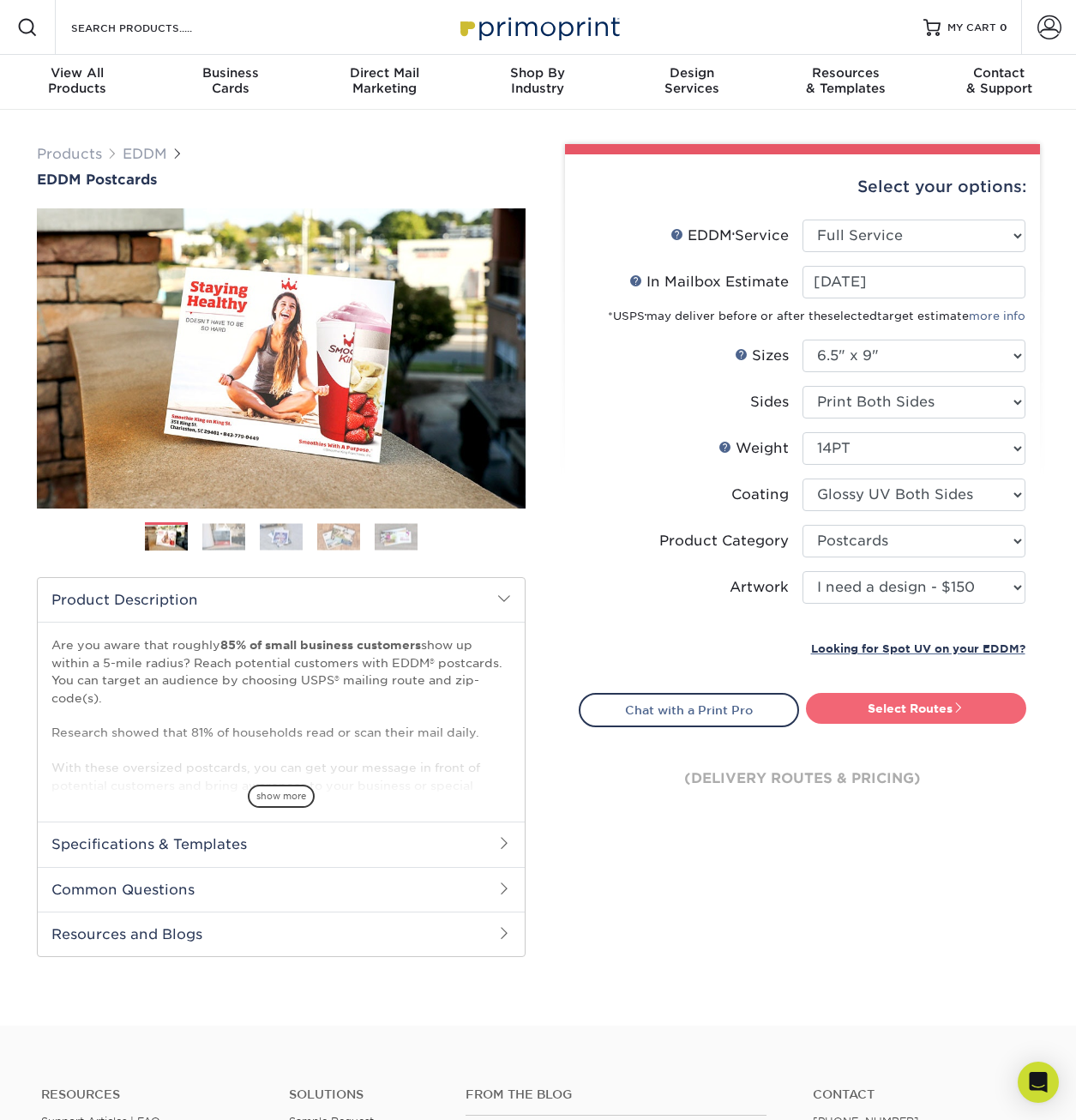
click at [880, 722] on link "Select Routes" at bounding box center [916, 707] width 220 height 31
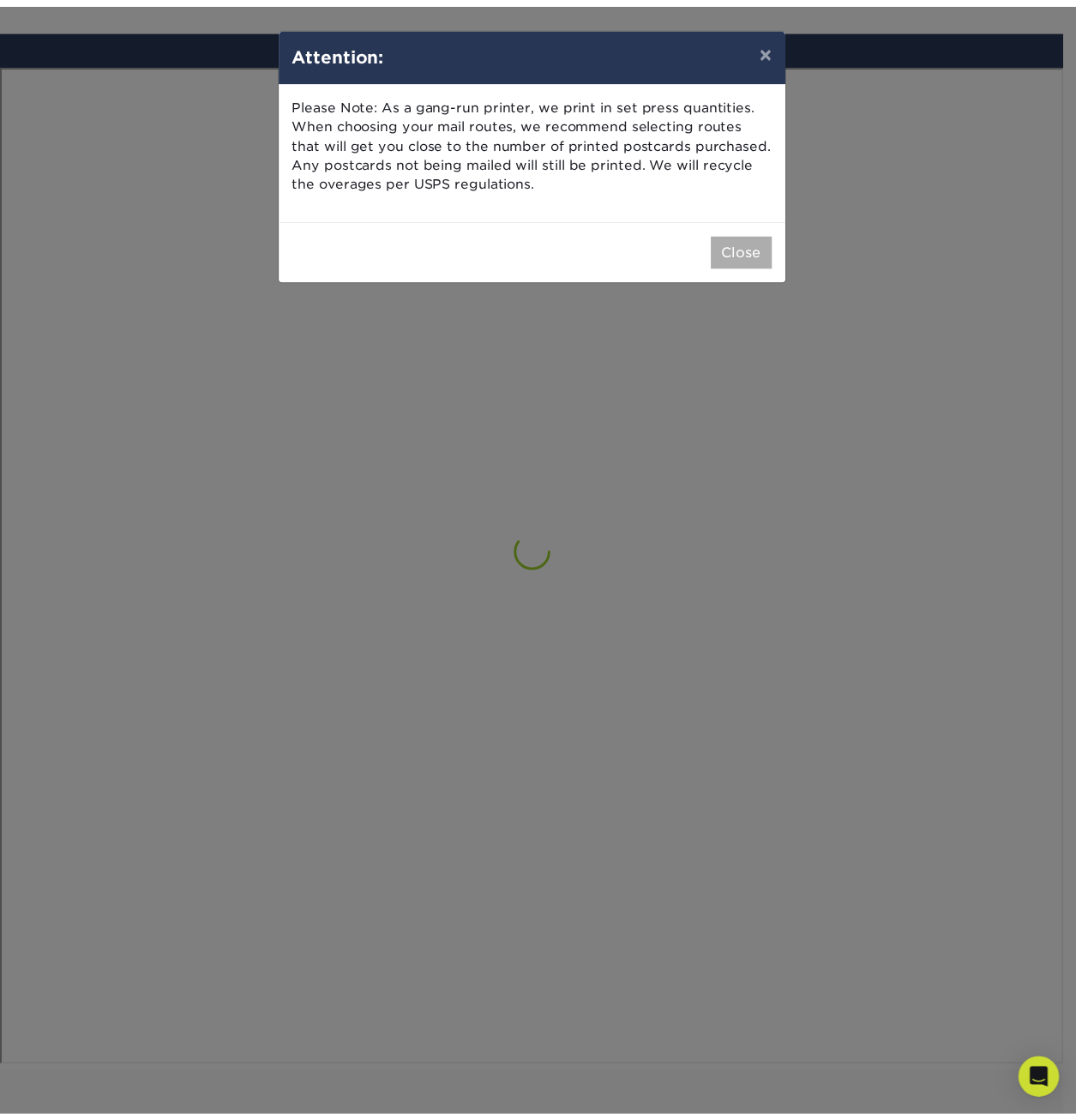
scroll to position [1000, 0]
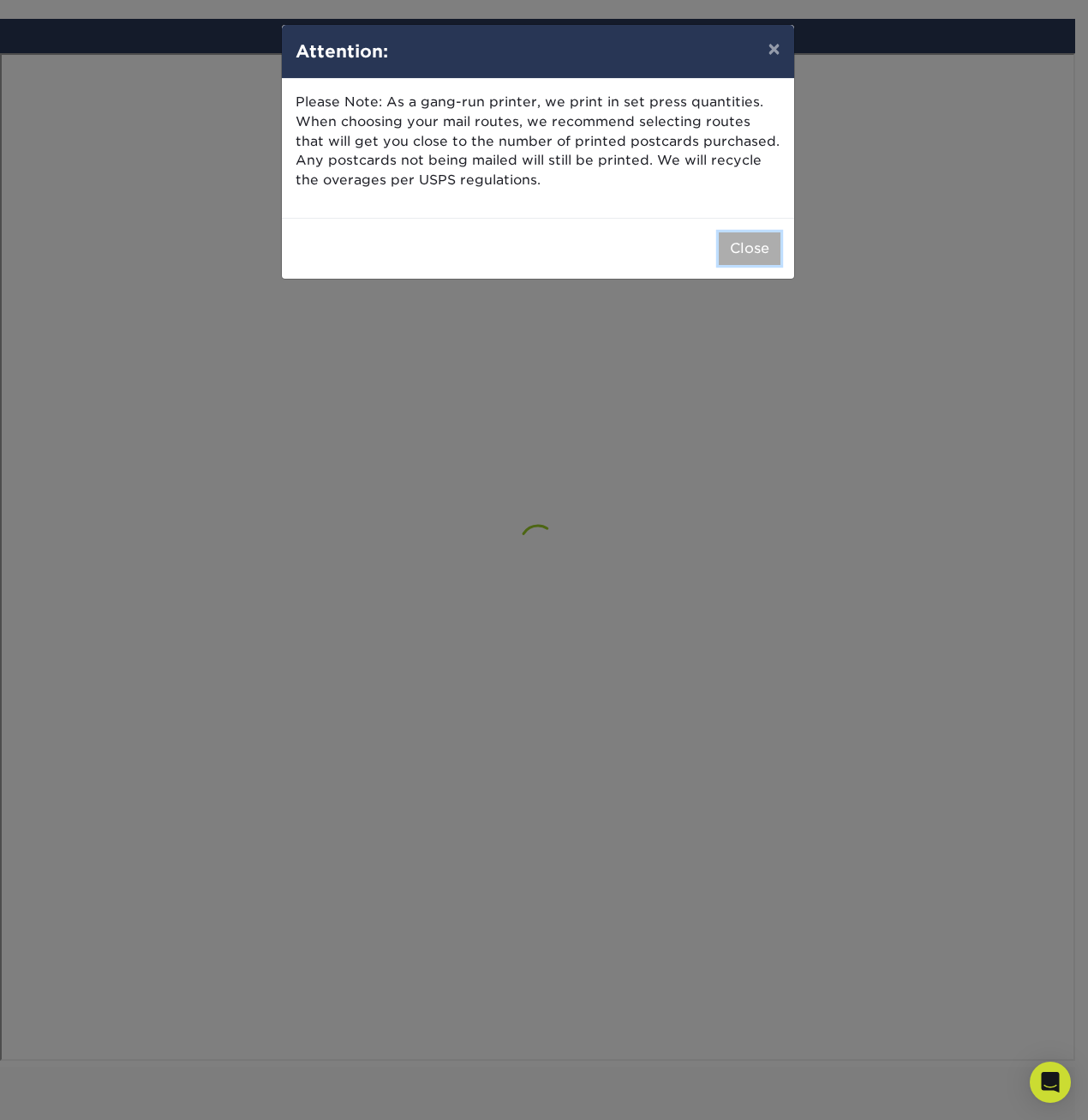
click at [731, 249] on button "Close" at bounding box center [749, 248] width 61 height 33
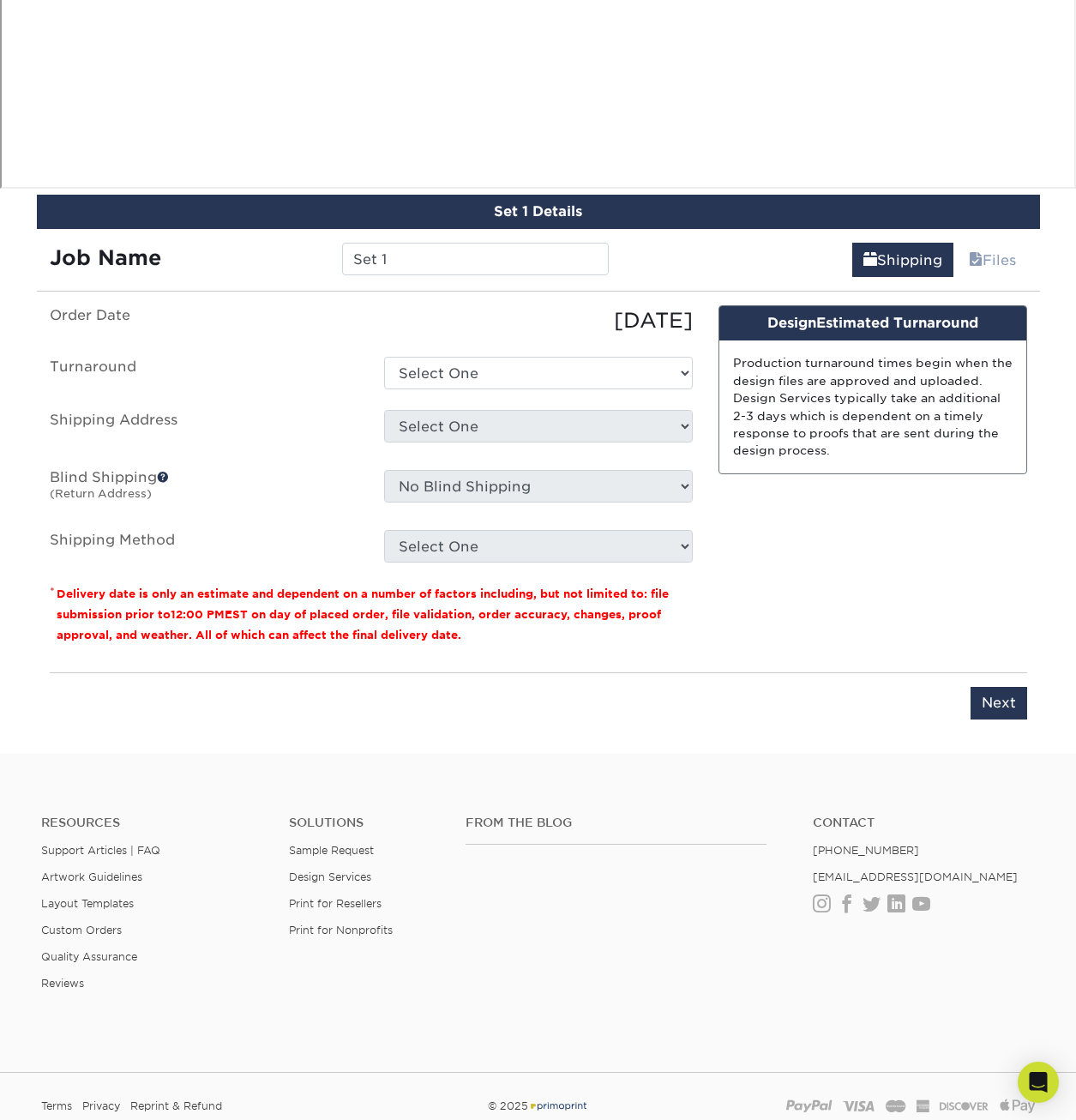
scroll to position [2008, 0]
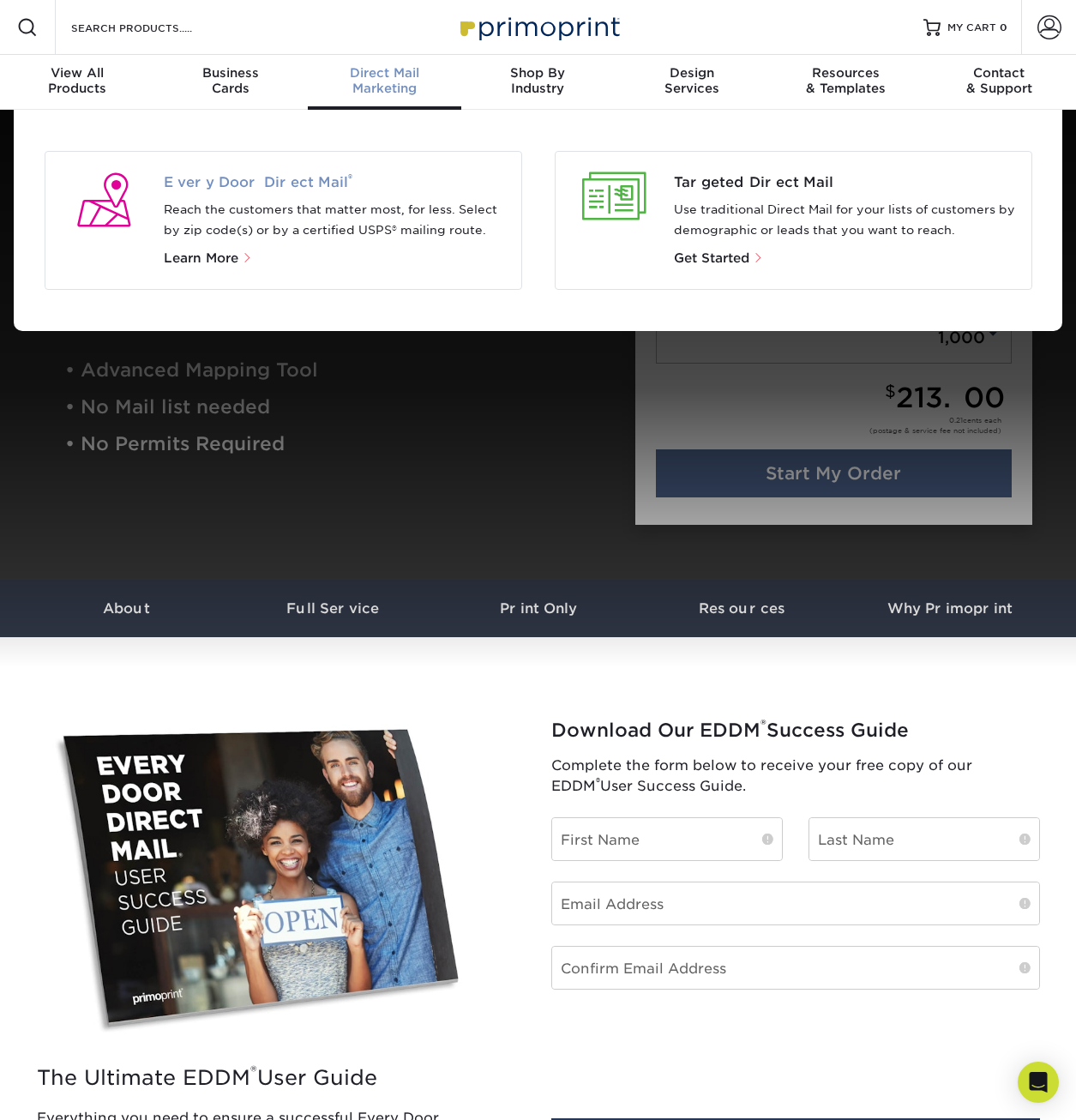
click at [236, 191] on span "Every Door Direct Mail ®" at bounding box center [336, 182] width 344 height 21
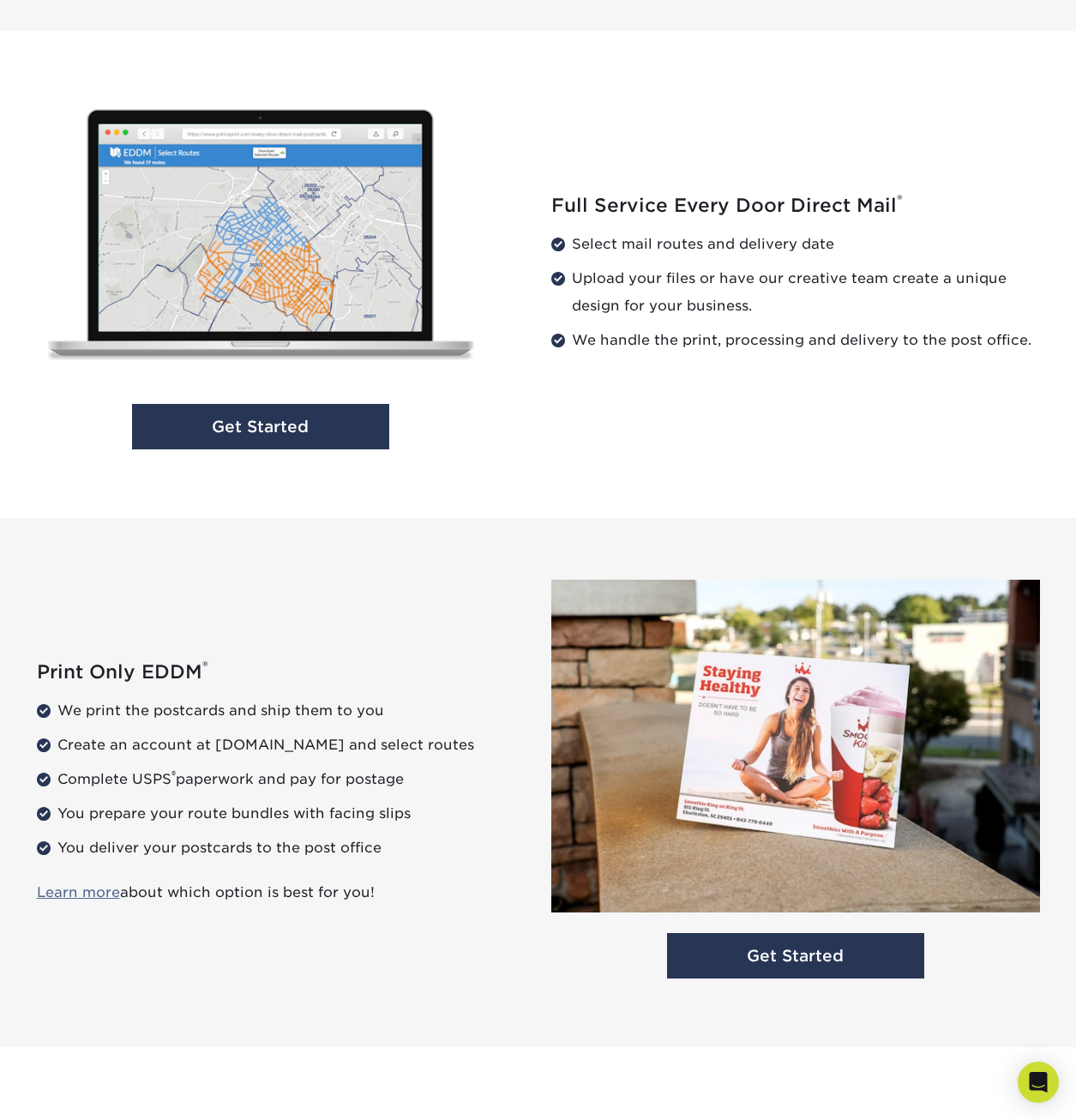
scroll to position [1800, 0]
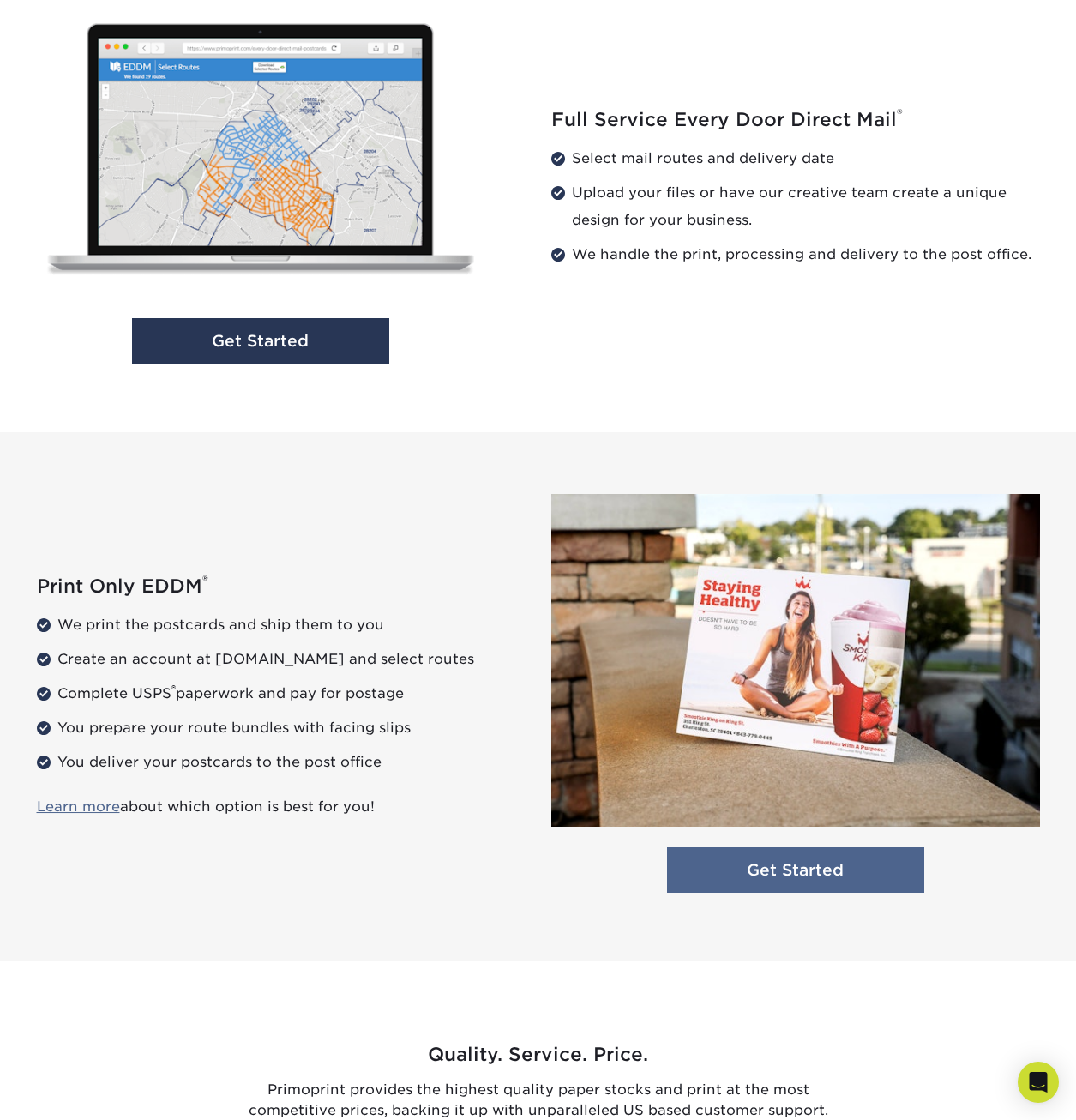
click at [759, 880] on link "Get Started" at bounding box center [795, 870] width 257 height 45
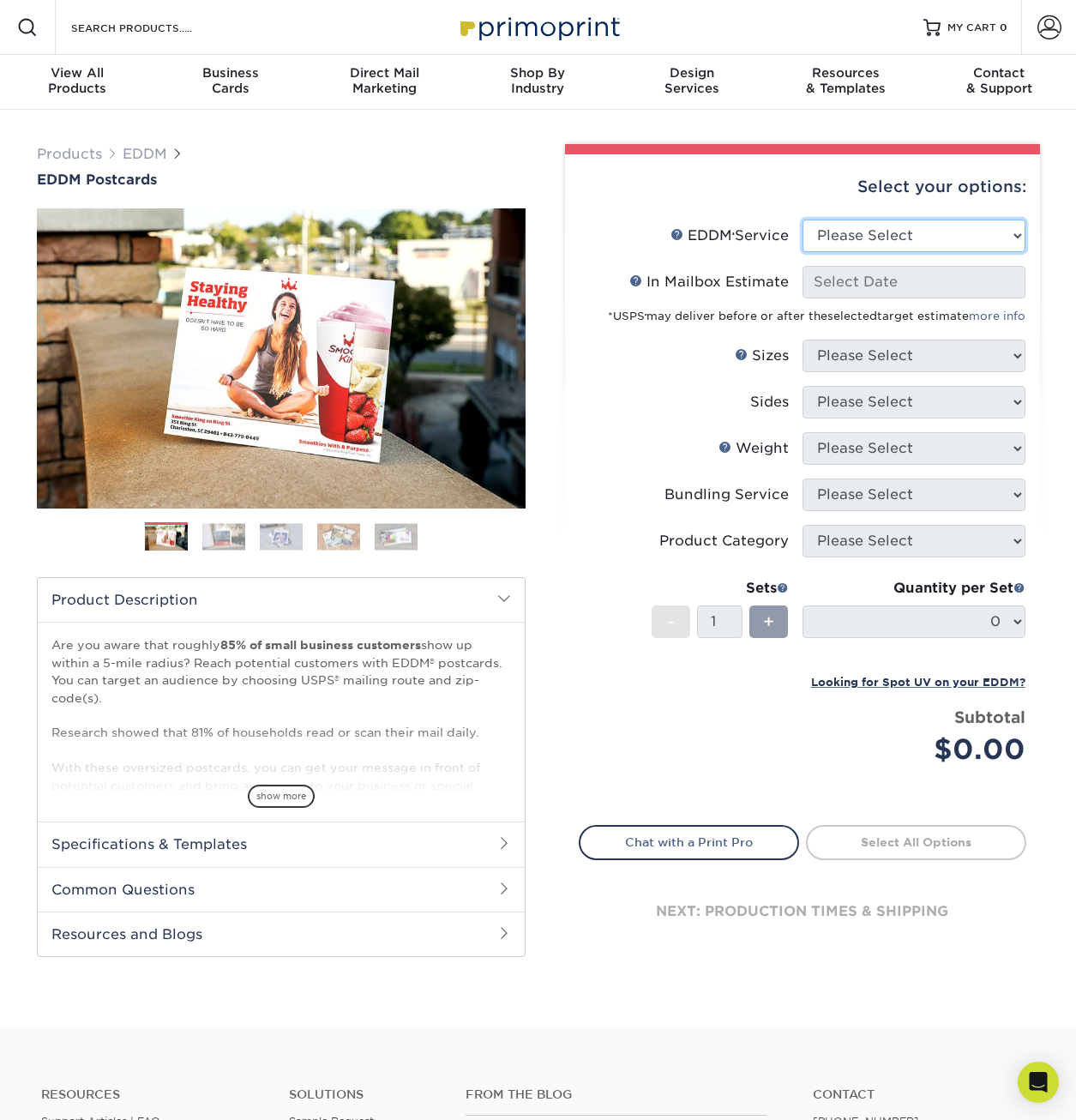
click at [843, 239] on select "Please Select Full Service Print Only" at bounding box center [914, 235] width 223 height 33
select select "print_only"
click at [802, 219] on select "Please Select Full Service Print Only" at bounding box center [914, 235] width 223 height 33
select select "-1"
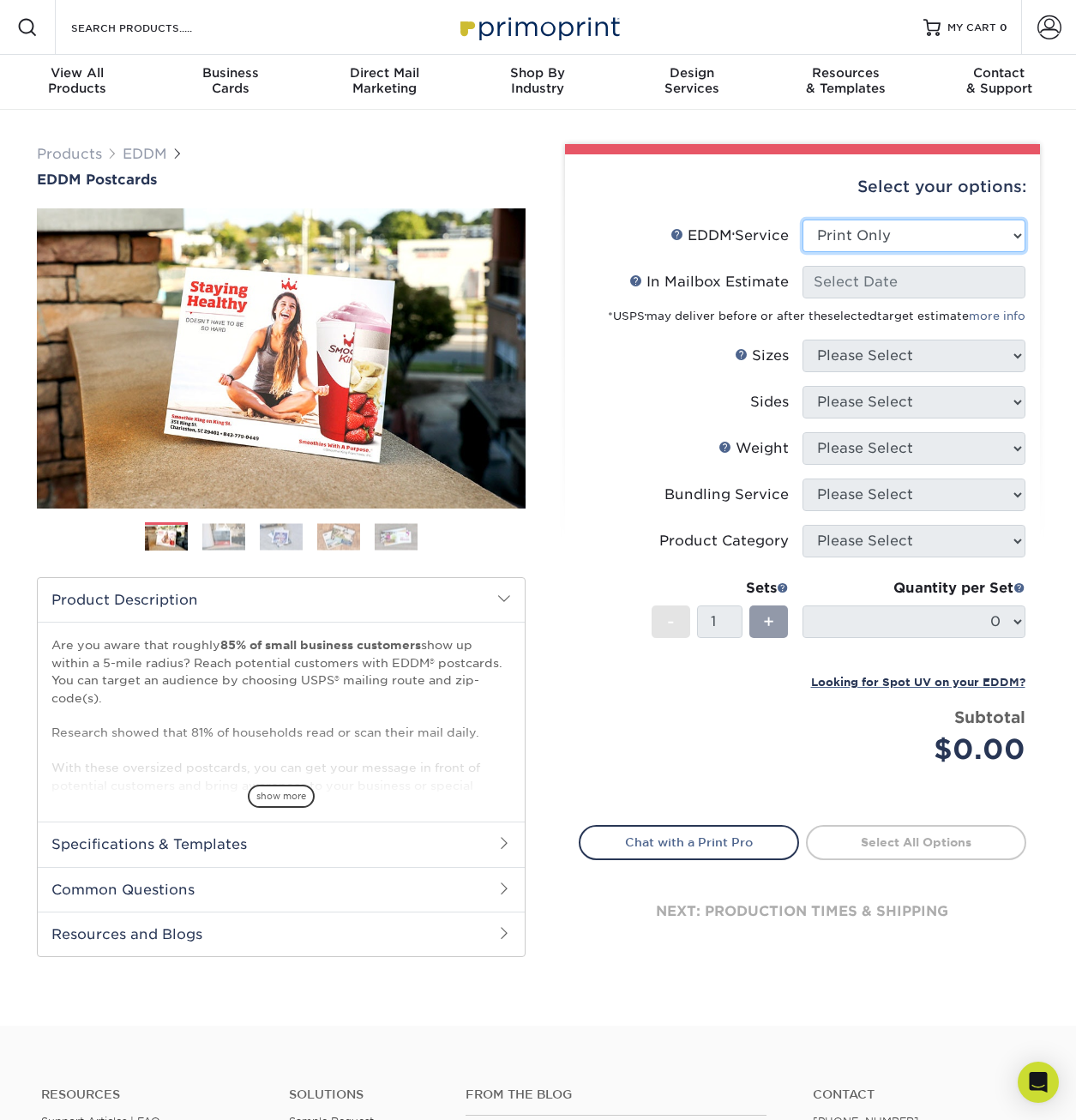
select select "-1"
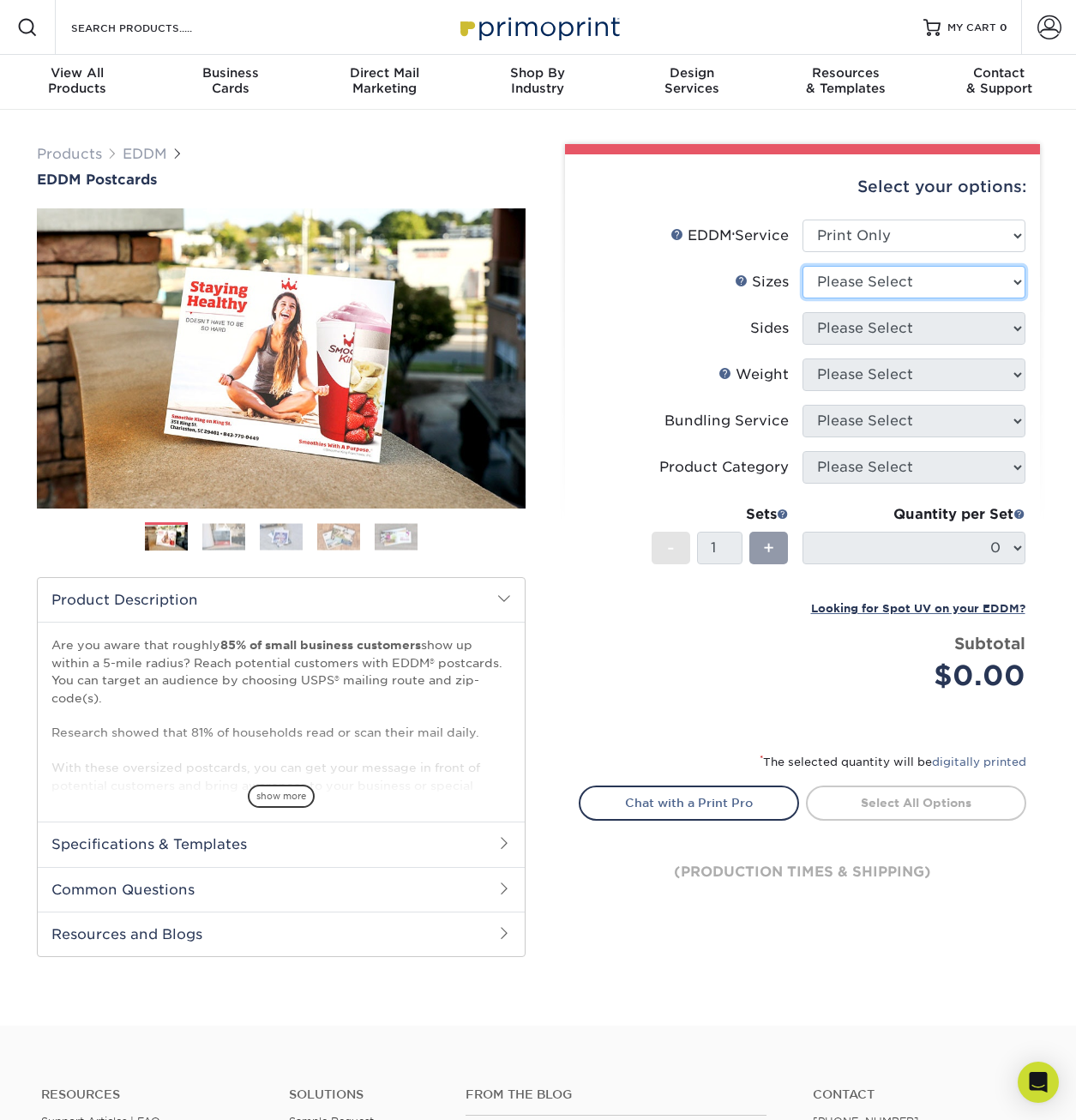
click at [851, 292] on select "Please Select 4.5" x 12" 6" x 12" 6.5" x 8" 6.5" x 9" 6.5" x 12" 7" x 8.5" 8" x…" at bounding box center [914, 281] width 223 height 33
click at [802, 266] on select "Please Select 4.5" x 12" 6" x 12" 6.5" x 8" 6.5" x 9" 6.5" x 12" 7" x 8.5" 8" x…" at bounding box center [914, 281] width 223 height 33
click at [862, 279] on select "Please Select 4.5" x 12" 6" x 12" 6.5" x 8" 6.5" x 9" 6.5" x 12" 7" x 8.5" 8" x…" at bounding box center [914, 281] width 223 height 33
select select "6.50x12.00"
click at [802, 266] on select "Please Select 4.5" x 12" 6" x 12" 6.5" x 8" 6.5" x 9" 6.5" x 12" 7" x 8.5" 8" x…" at bounding box center [914, 281] width 223 height 33
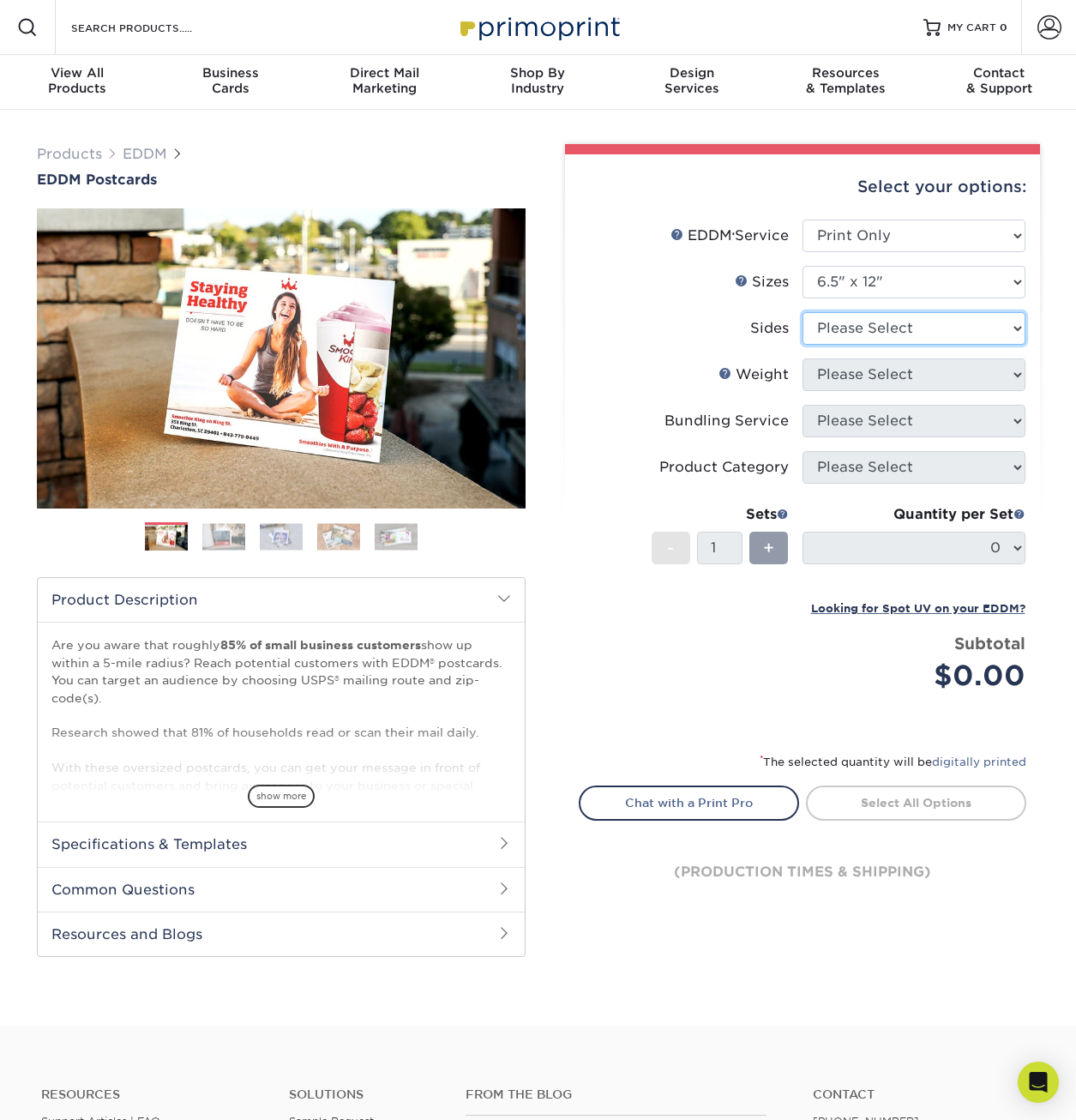
click at [885, 330] on select "Please Select Print Both Sides Print Front Only" at bounding box center [914, 328] width 223 height 33
select select "13abbda7-1d64-4f25-8bb2-c179b224825d"
click at [802, 312] on select "Please Select Print Both Sides Print Front Only" at bounding box center [914, 328] width 223 height 33
click at [863, 375] on select "Please Select 14PT 16PT" at bounding box center [914, 374] width 223 height 33
select select "14PT"
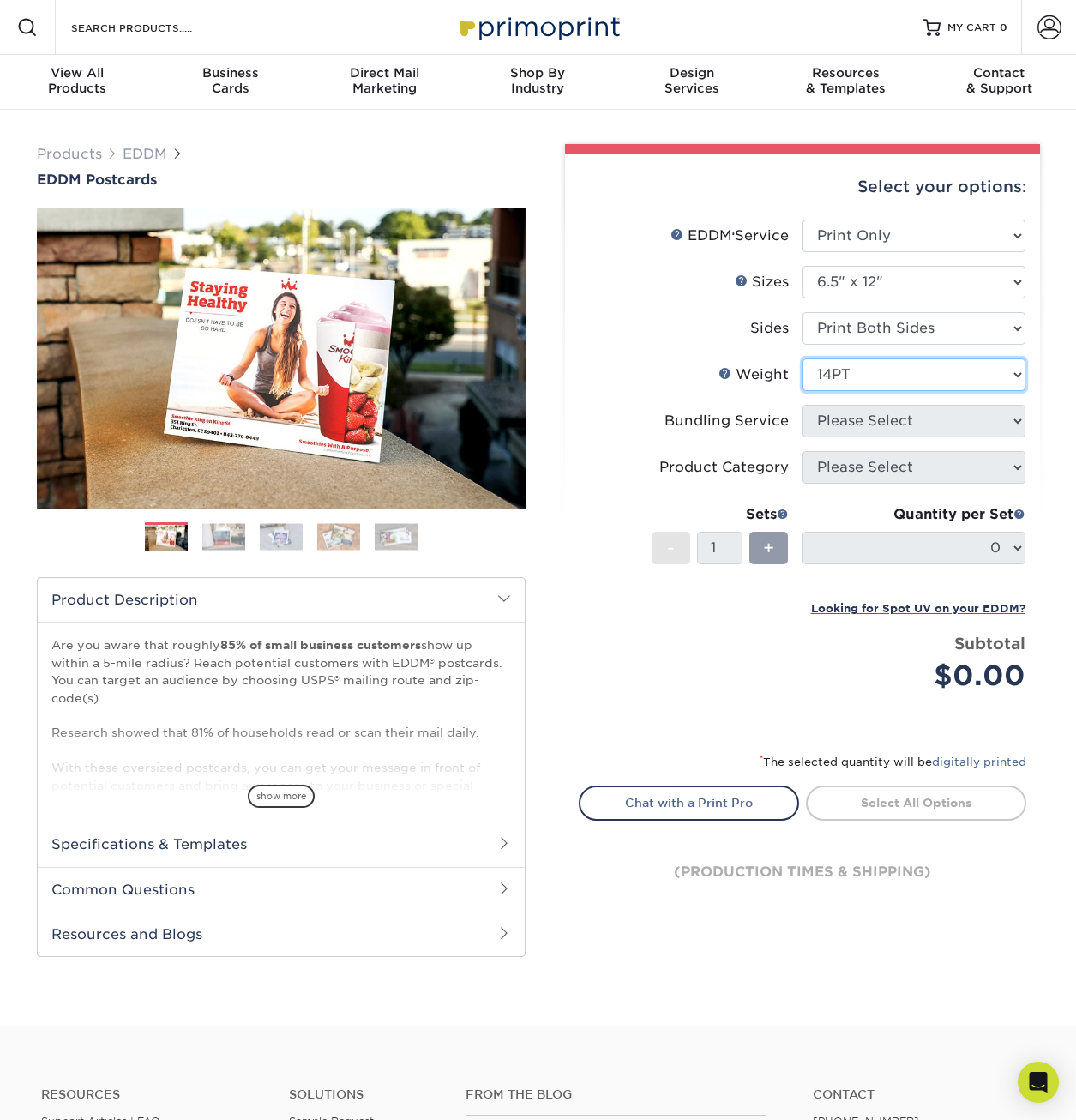
click at [802, 359] on select "Please Select 14PT 16PT" at bounding box center [914, 374] width 223 height 33
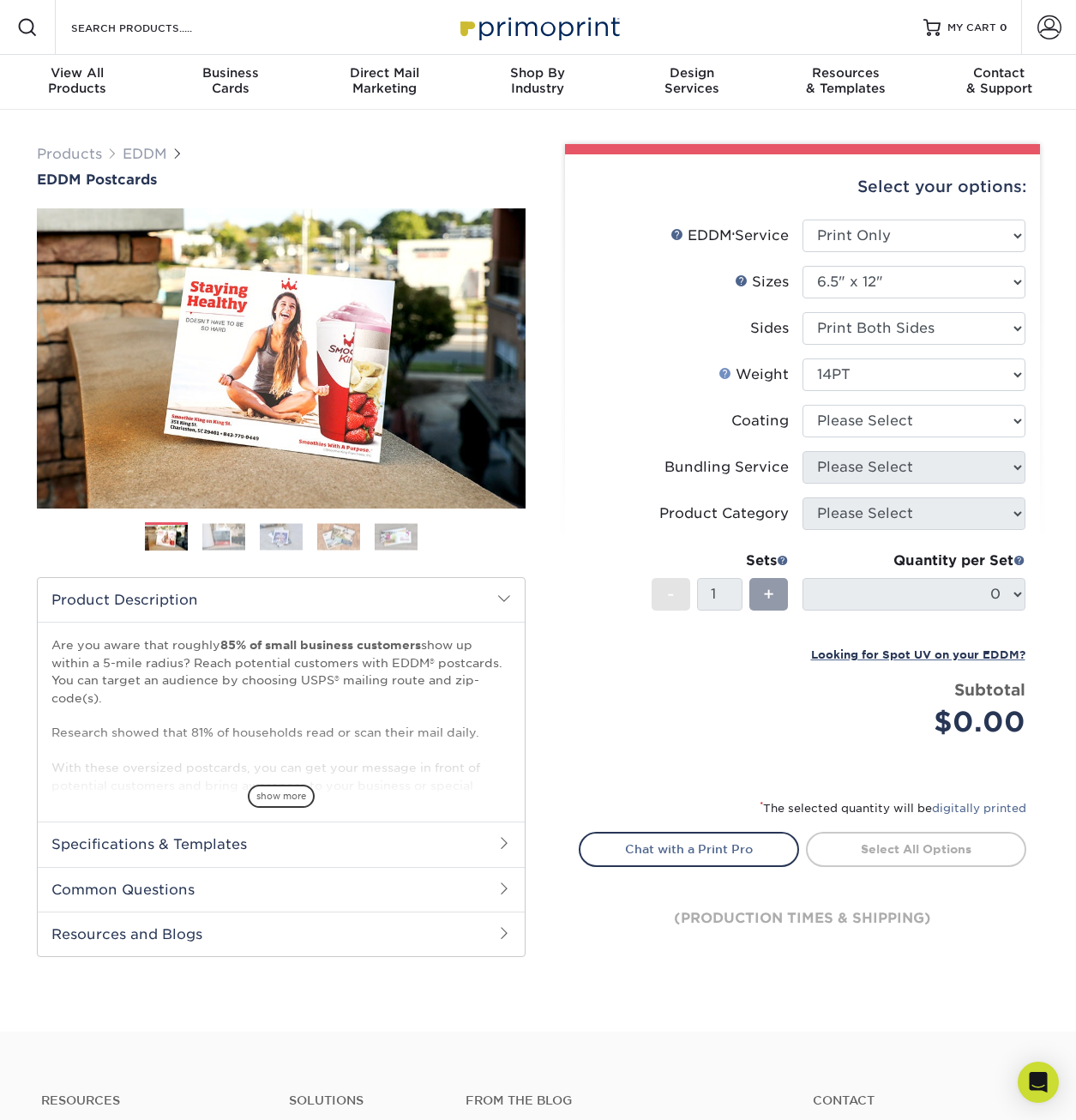
click at [731, 374] on link "Weight Help" at bounding box center [725, 373] width 14 height 14
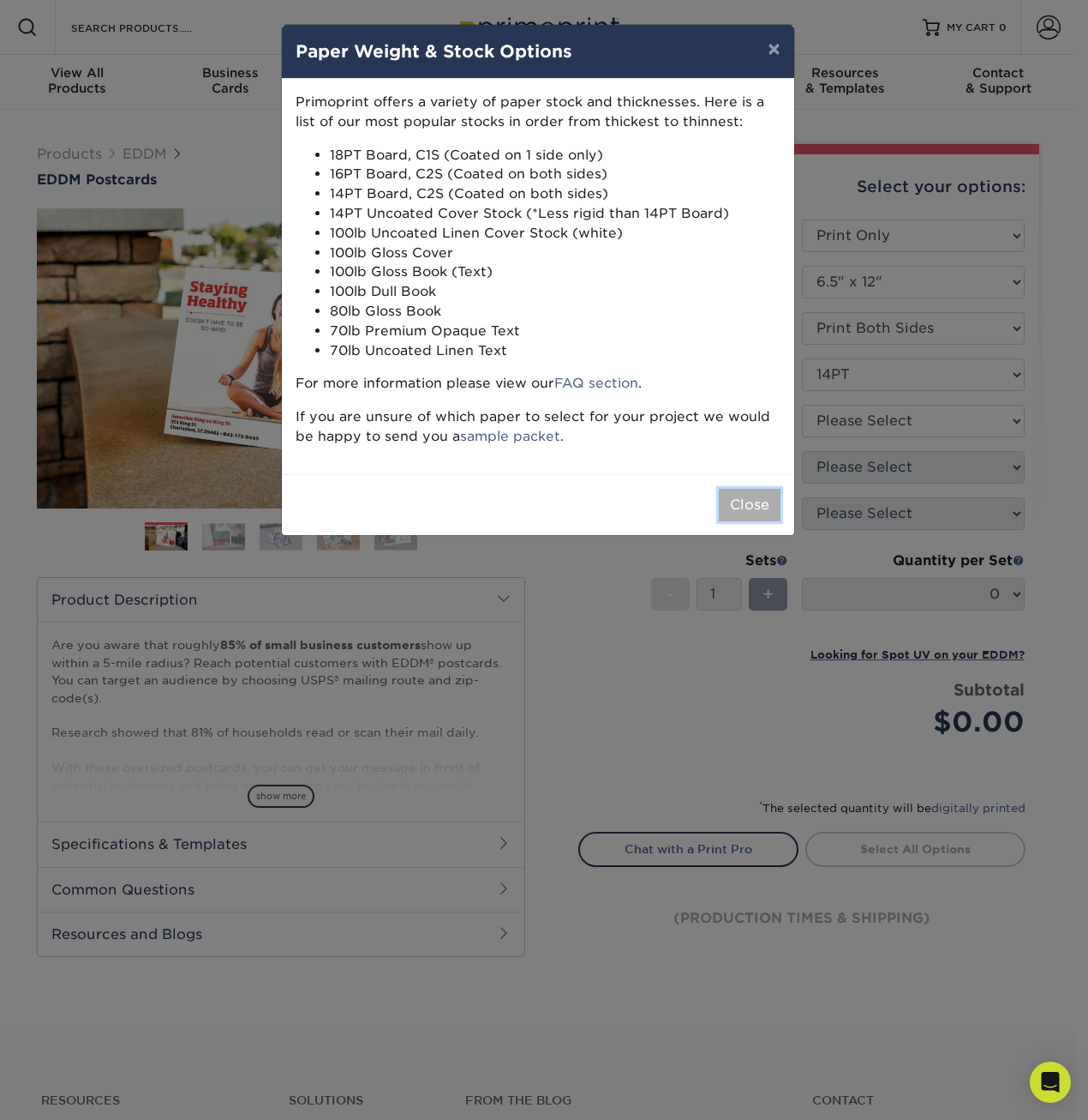
click at [741, 519] on button "Close" at bounding box center [749, 505] width 61 height 33
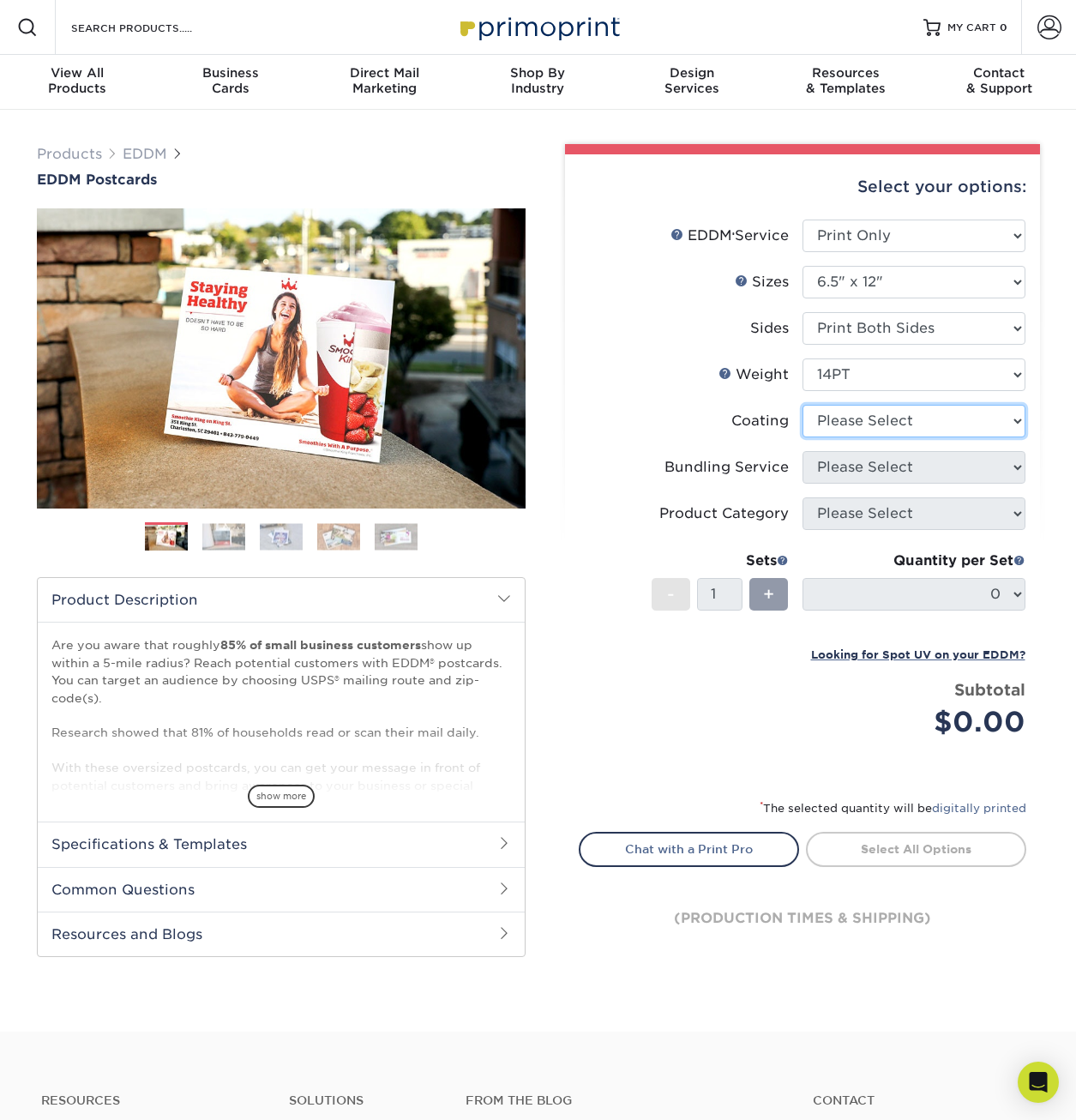
click at [936, 416] on select at bounding box center [914, 421] width 223 height 33
click at [802, 405] on select at bounding box center [914, 421] width 223 height 33
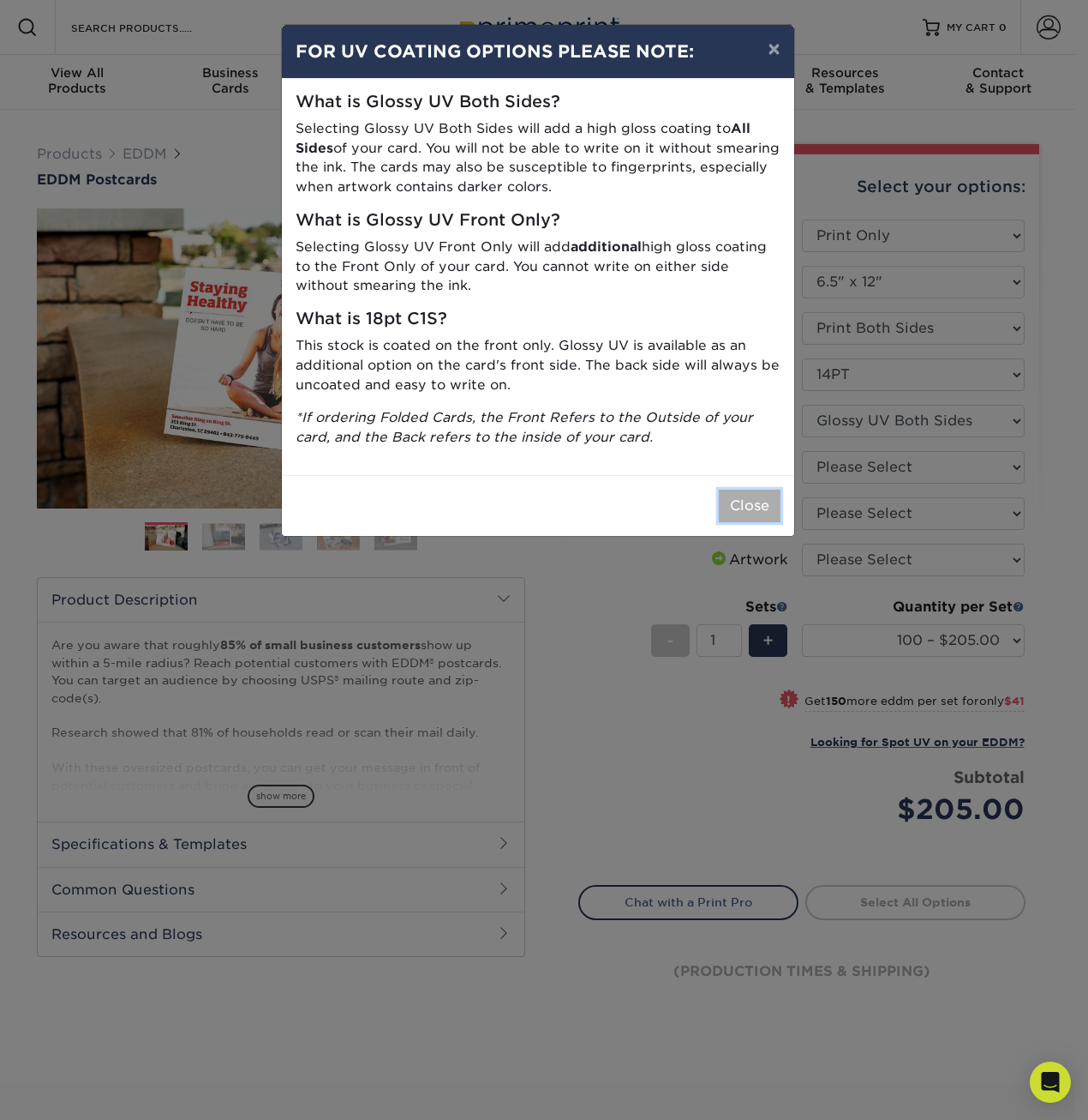
click at [745, 509] on button "Close" at bounding box center [749, 506] width 61 height 33
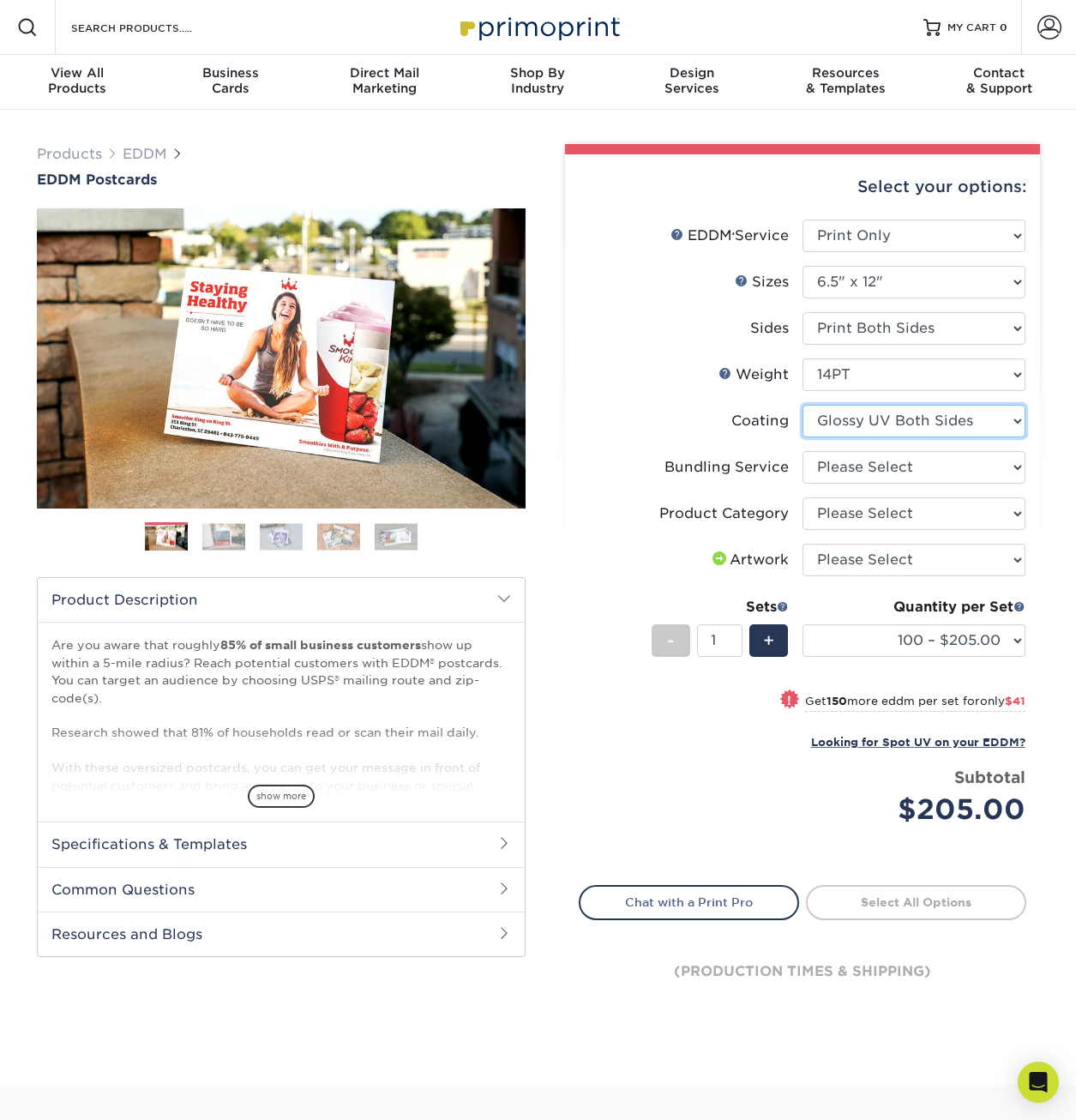
click at [947, 420] on select at bounding box center [914, 421] width 223 height 33
click at [802, 405] on select at bounding box center [914, 421] width 223 height 33
click at [949, 432] on select at bounding box center [914, 421] width 223 height 33
click at [802, 405] on select at bounding box center [914, 421] width 223 height 33
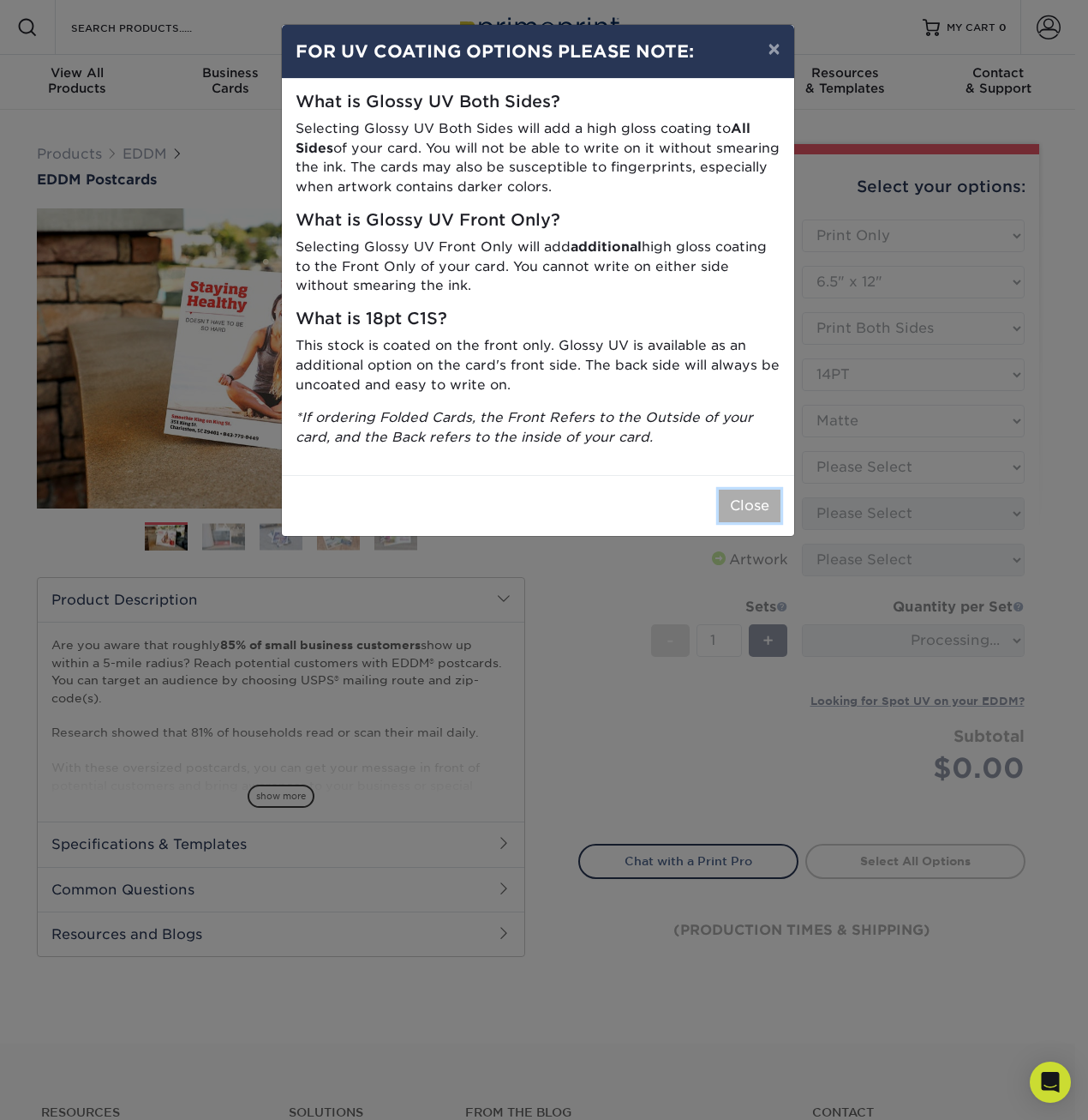
click at [742, 513] on button "Close" at bounding box center [749, 506] width 61 height 33
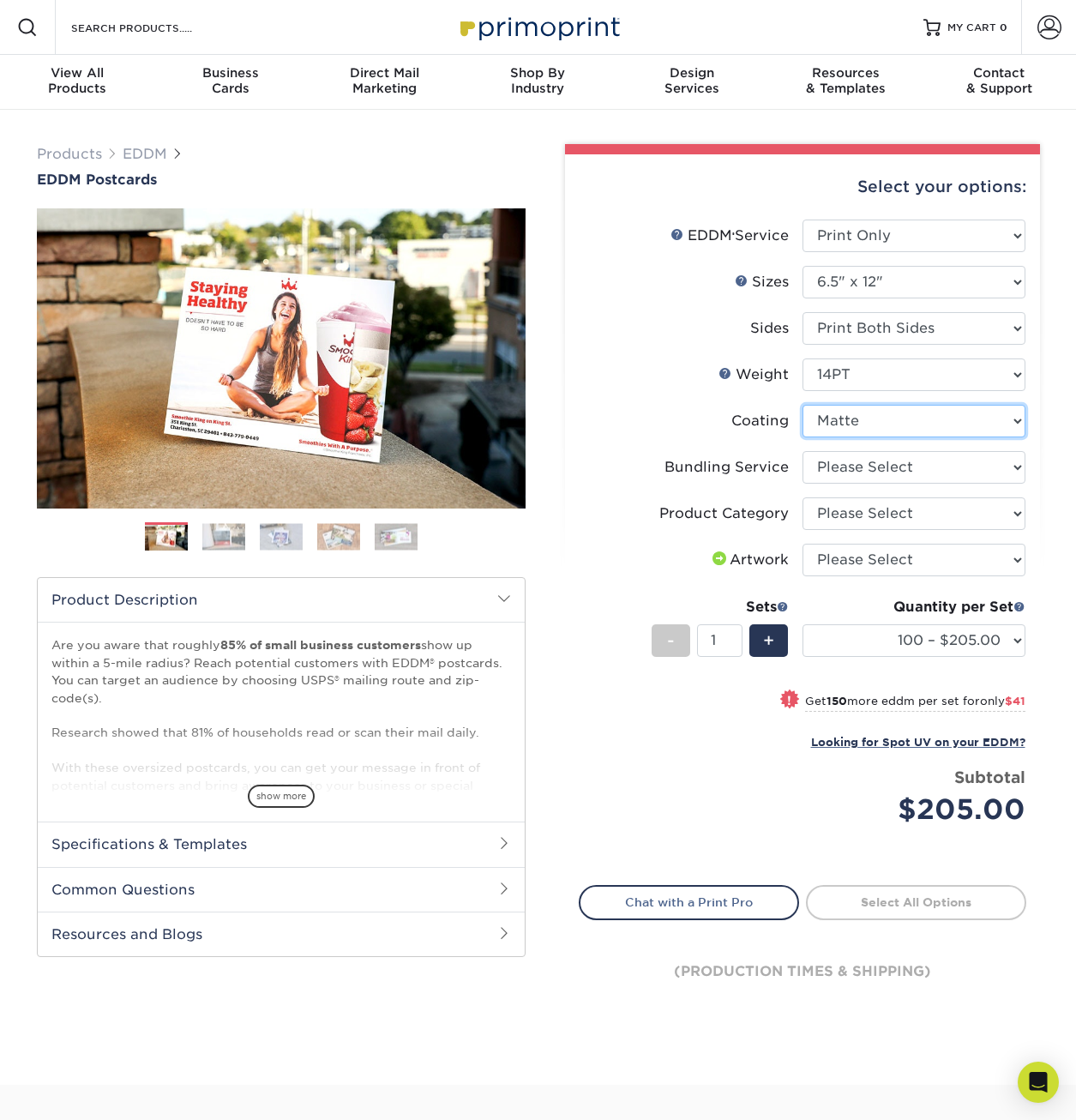
click at [948, 424] on select at bounding box center [914, 421] width 223 height 33
select select "ae367451-b2b8-45df-a344-0f05b6a12993"
click at [802, 405] on select at bounding box center [914, 421] width 223 height 33
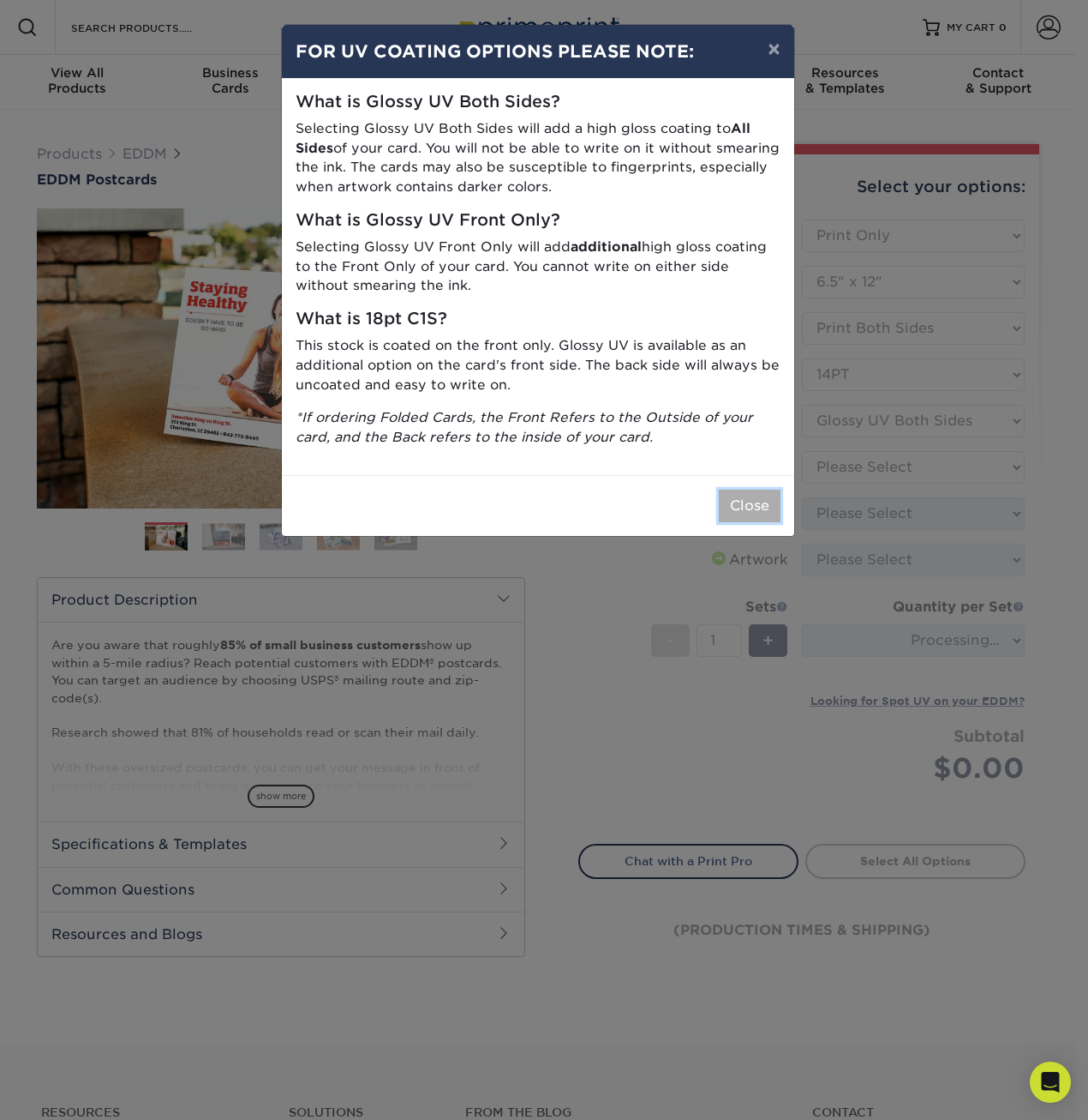
click at [751, 510] on button "Close" at bounding box center [749, 506] width 61 height 33
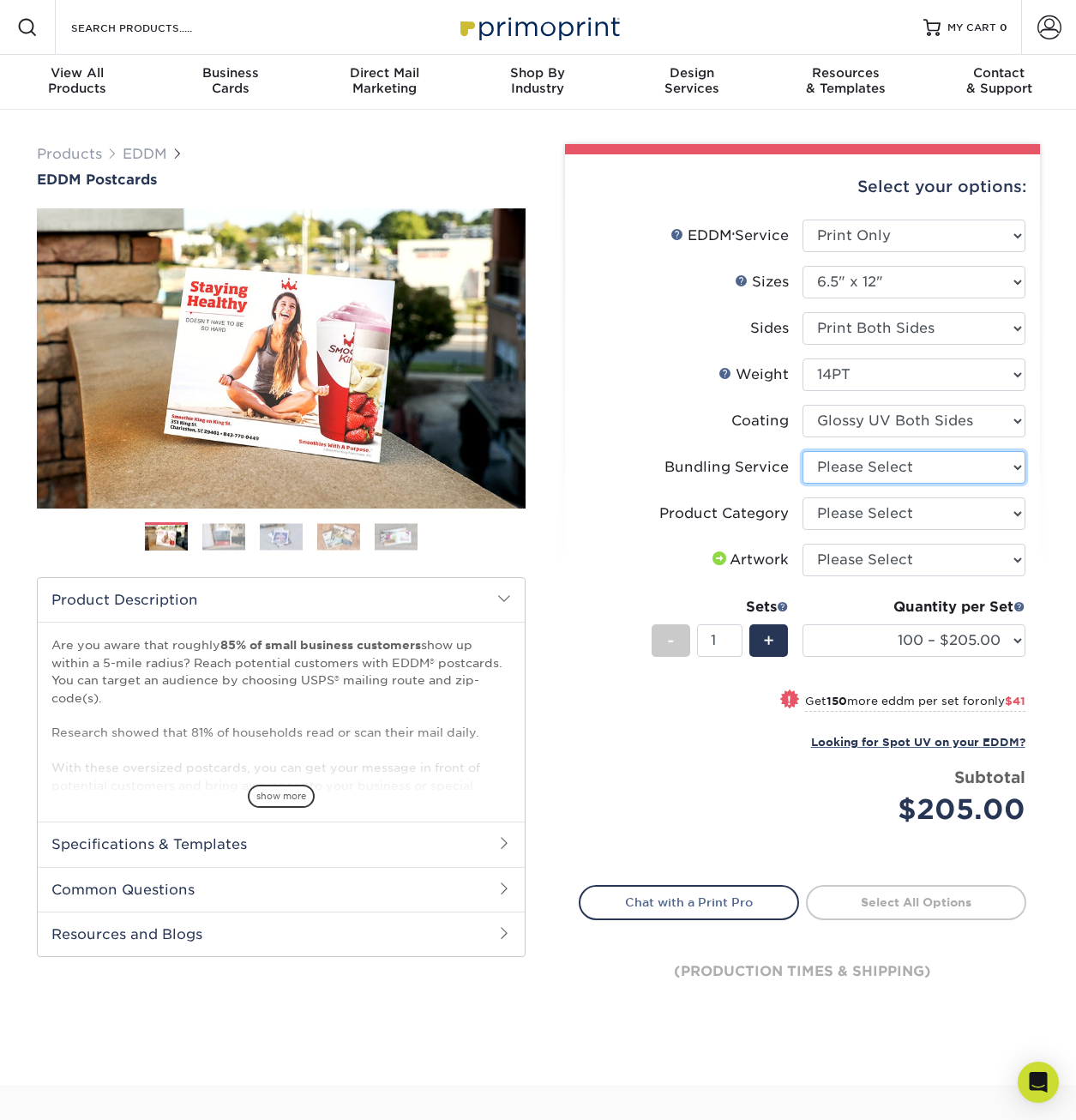
click at [921, 474] on select "Please Select No Bundling Services Yes, Bundles of 50 (+2 Days) Yes, Bundles of…" at bounding box center [914, 467] width 223 height 33
click at [802, 451] on select "Please Select No Bundling Services Yes, Bundles of 50 (+2 Days) Yes, Bundles of…" at bounding box center [914, 467] width 223 height 33
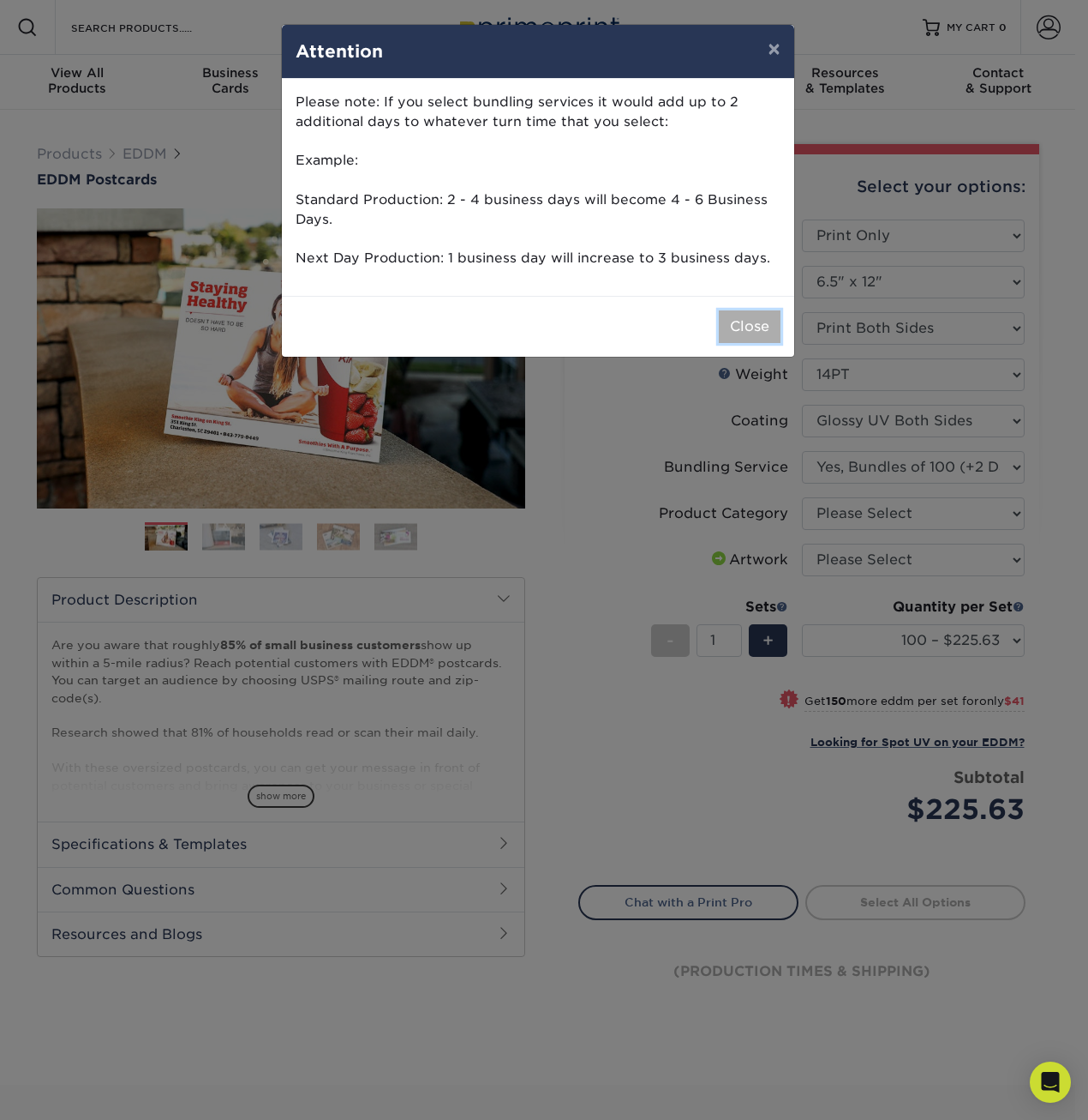
click at [744, 325] on button "Close" at bounding box center [749, 326] width 61 height 33
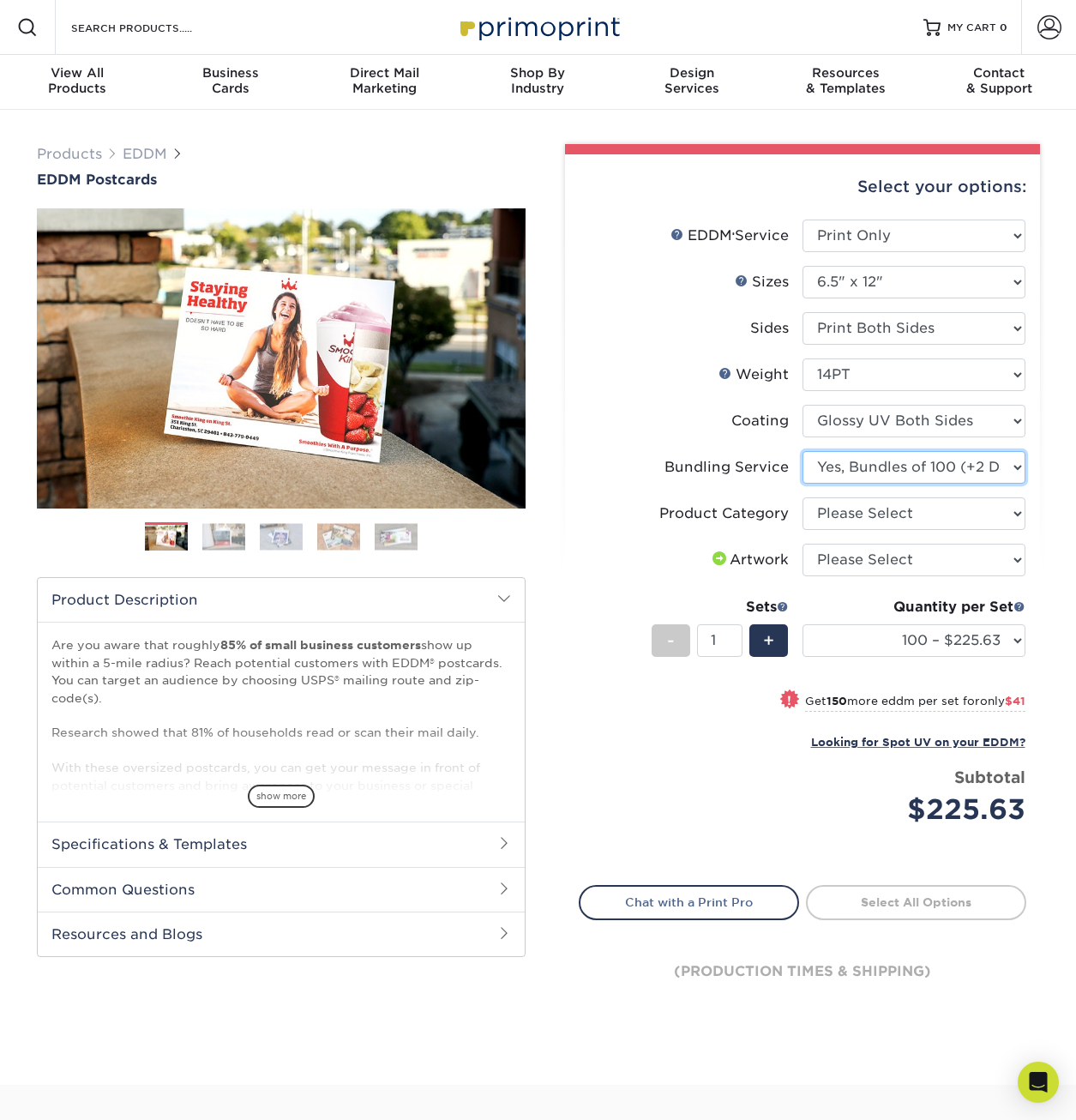
click at [915, 477] on select "Please Select No Bundling Services Yes, Bundles of 50 (+2 Days) Yes, Bundles of…" at bounding box center [914, 467] width 223 height 33
select select "58689abb-25c0-461c-a4c3-a80b627d6649"
click at [802, 451] on select "Please Select No Bundling Services Yes, Bundles of 50 (+2 Days) Yes, Bundles of…" at bounding box center [914, 467] width 223 height 33
click at [833, 519] on select "Please Select Postcards" at bounding box center [914, 513] width 223 height 33
select select "9b7272e0-d6c8-4c3c-8e97-d3a1bcdab858"
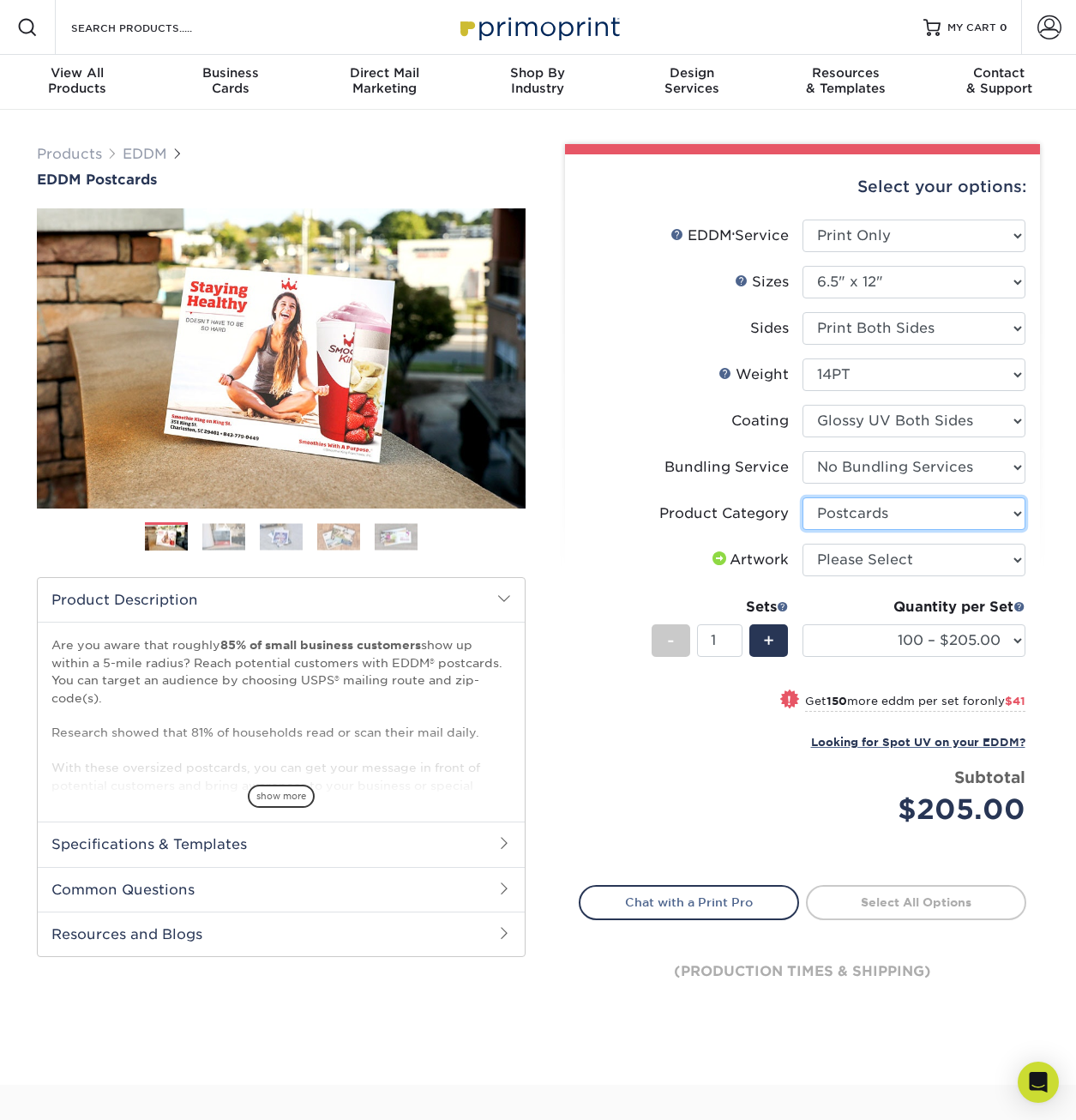
click at [802, 497] on select "Please Select Postcards" at bounding box center [914, 513] width 223 height 33
click at [847, 561] on select "Please Select I will upload files I need a design - $150" at bounding box center [914, 559] width 223 height 33
select select "design"
click at [802, 543] on select "Please Select I will upload files I need a design - $150" at bounding box center [914, 559] width 223 height 33
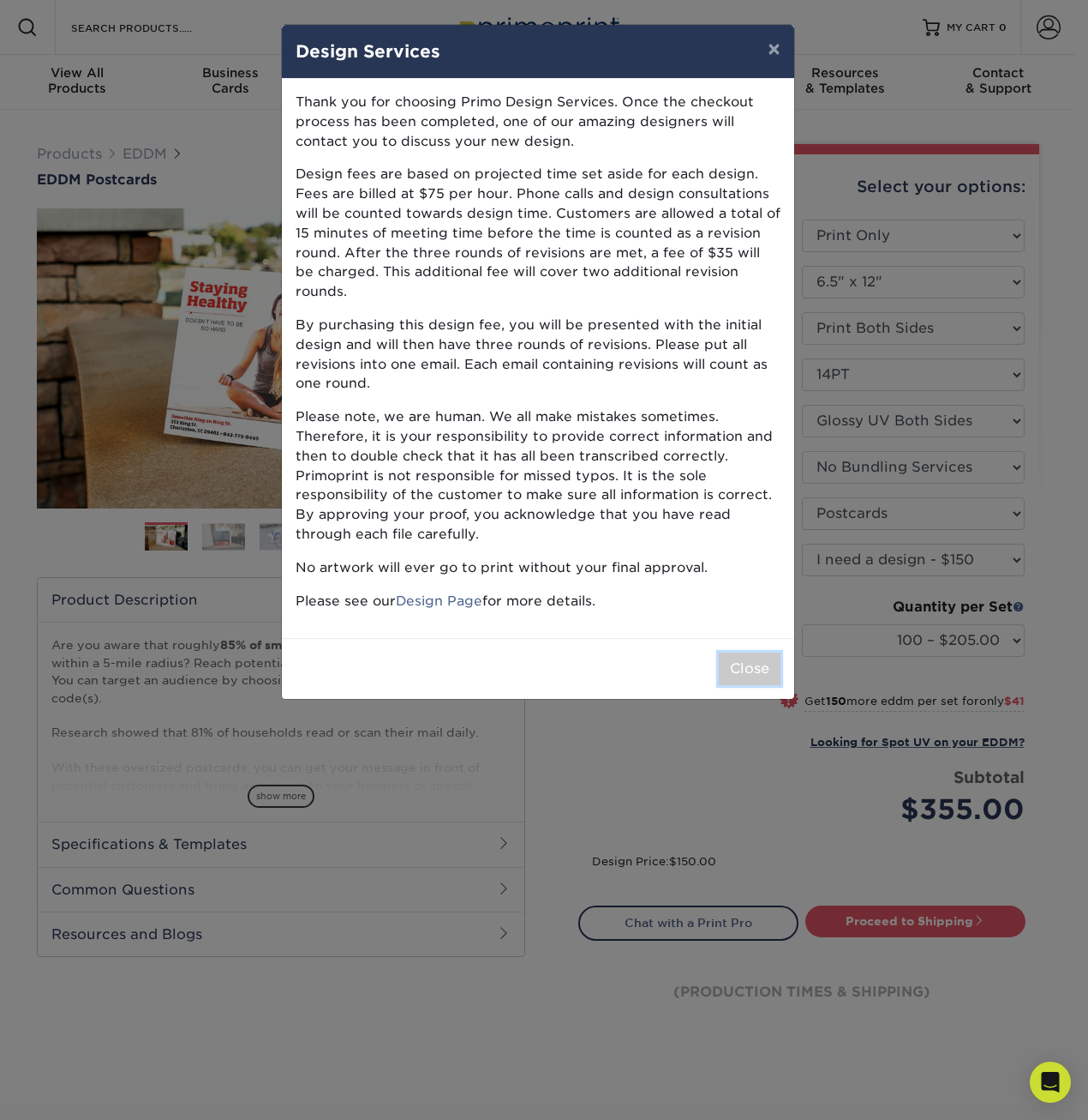
click at [755, 669] on div "Close" at bounding box center [538, 669] width 512 height 61
click at [759, 659] on button "Close" at bounding box center [749, 669] width 61 height 33
